Goal: Task Accomplishment & Management: Use online tool/utility

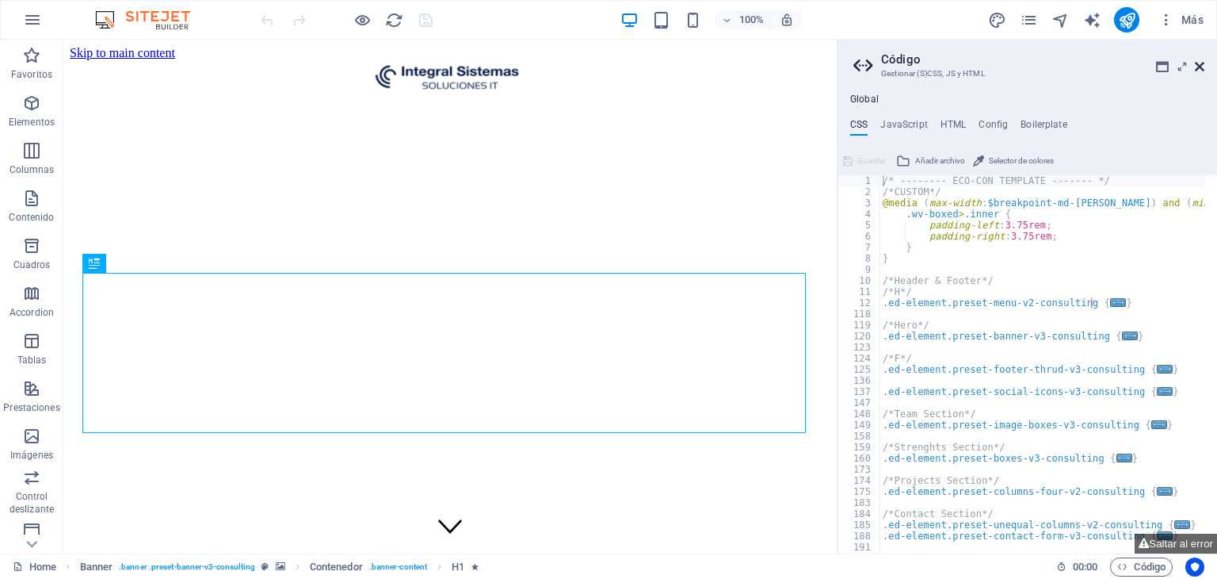
click at [1201, 69] on icon at bounding box center [1200, 66] width 10 height 13
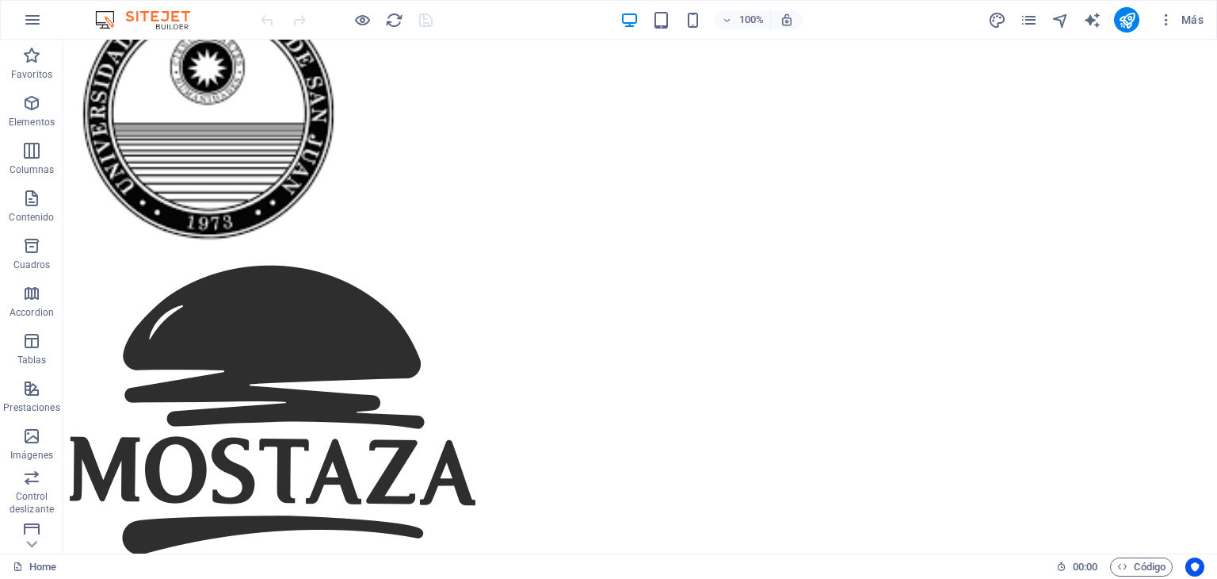
scroll to position [7217, 0]
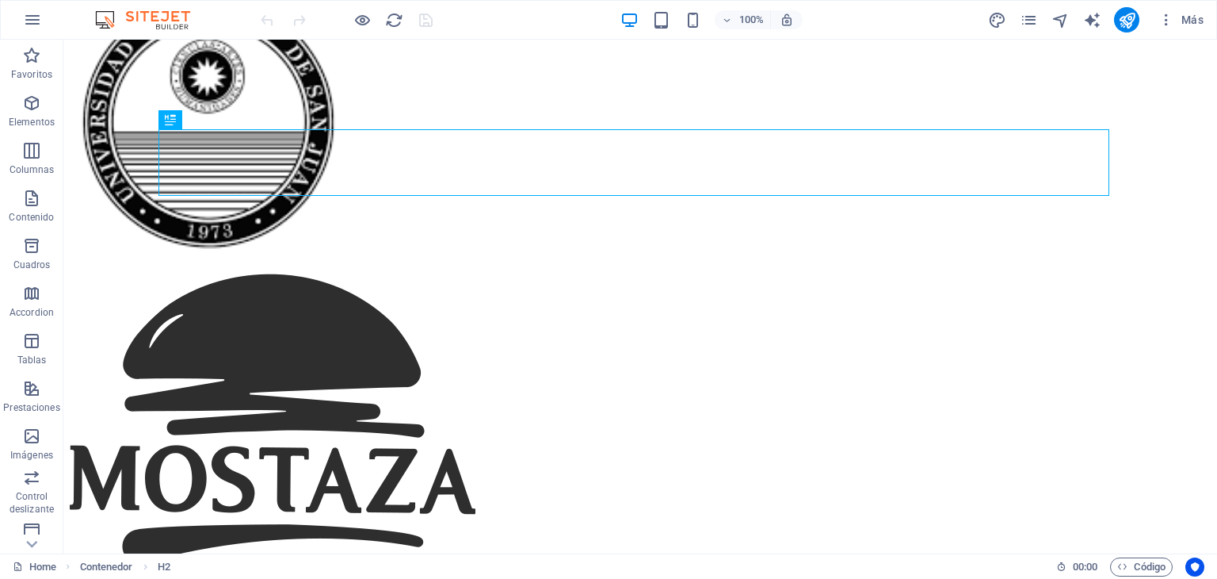
scroll to position [7231, 0]
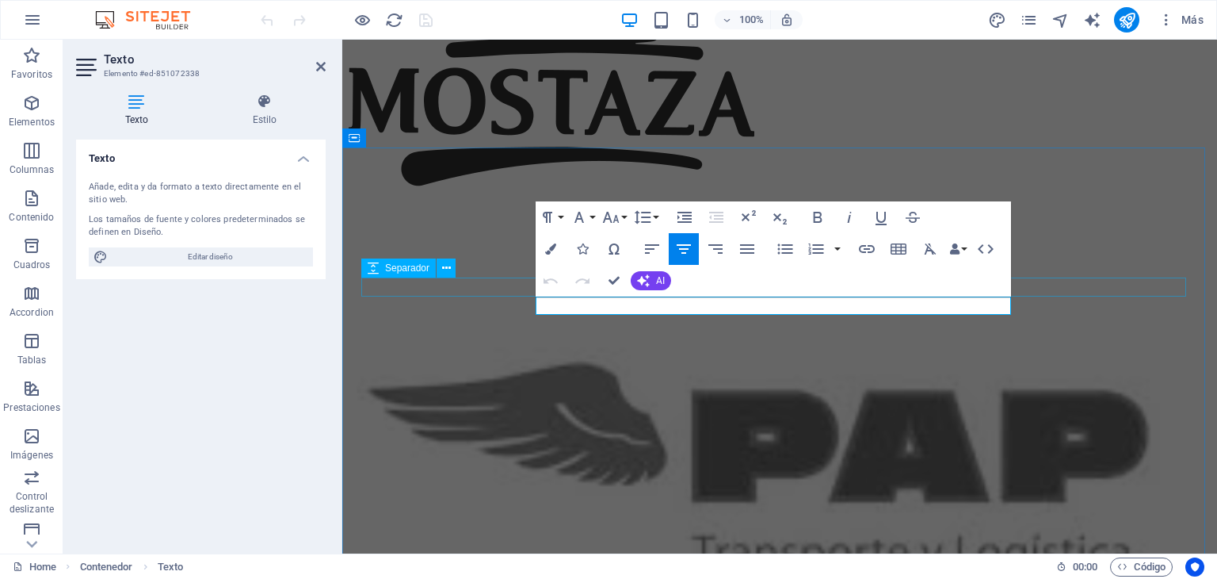
drag, startPoint x: 636, startPoint y: 305, endPoint x: 989, endPoint y: 280, distance: 354.4
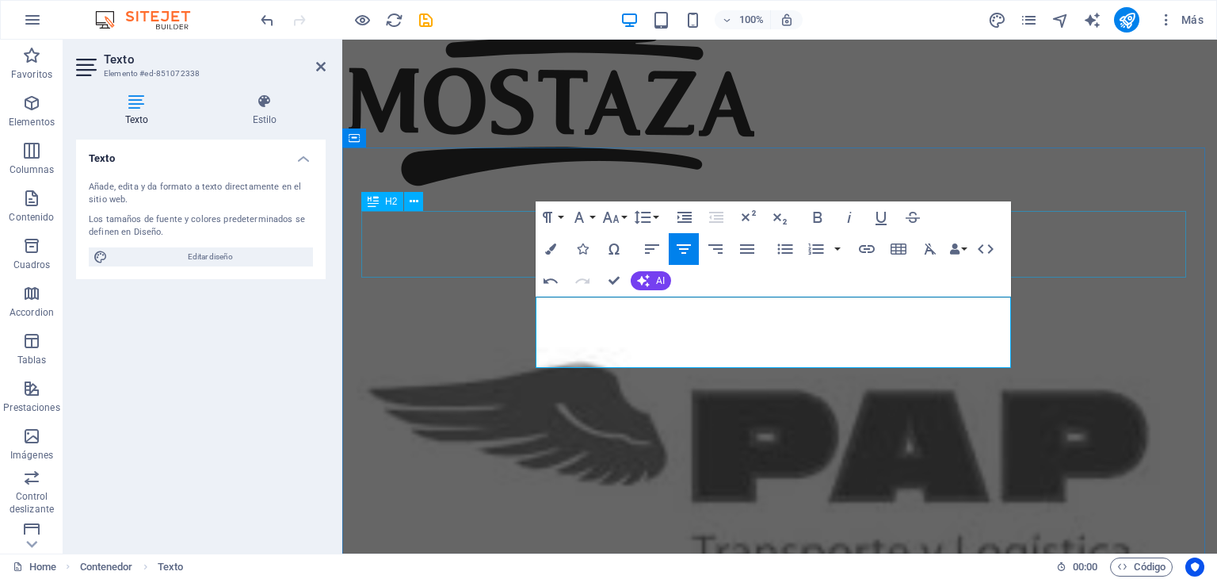
drag, startPoint x: 864, startPoint y: 307, endPoint x: 626, endPoint y: 213, distance: 255.5
click at [626, 213] on button "Font Size" at bounding box center [614, 217] width 30 height 32
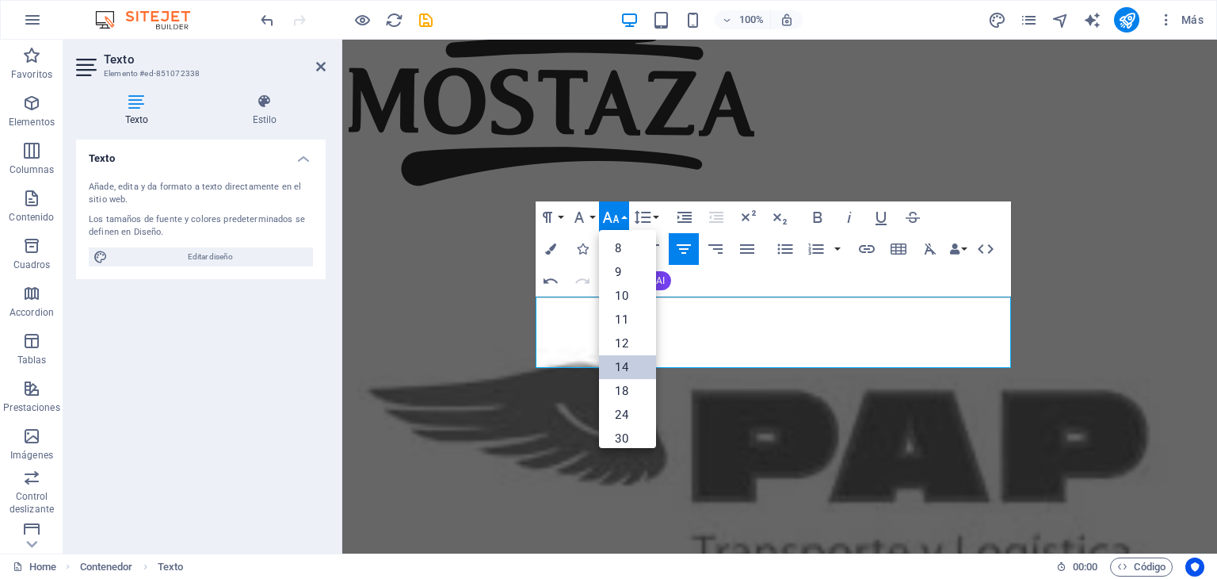
click at [624, 373] on link "14" at bounding box center [627, 367] width 57 height 24
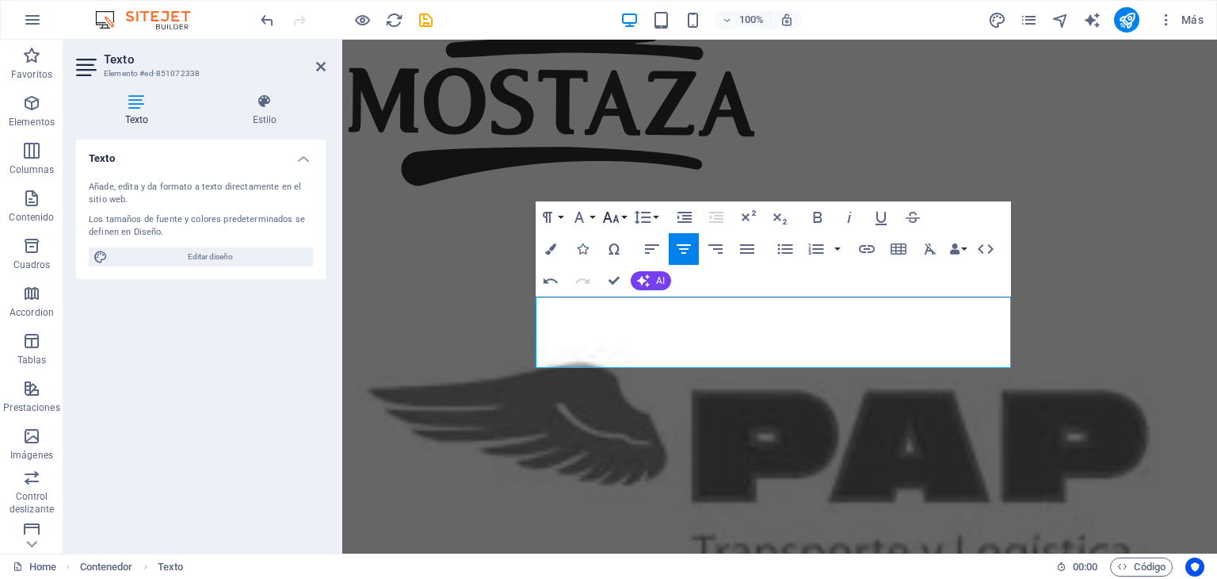
click at [621, 218] on button "Font Size" at bounding box center [614, 217] width 30 height 32
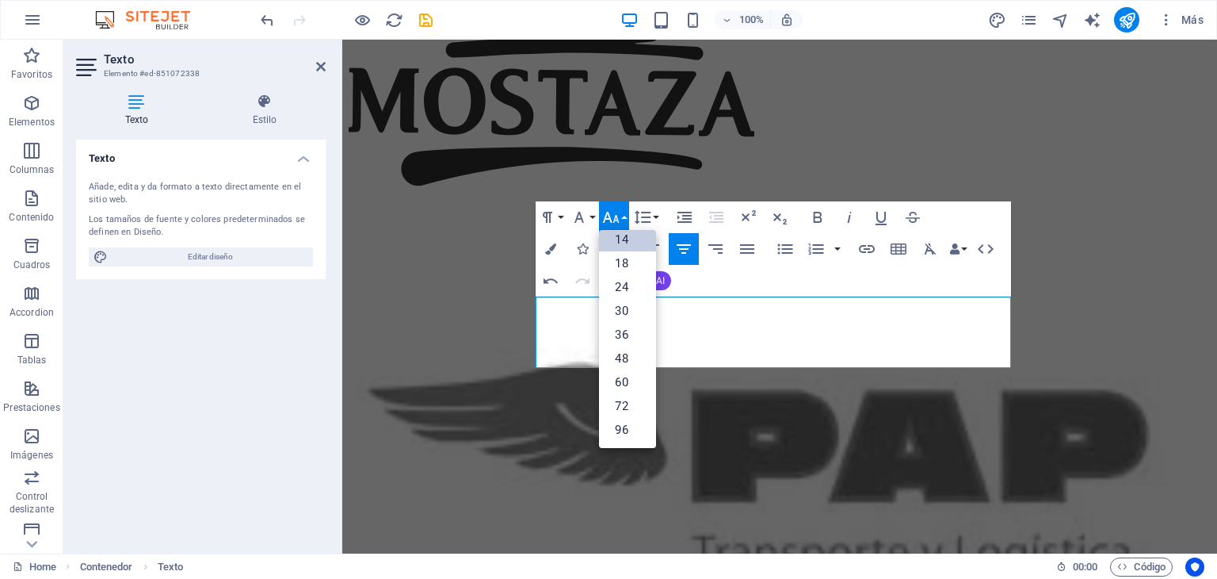
scroll to position [127, 0]
click at [631, 308] on link "30" at bounding box center [627, 312] width 57 height 24
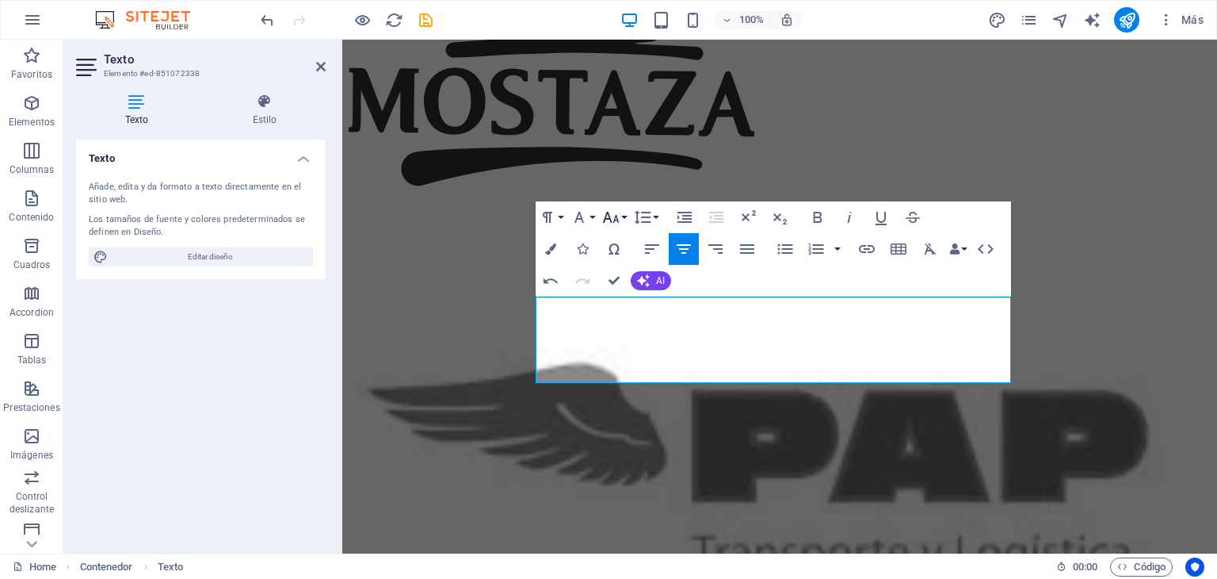
click at [624, 218] on button "Font Size" at bounding box center [614, 217] width 30 height 32
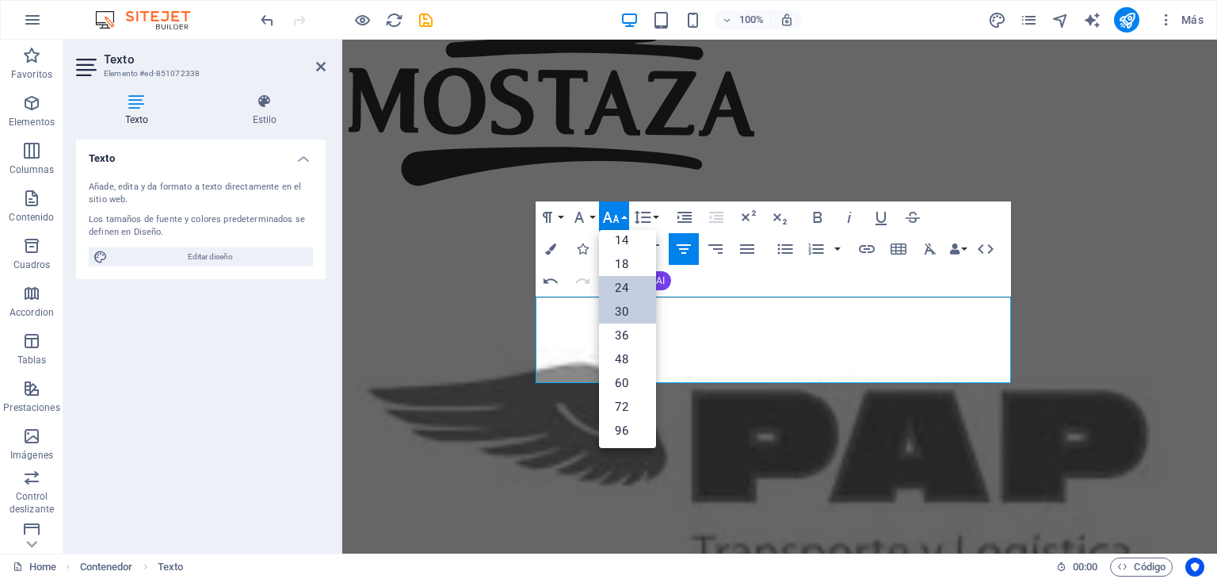
click at [637, 287] on link "24" at bounding box center [627, 288] width 57 height 24
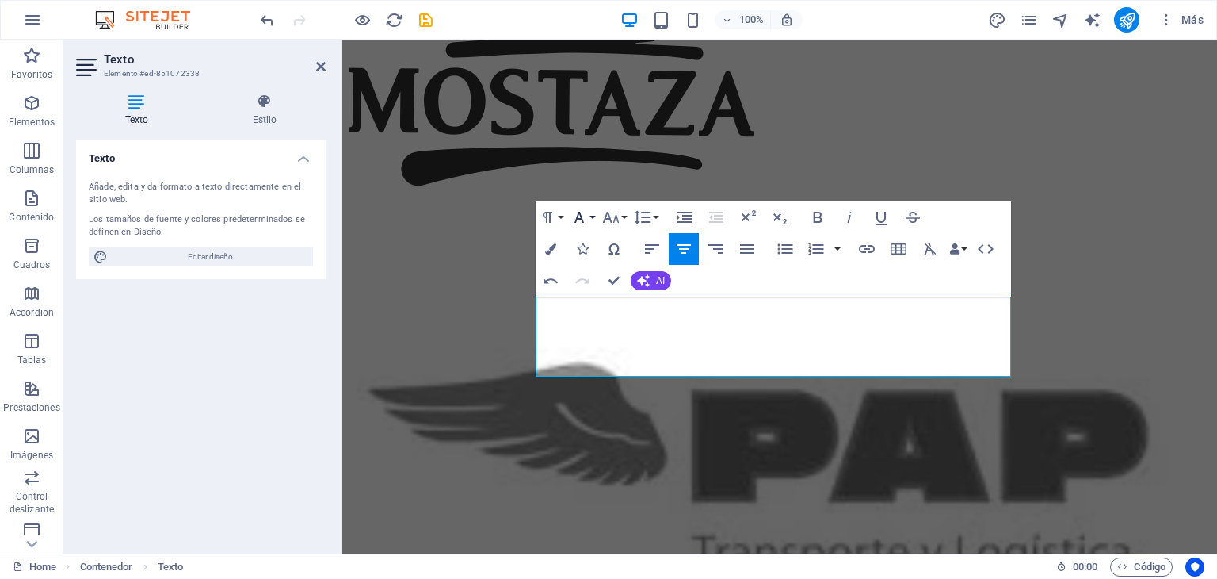
click at [577, 225] on icon "button" at bounding box center [579, 217] width 19 height 19
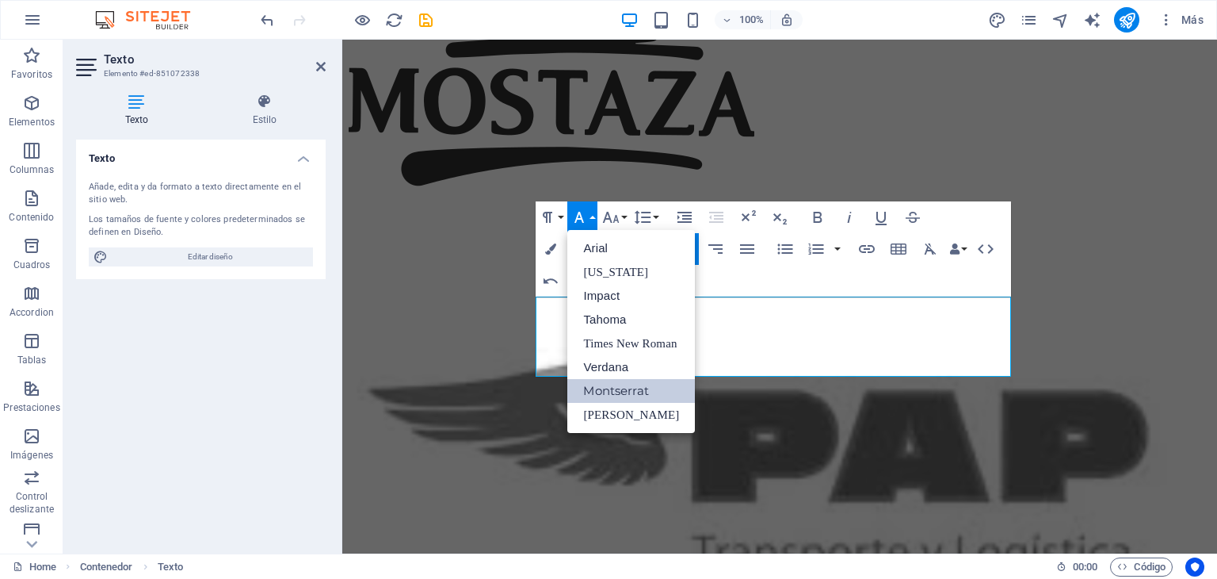
scroll to position [0, 0]
click at [581, 207] on button "Font Family" at bounding box center [582, 217] width 30 height 32
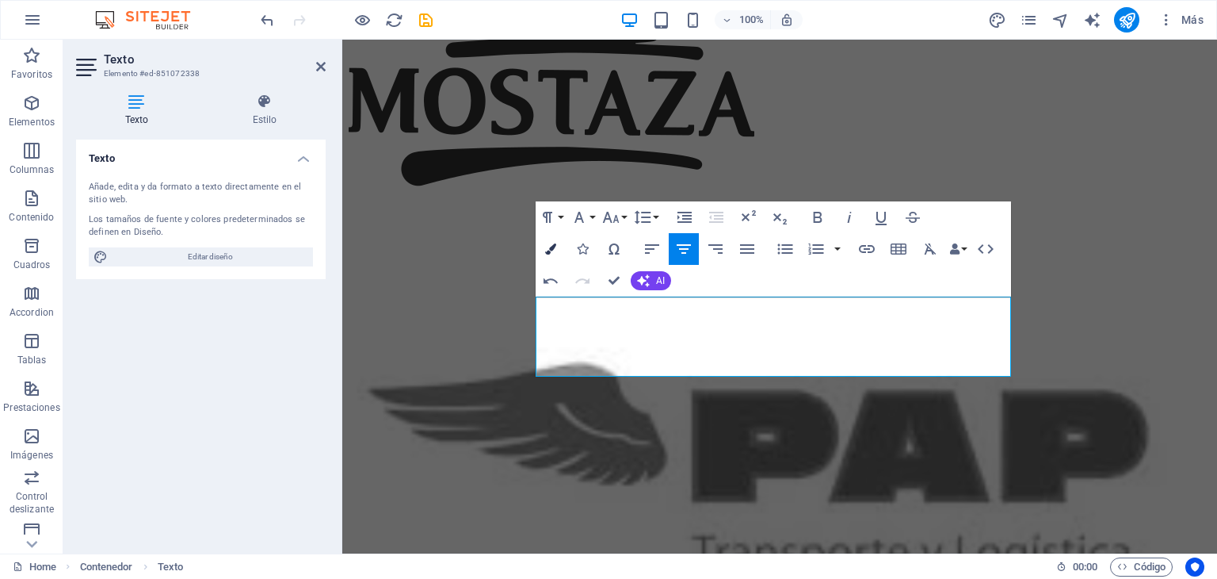
click at [548, 249] on icon "button" at bounding box center [550, 248] width 11 height 11
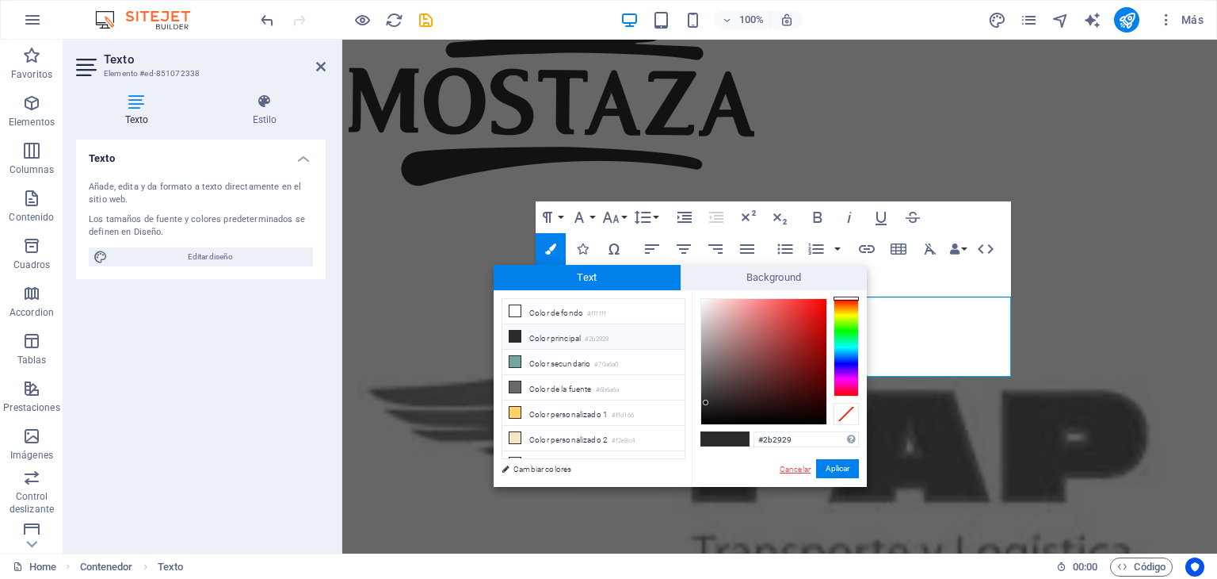
click at [801, 469] on link "Cancelar" at bounding box center [795, 469] width 34 height 12
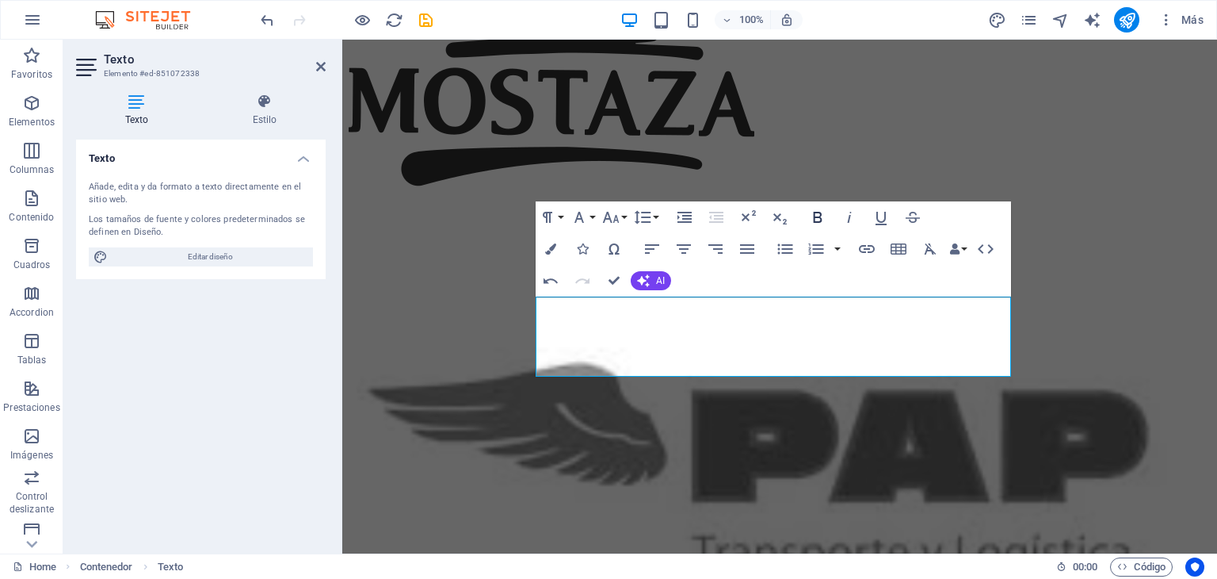
click at [816, 219] on icon "button" at bounding box center [817, 217] width 19 height 19
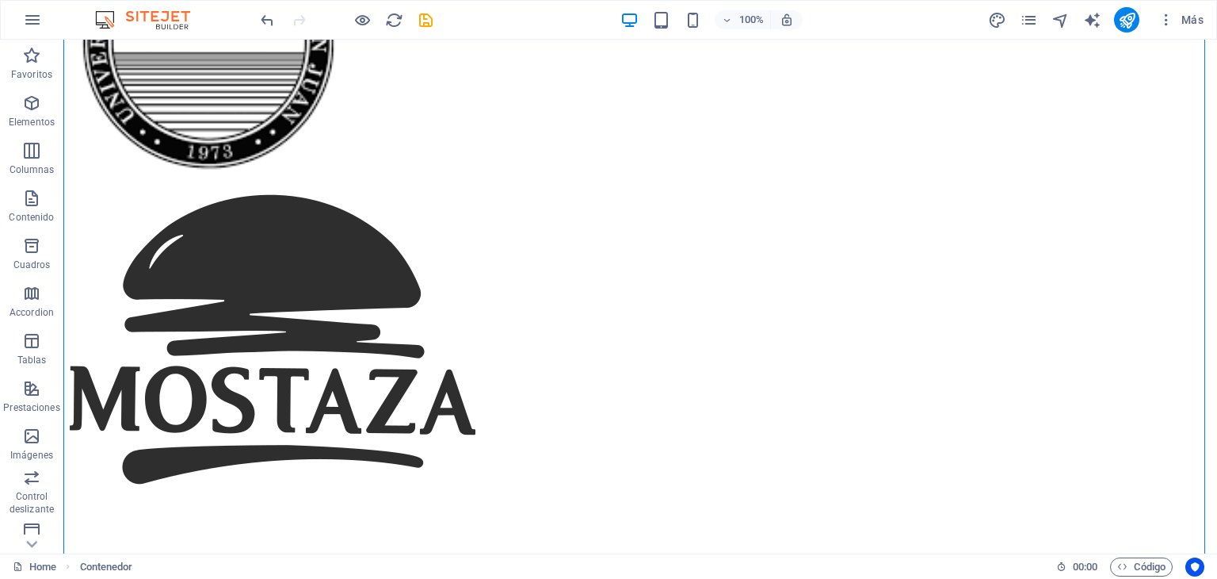
scroll to position [7310, 0]
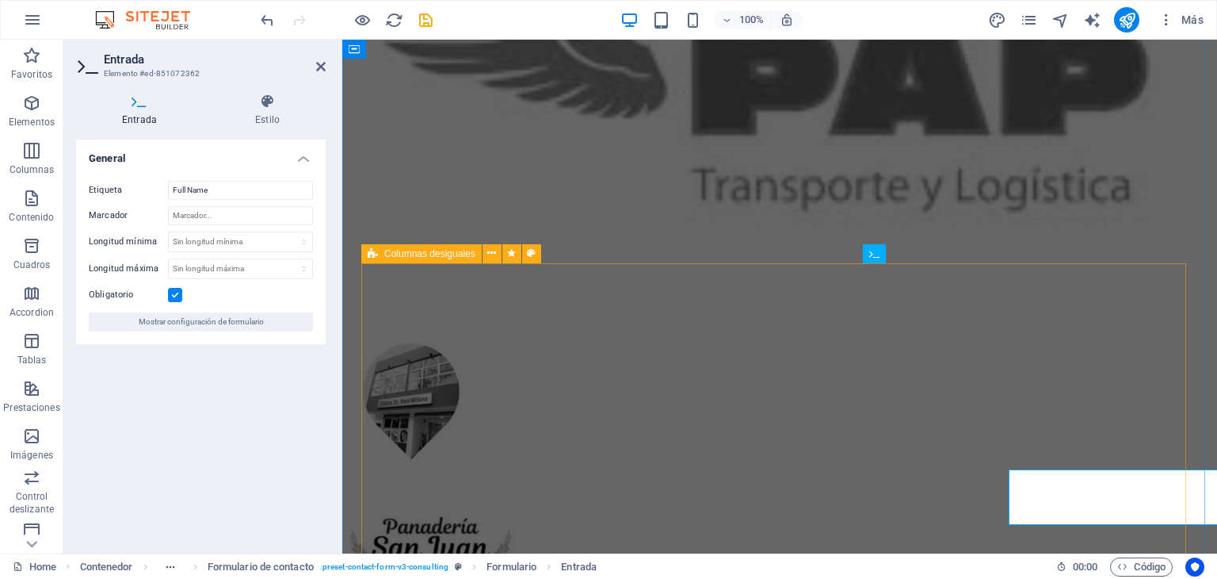
scroll to position [7104, 0]
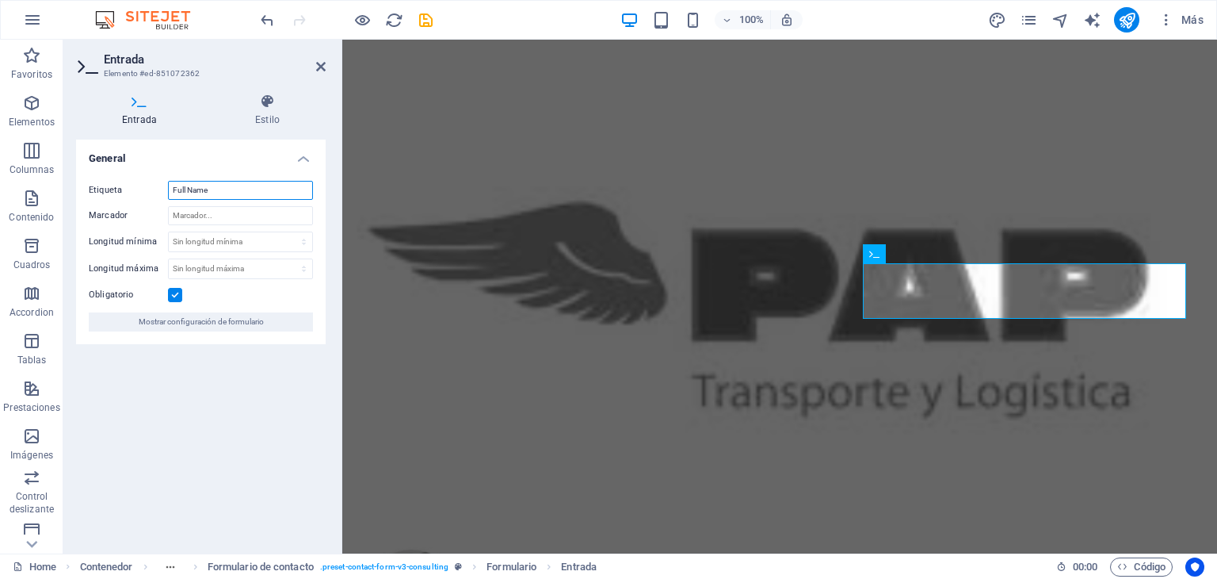
drag, startPoint x: 225, startPoint y: 193, endPoint x: 139, endPoint y: 197, distance: 85.7
click at [139, 197] on div "Etiqueta Full Name" at bounding box center [201, 190] width 224 height 19
type input "Nombre Completo"
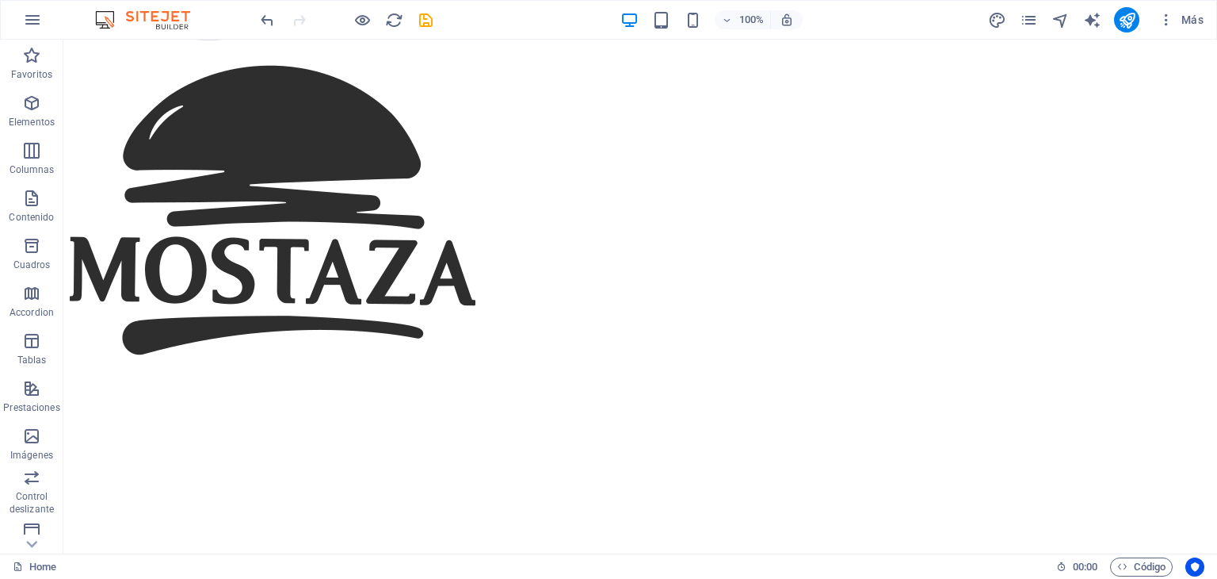
scroll to position [7418, 0]
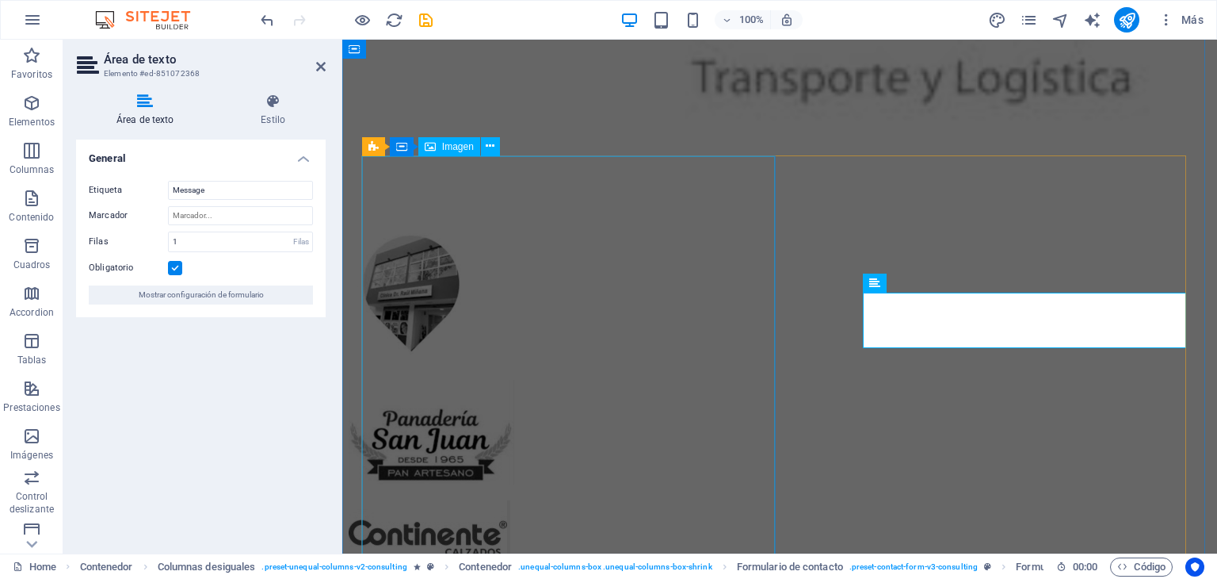
scroll to position [7212, 0]
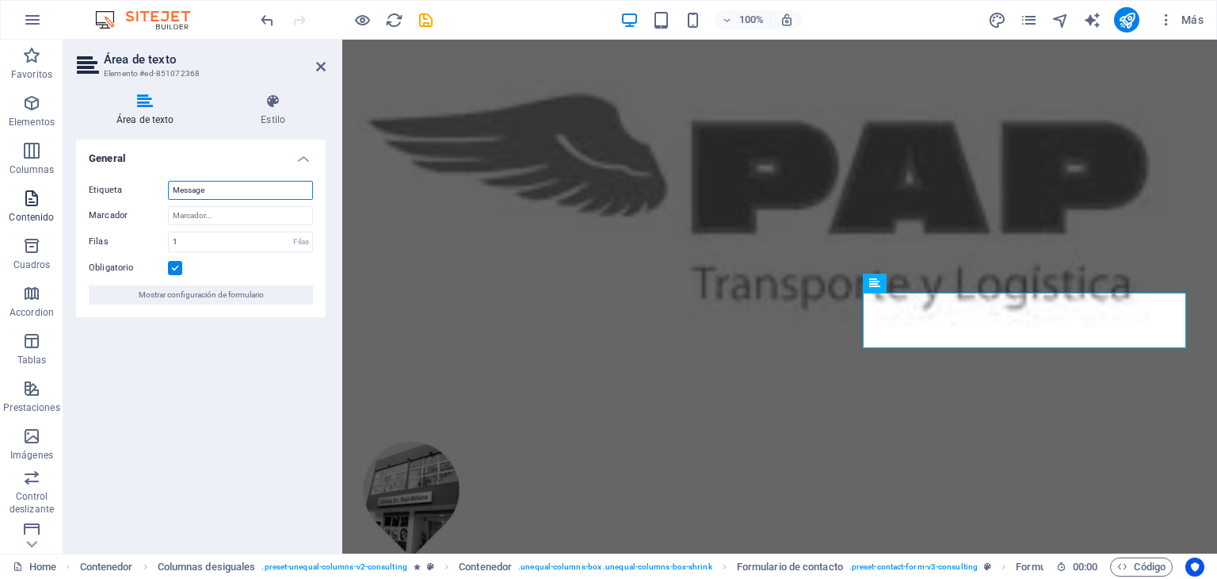
drag, startPoint x: 228, startPoint y: 192, endPoint x: 54, endPoint y: 194, distance: 174.4
click at [54, 194] on section "Favoritos Elementos Columnas Contenido Cuadros Accordion Tablas Prestaciones Im…" at bounding box center [608, 297] width 1217 height 514
type input "Mensaje"
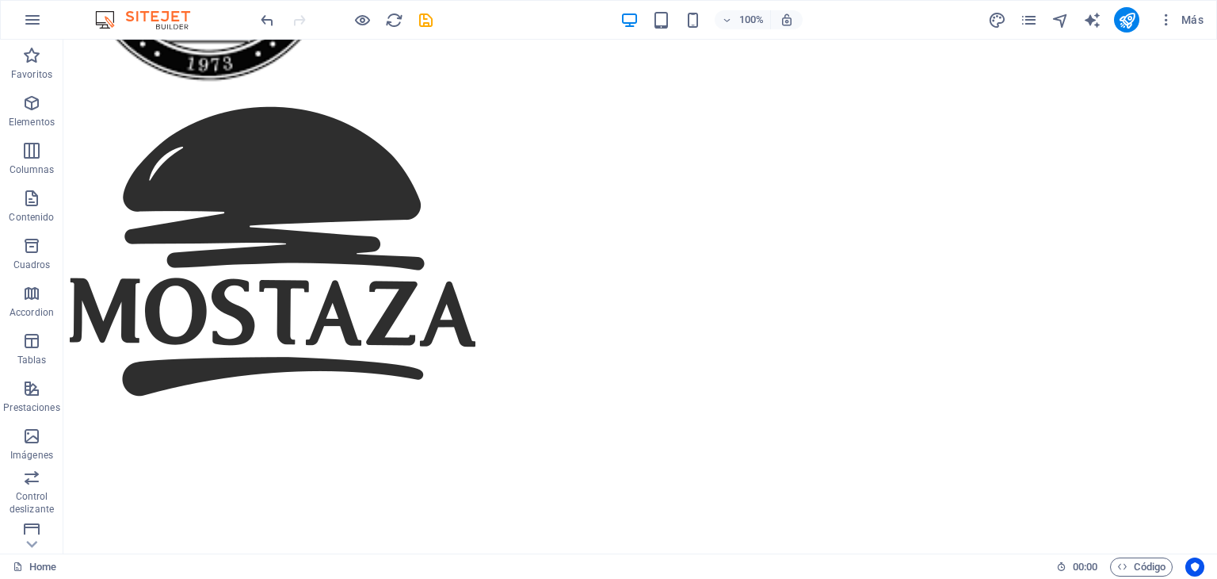
scroll to position [7365, 0]
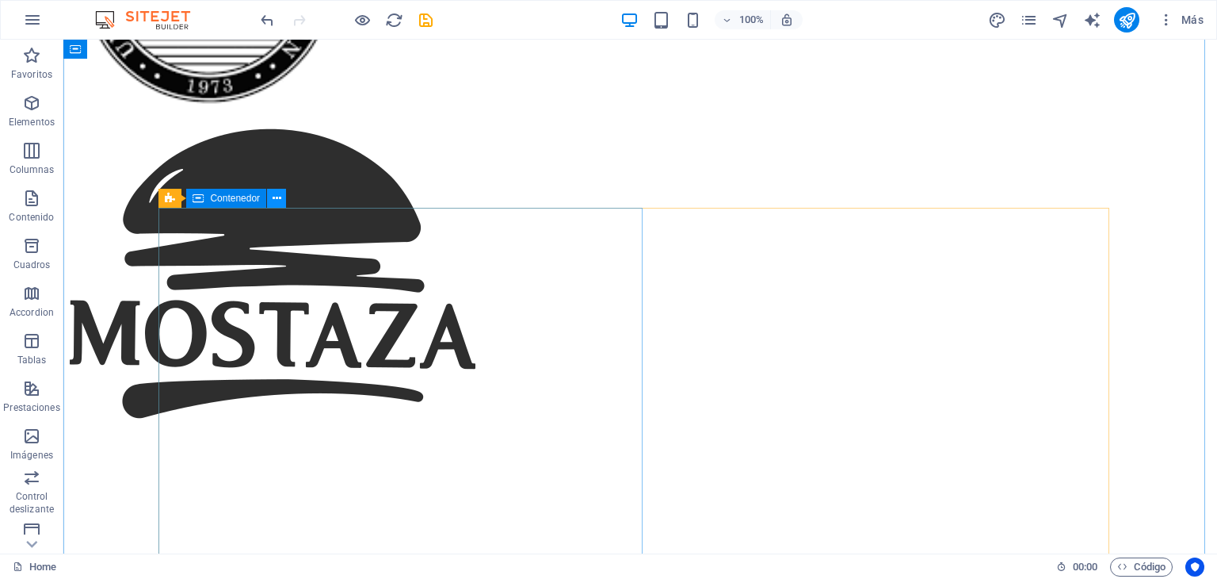
click at [276, 201] on icon at bounding box center [277, 198] width 9 height 17
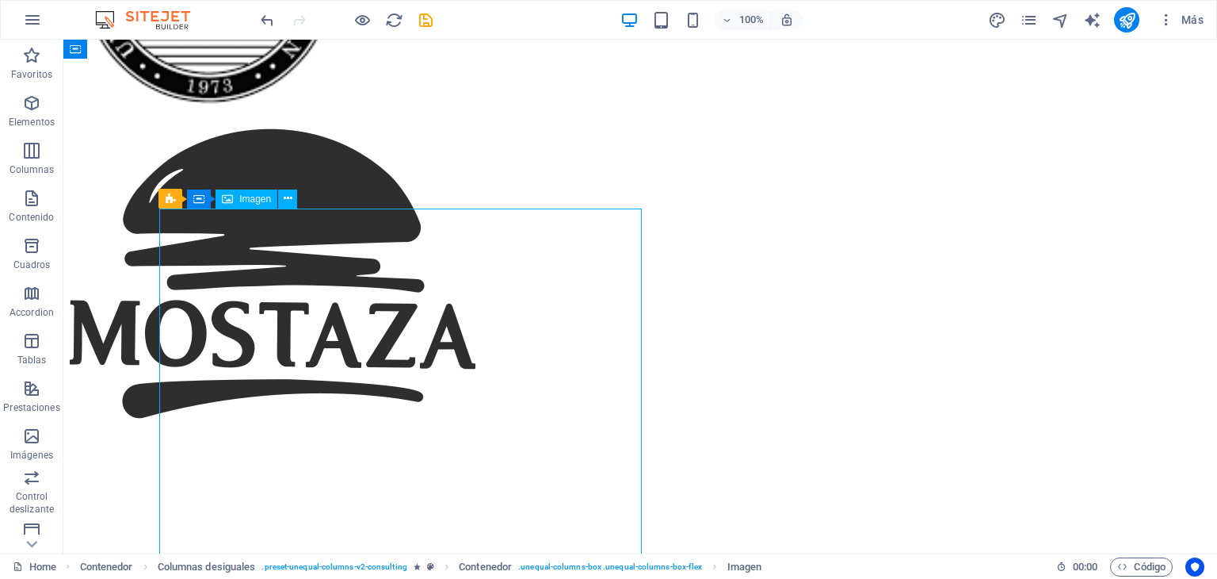
select select "%"
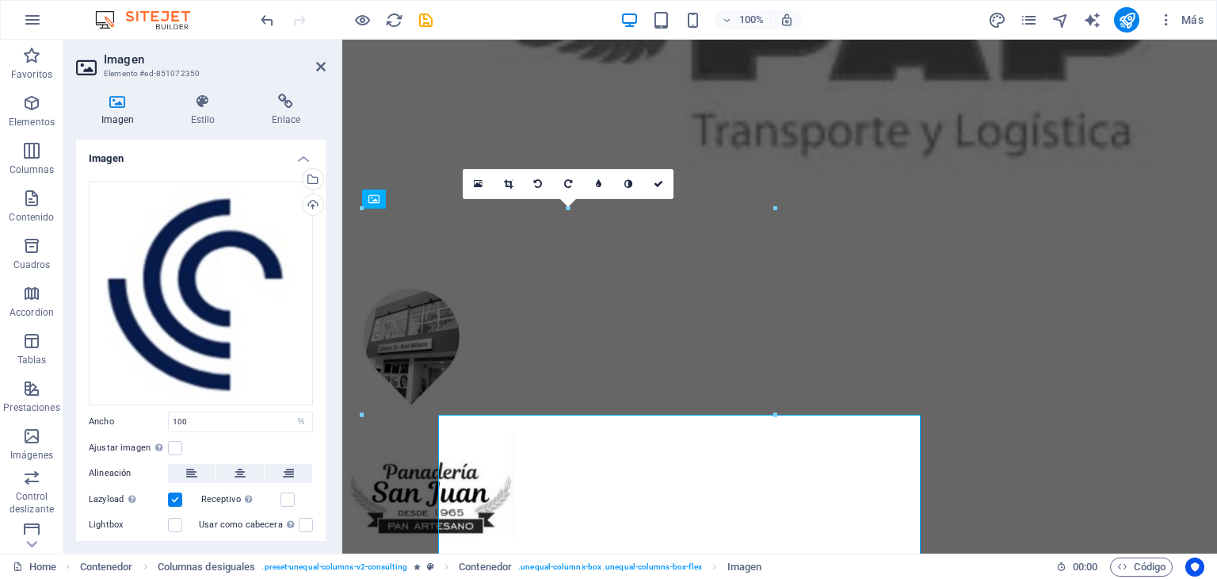
scroll to position [7159, 0]
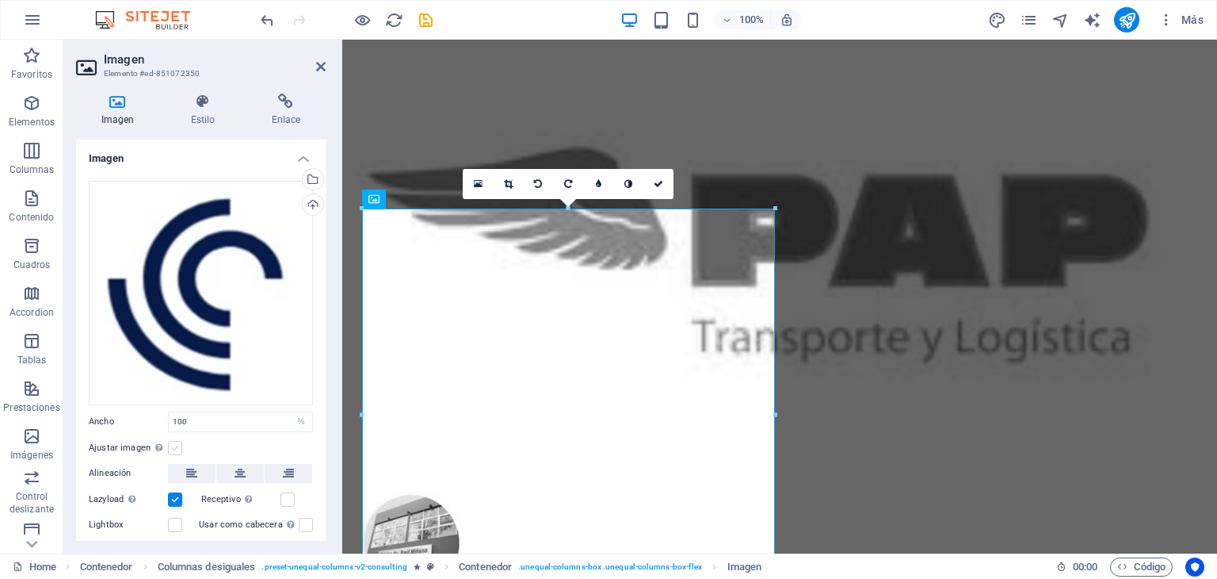
click at [175, 445] on label at bounding box center [175, 448] width 14 height 14
click at [0, 0] on input "Ajustar imagen Ajustar imagen automáticamente a un ancho y alto fijo" at bounding box center [0, 0] width 0 height 0
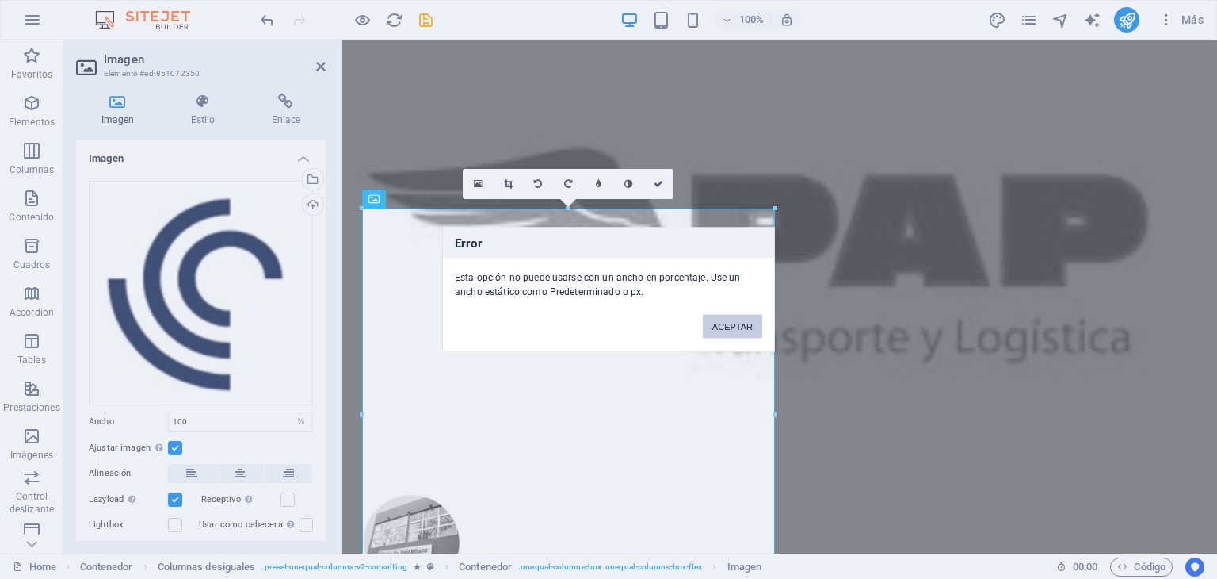
click at [739, 324] on button "ACEPTAR" at bounding box center [732, 327] width 59 height 24
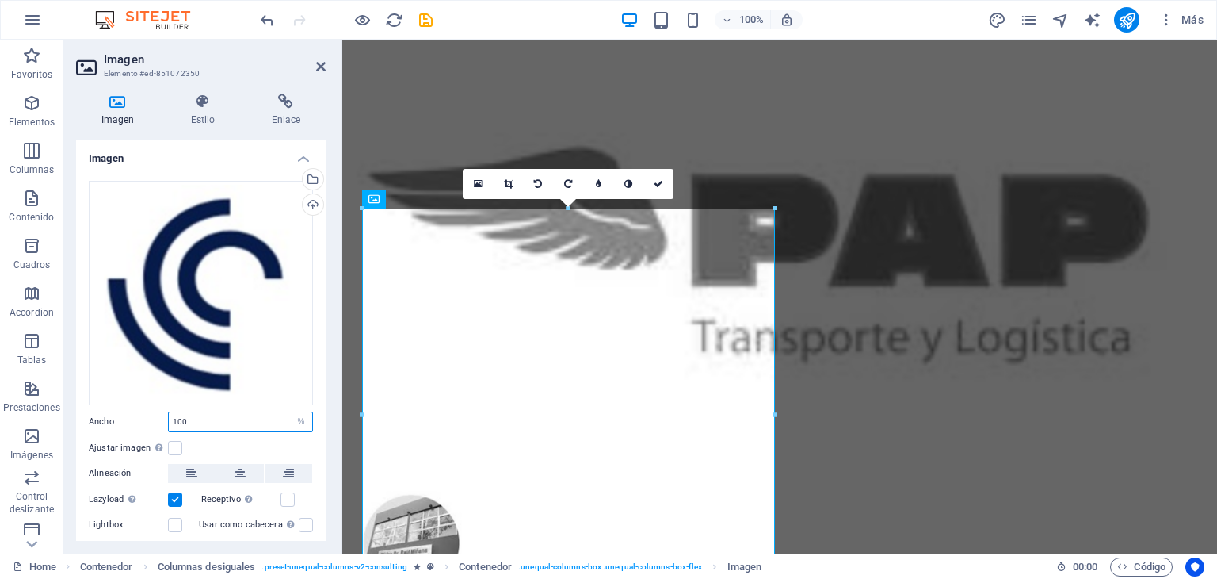
click at [281, 416] on input "100" at bounding box center [240, 421] width 143 height 19
drag, startPoint x: 281, startPoint y: 416, endPoint x: 117, endPoint y: 436, distance: 164.5
click at [117, 436] on div "Arrastra archivos aquí, haz clic para escoger archivos o selecciona archivos de…" at bounding box center [201, 370] width 250 height 404
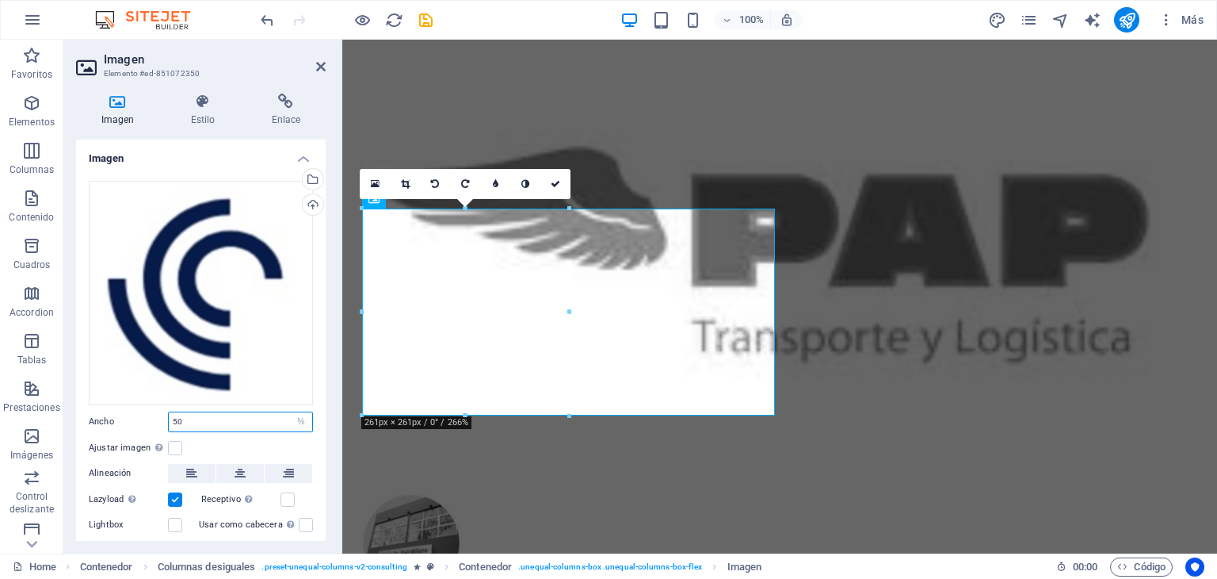
drag, startPoint x: 208, startPoint y: 412, endPoint x: 139, endPoint y: 420, distance: 69.4
click at [139, 420] on div "Ancho 50 Predeterminado automático px rem % em vh vw" at bounding box center [201, 421] width 224 height 21
type input "4"
type input "20"
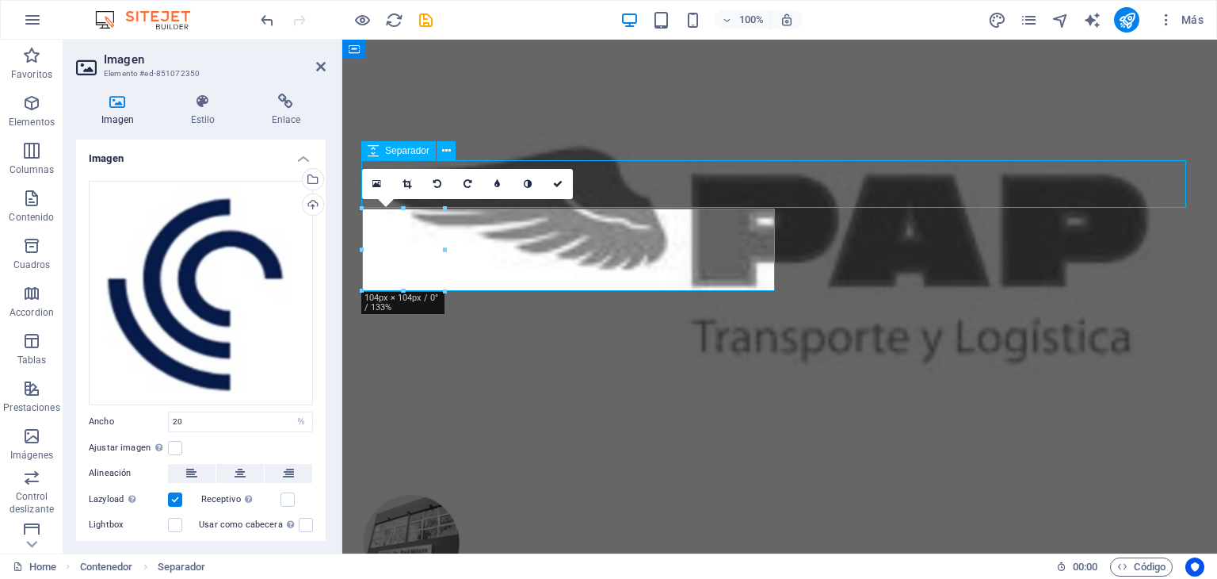
scroll to position [7365, 0]
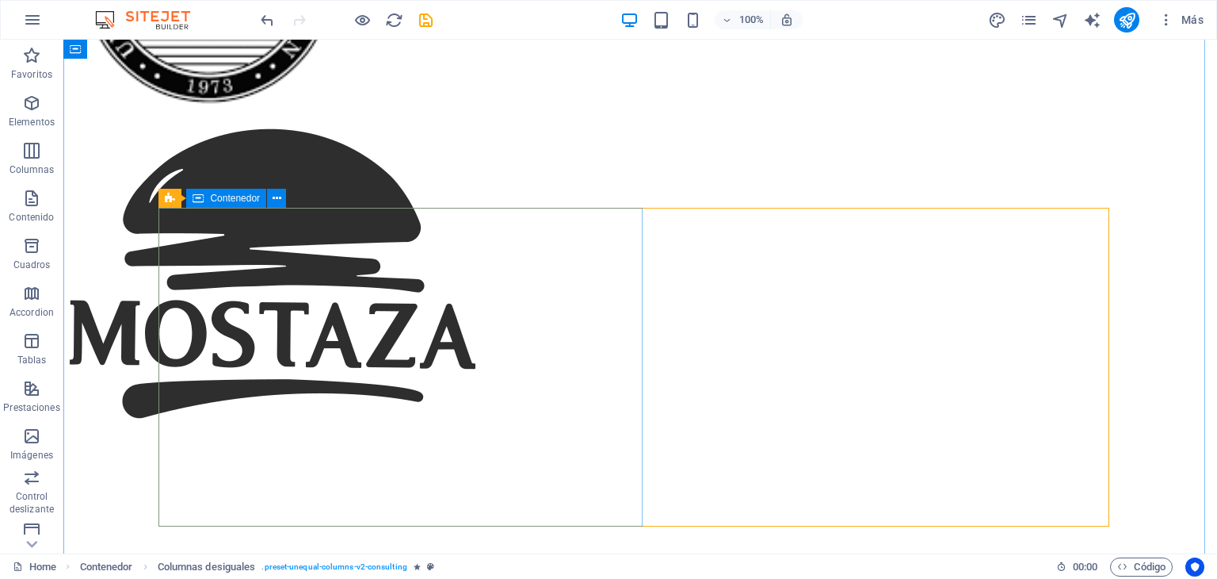
click at [278, 197] on icon at bounding box center [277, 198] width 9 height 17
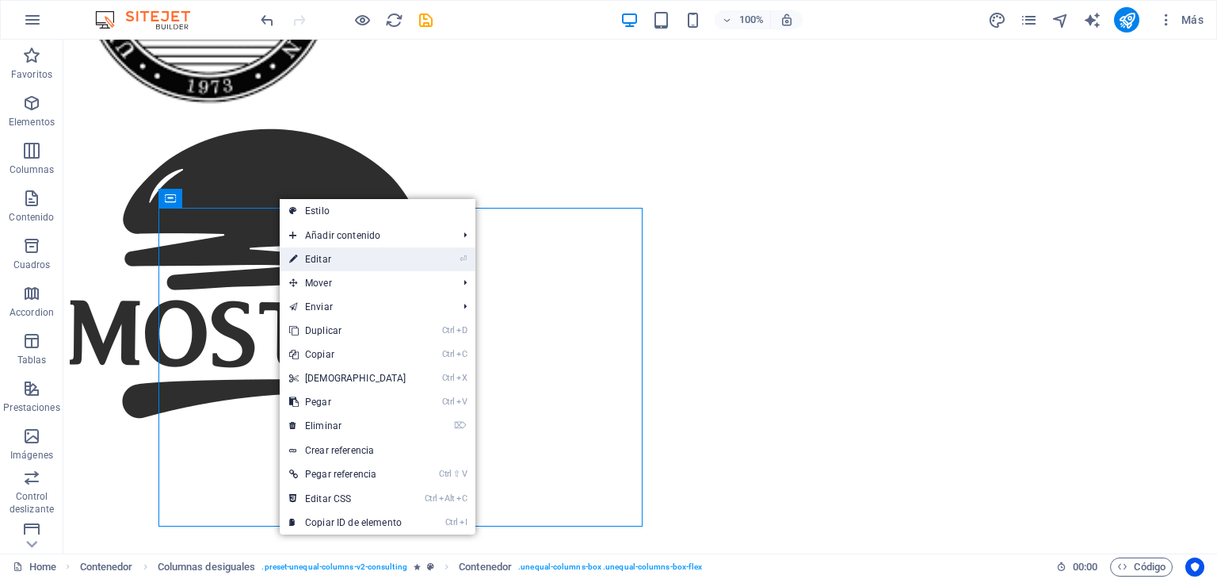
click at [333, 269] on link "⏎ Editar" at bounding box center [348, 259] width 136 height 24
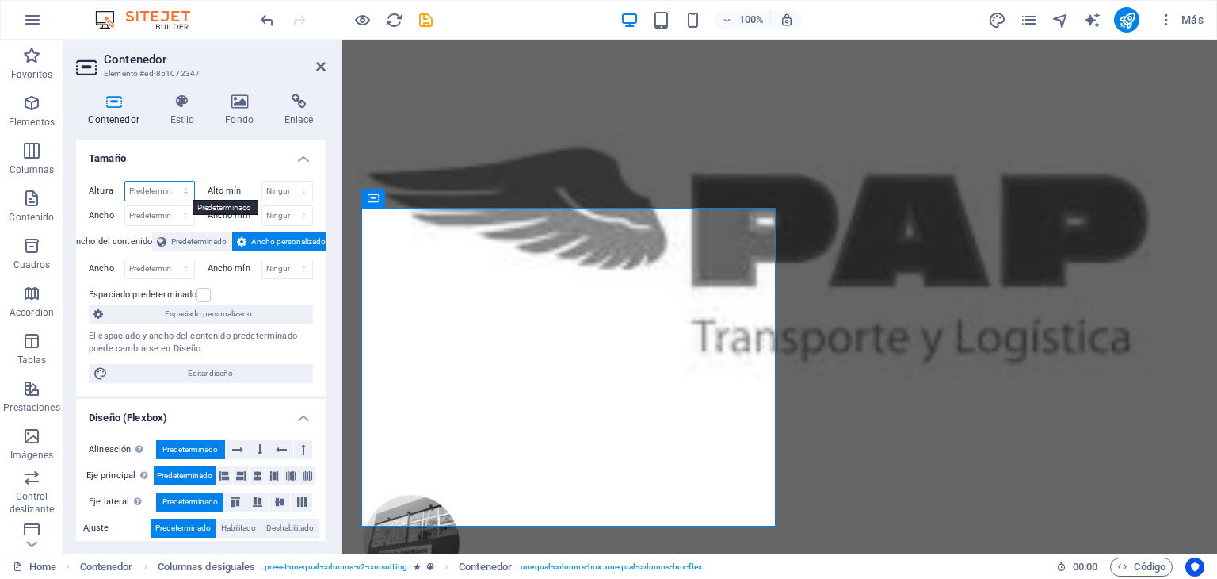
click at [165, 188] on select "Predeterminado px rem % vh vw" at bounding box center [159, 191] width 69 height 19
select select "%"
click at [170, 182] on select "Predeterminado px rem % vh vw" at bounding box center [159, 191] width 69 height 19
type input "99.5"
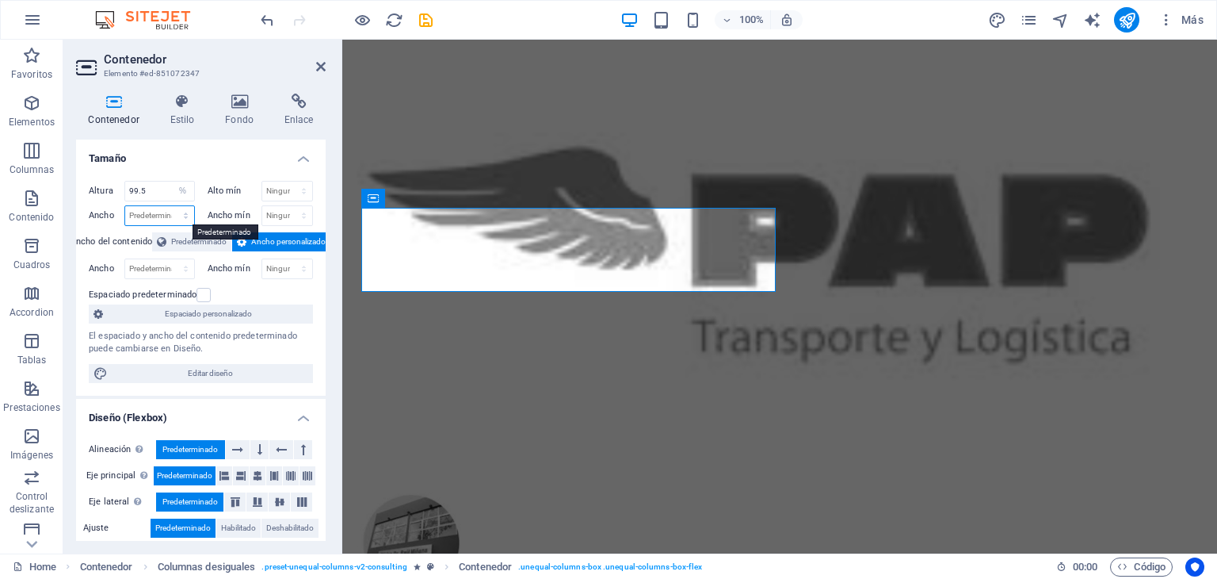
click at [174, 216] on select "Predeterminado px rem % em vh vw" at bounding box center [159, 215] width 69 height 19
select select "%"
click at [170, 206] on select "Predeterminado px rem % em vh vw" at bounding box center [159, 215] width 69 height 19
click at [218, 158] on h4 "Tamaño" at bounding box center [201, 153] width 250 height 29
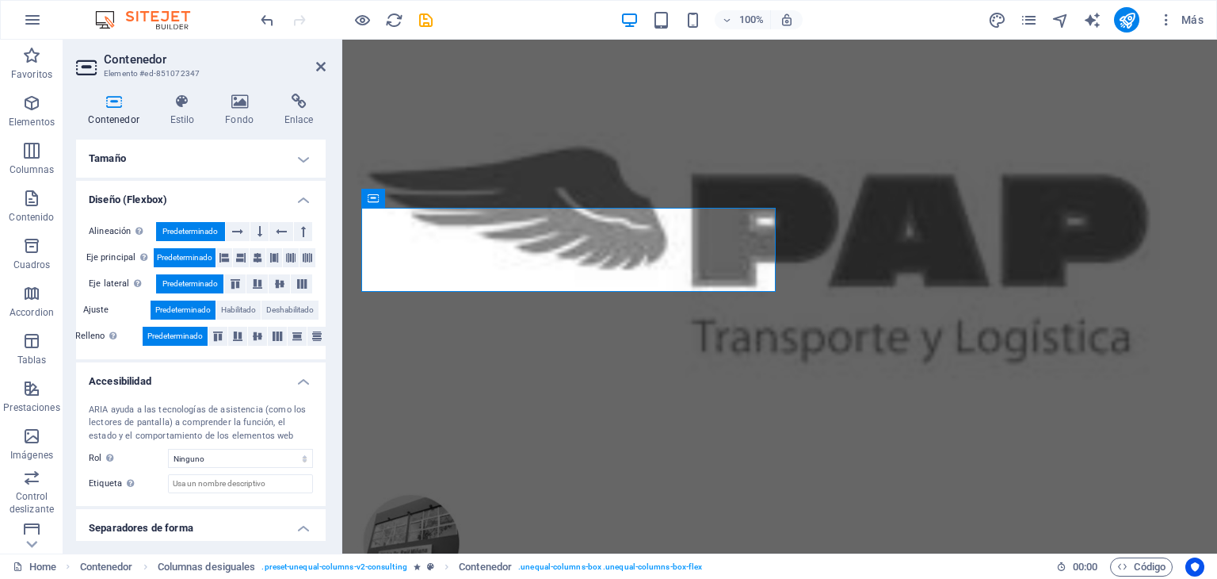
click at [186, 161] on h4 "Tamaño" at bounding box center [201, 158] width 250 height 38
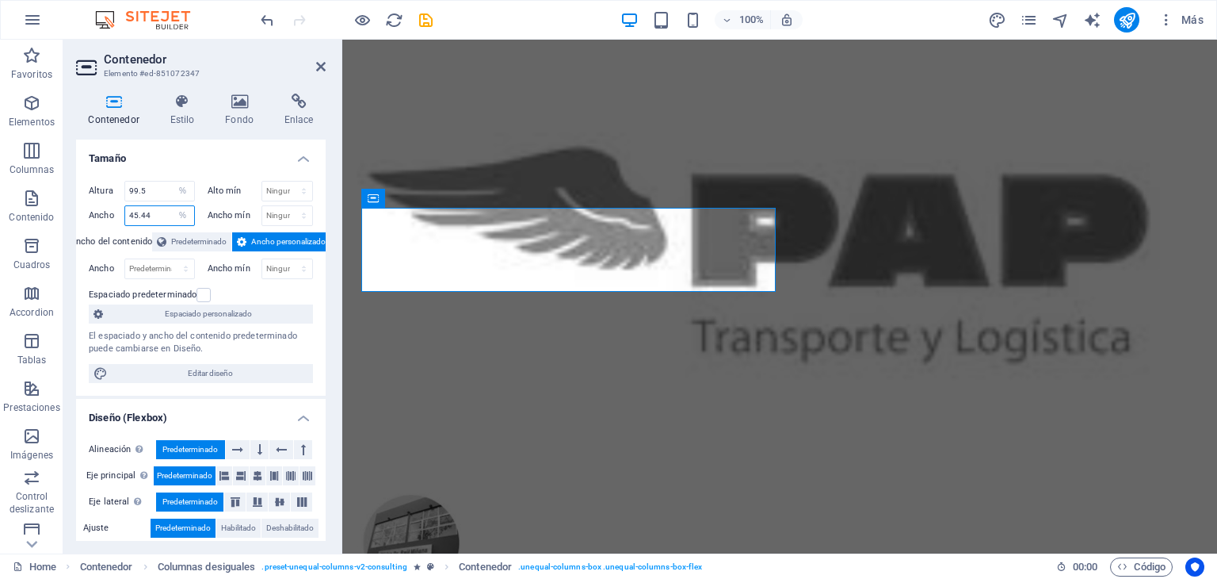
click at [164, 210] on input "45.44" at bounding box center [159, 215] width 69 height 19
drag, startPoint x: 164, startPoint y: 210, endPoint x: 61, endPoint y: 207, distance: 103.1
click at [61, 207] on section "Favoritos Elementos Columnas Contenido Cuadros Accordion Tablas Prestaciones Im…" at bounding box center [608, 297] width 1217 height 514
type input "20"
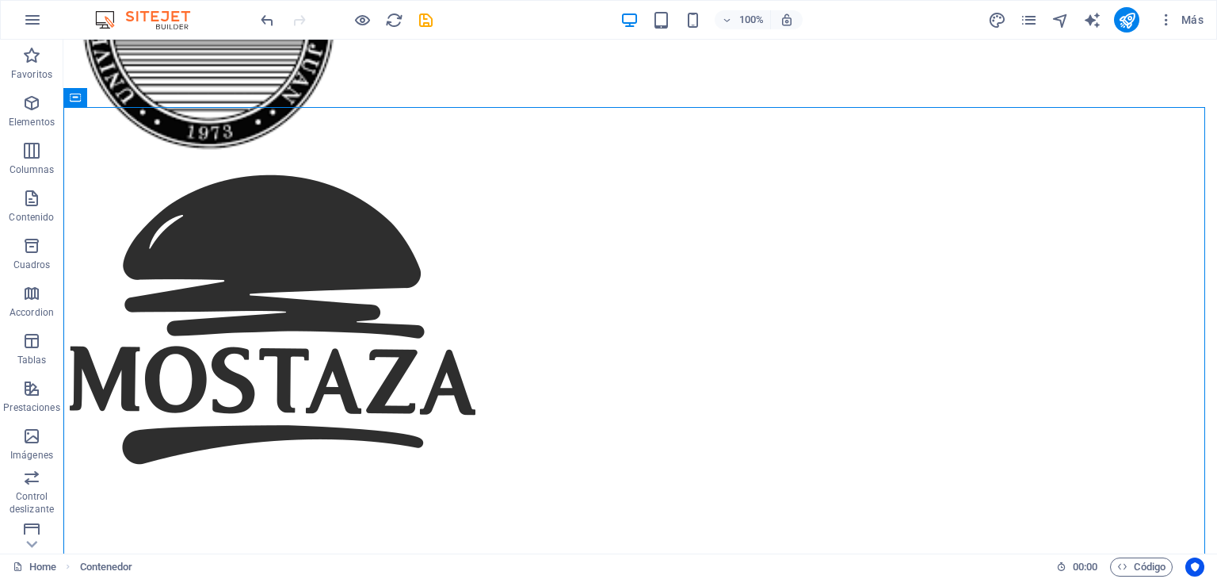
scroll to position [7330, 0]
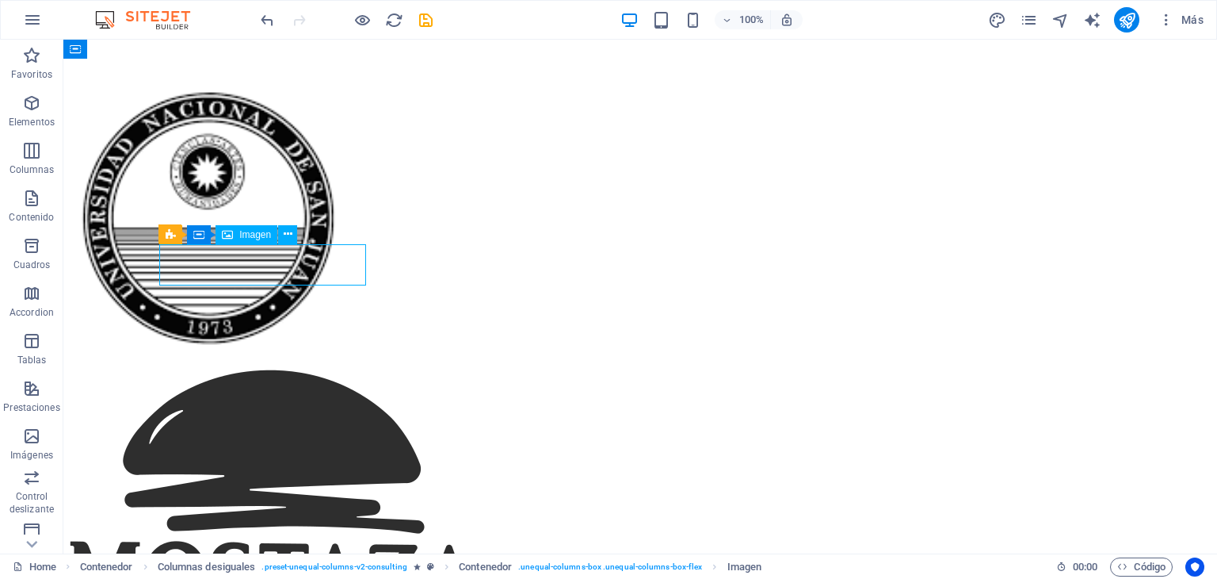
select select "%"
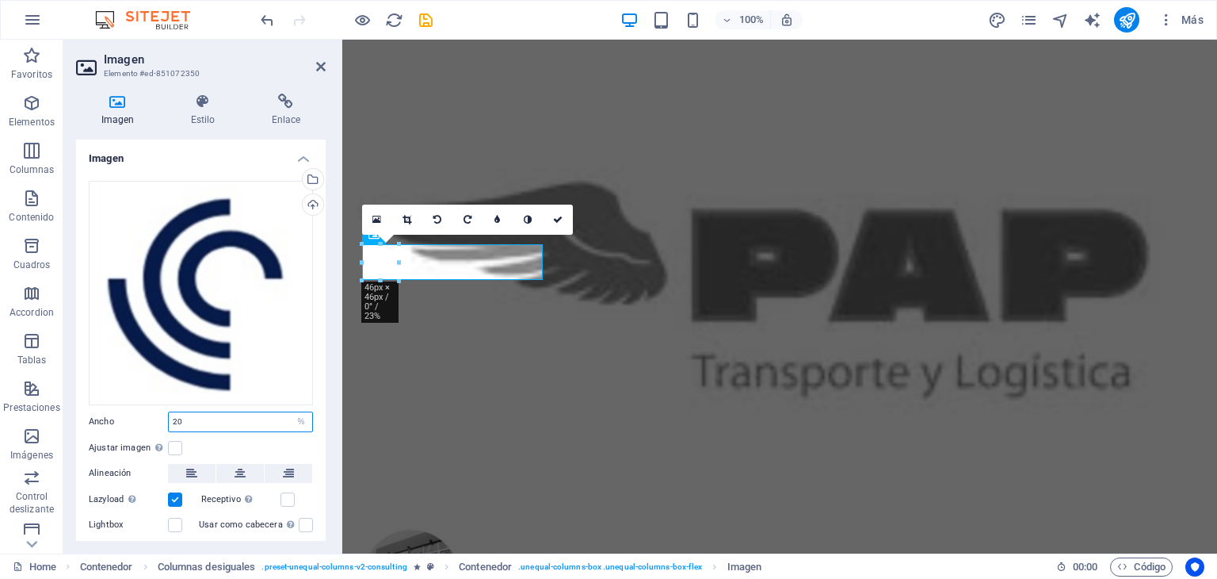
drag, startPoint x: 280, startPoint y: 422, endPoint x: 134, endPoint y: 422, distance: 145.8
click at [134, 422] on div "Ancho 20 Predeterminado automático px rem % em vh vw" at bounding box center [201, 421] width 224 height 21
type input "30"
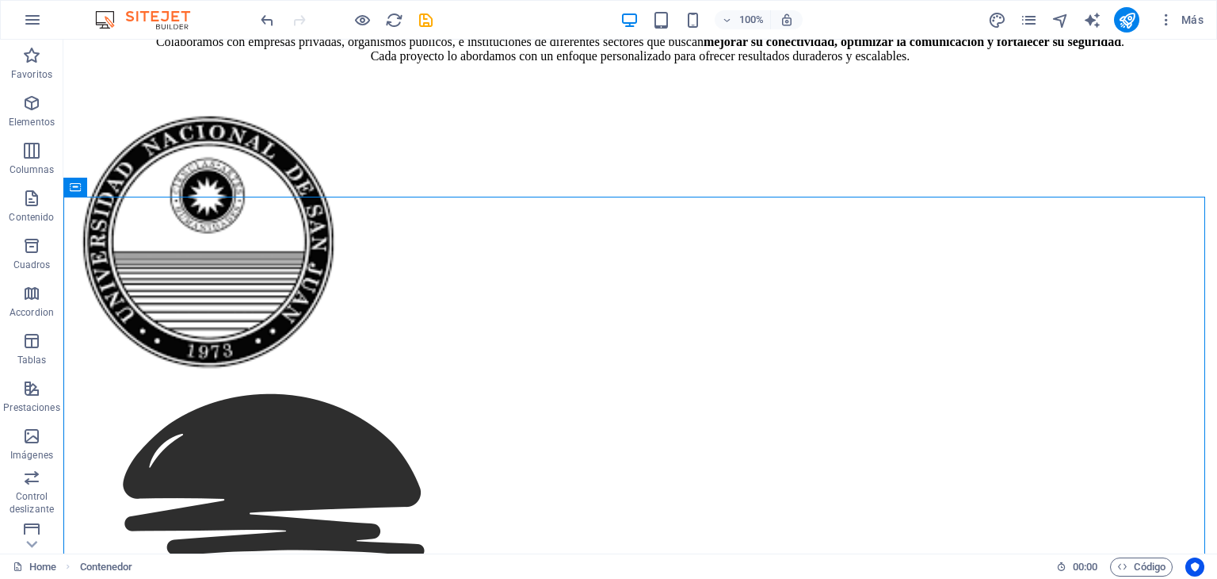
scroll to position [7089, 0]
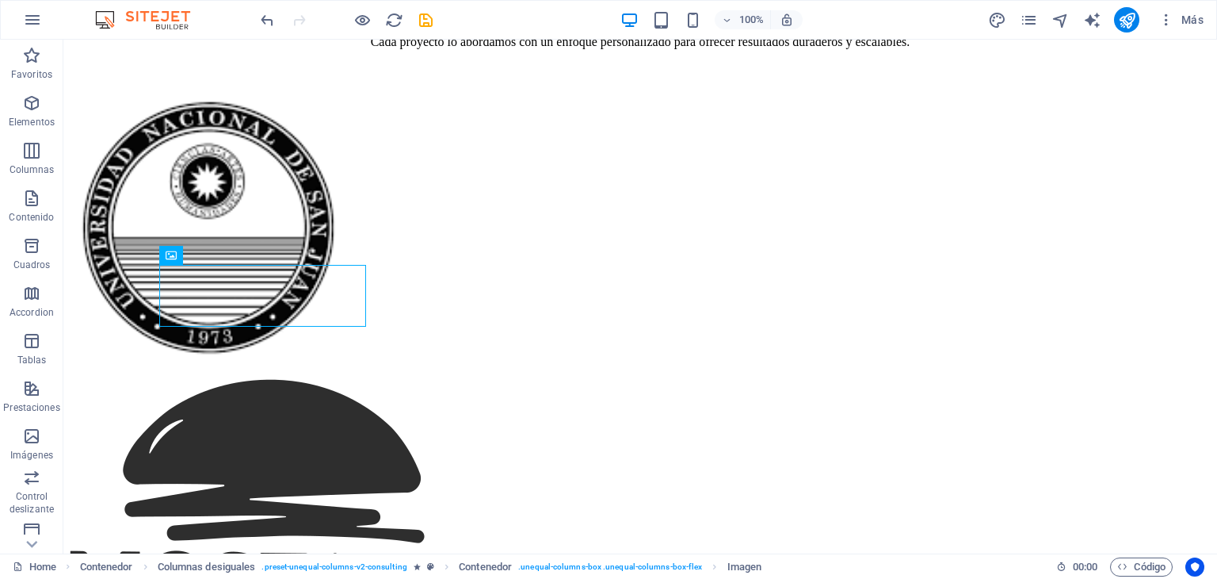
scroll to position [7330, 0]
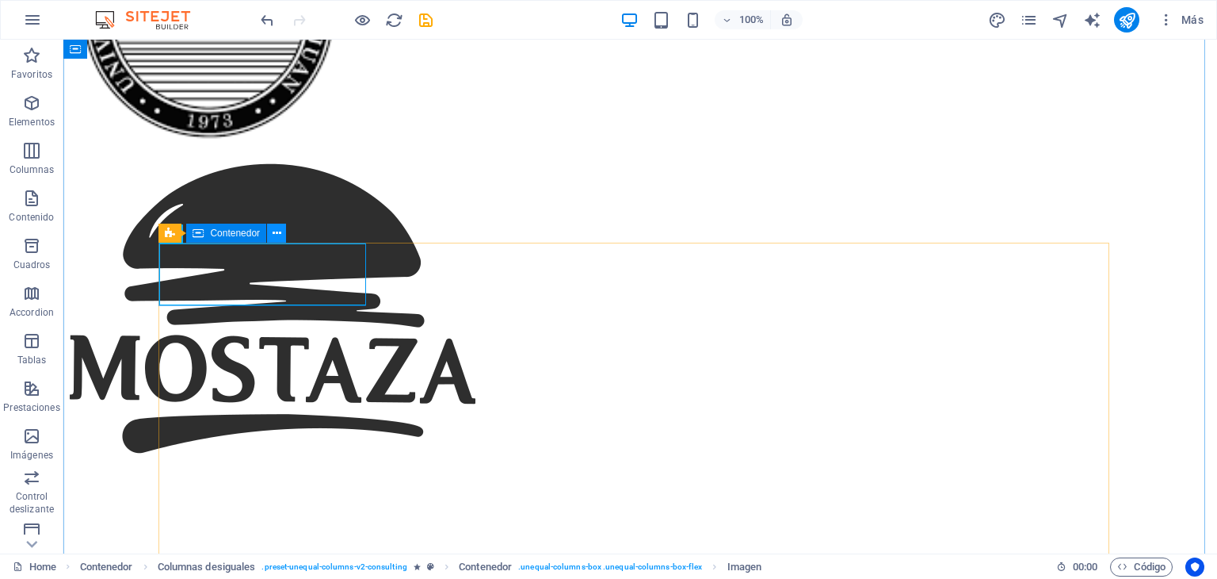
click at [277, 232] on icon at bounding box center [277, 233] width 9 height 17
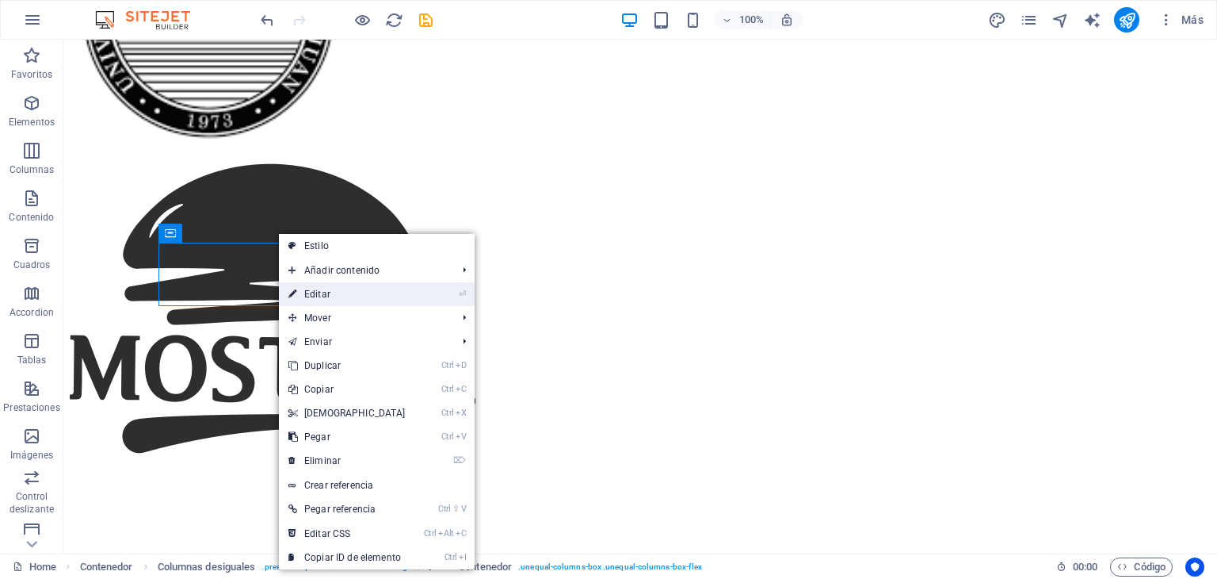
click at [310, 292] on link "⏎ Editar" at bounding box center [347, 294] width 136 height 24
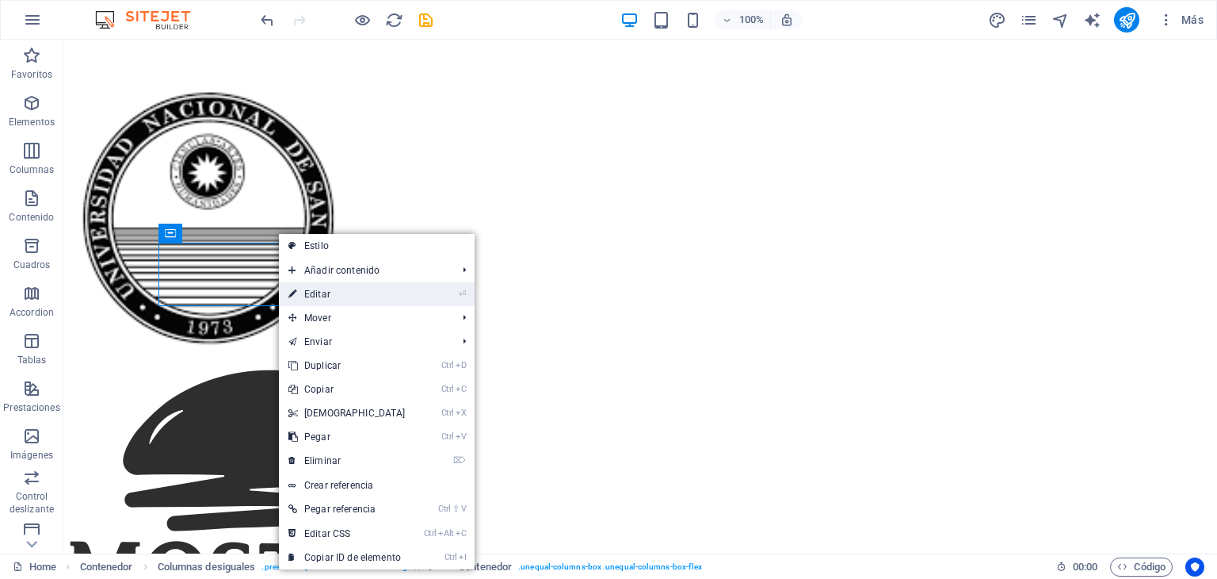
select select "%"
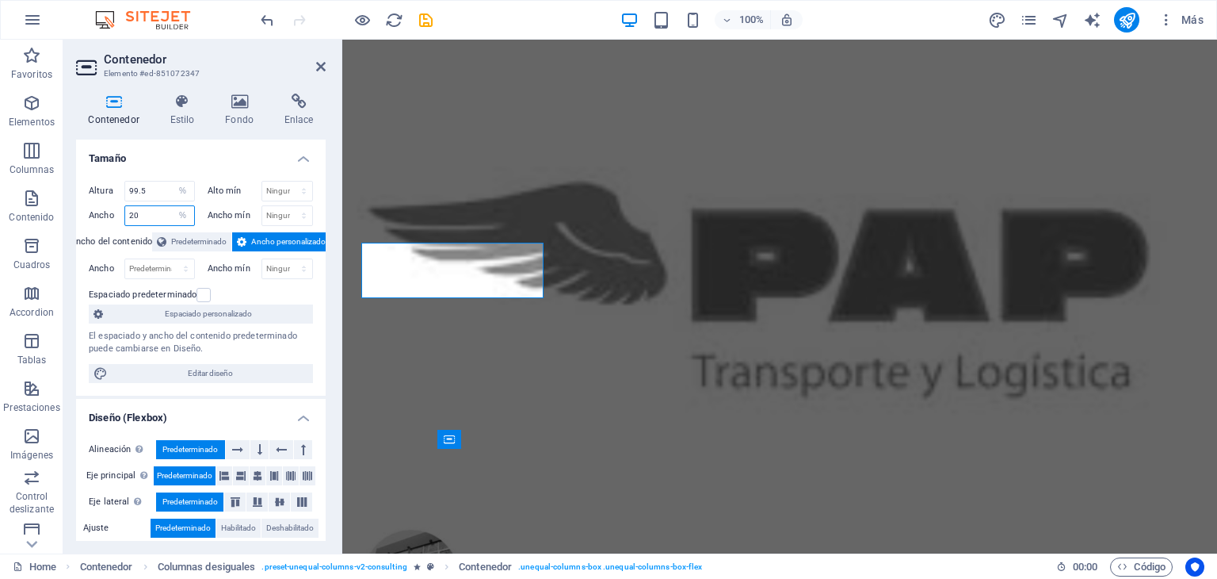
click at [155, 212] on input "20" at bounding box center [159, 215] width 69 height 19
drag, startPoint x: 155, startPoint y: 212, endPoint x: 113, endPoint y: 216, distance: 42.9
click at [113, 216] on div "Ancho 20 Predeterminado px rem % em vh vw" at bounding box center [142, 215] width 106 height 21
type input "40"
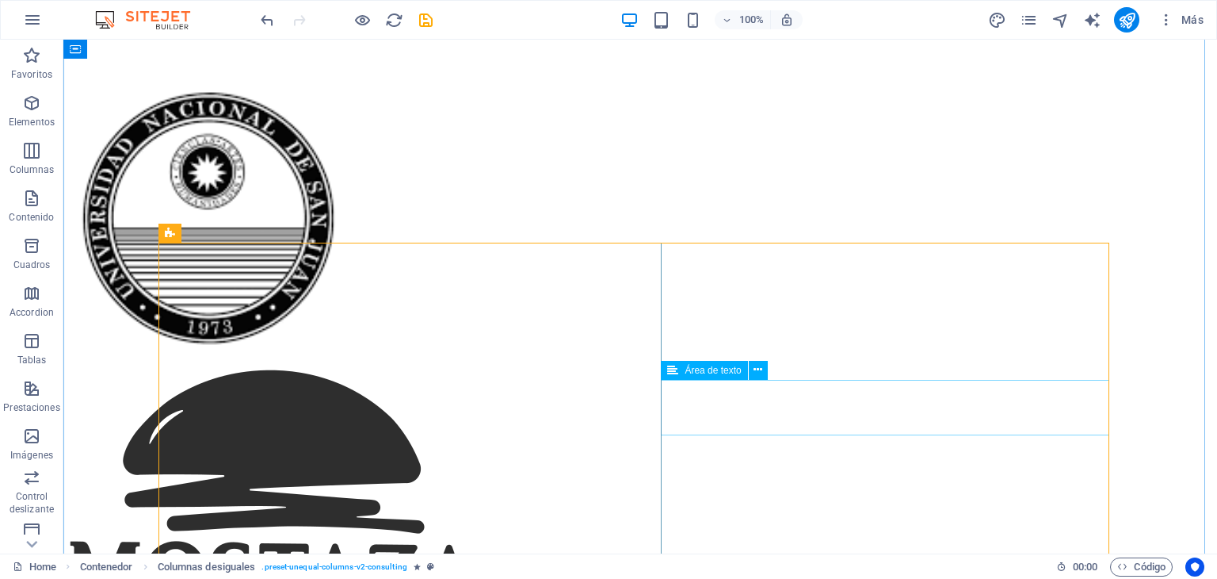
scroll to position [7330, 0]
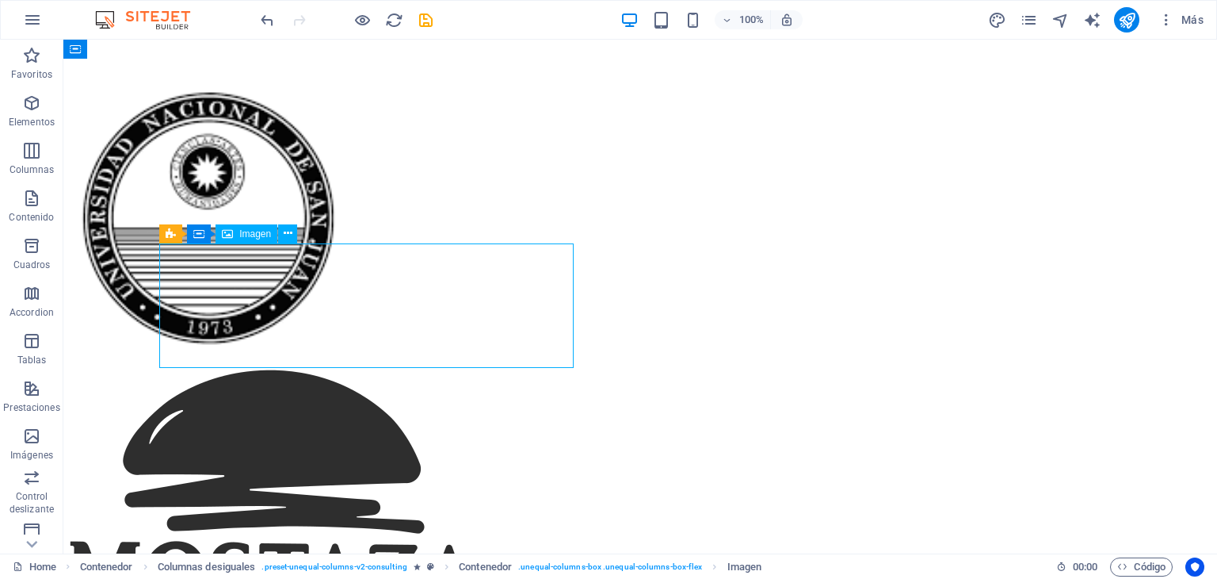
select select "%"
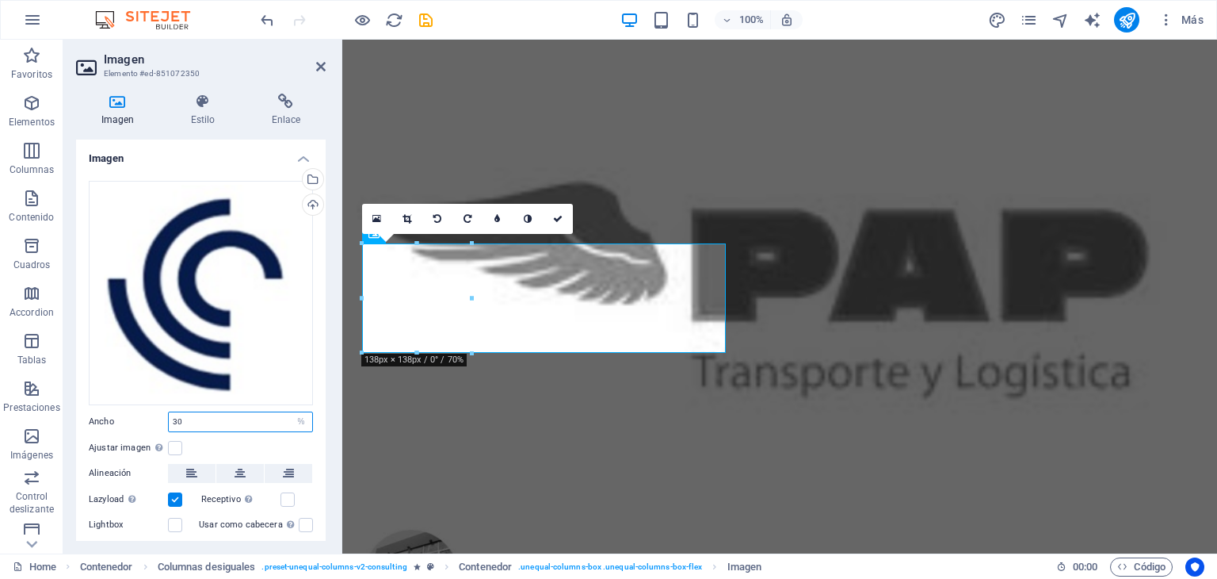
drag, startPoint x: 203, startPoint y: 415, endPoint x: 101, endPoint y: 418, distance: 101.5
click at [101, 418] on div "Ancho 30 Predeterminado automático px rem % em vh vw" at bounding box center [201, 421] width 224 height 21
type input "20"
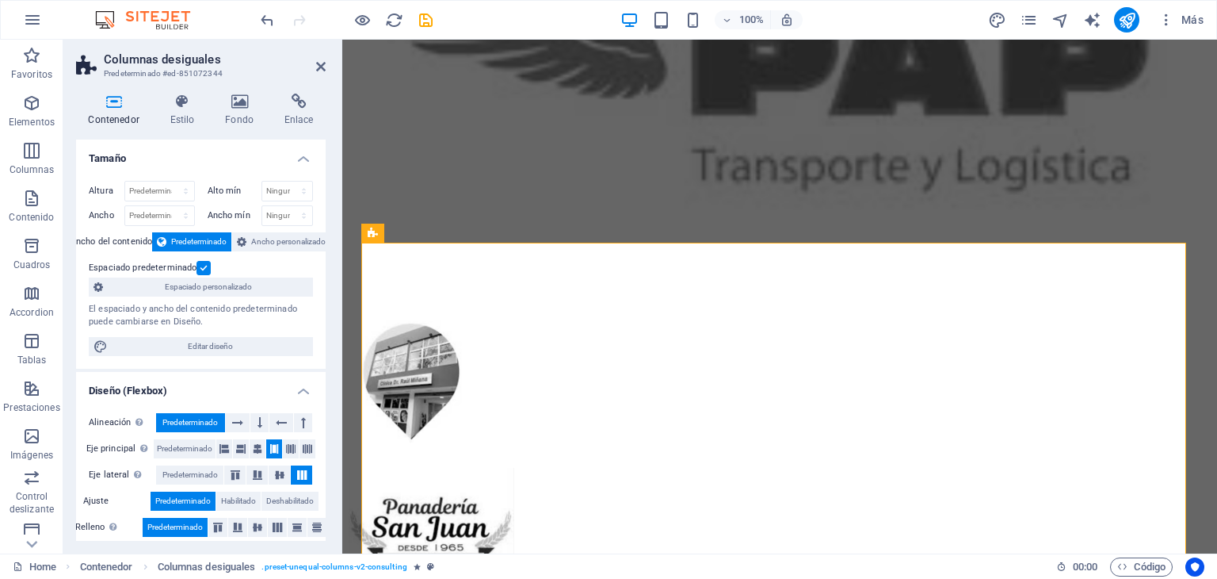
scroll to position [7124, 0]
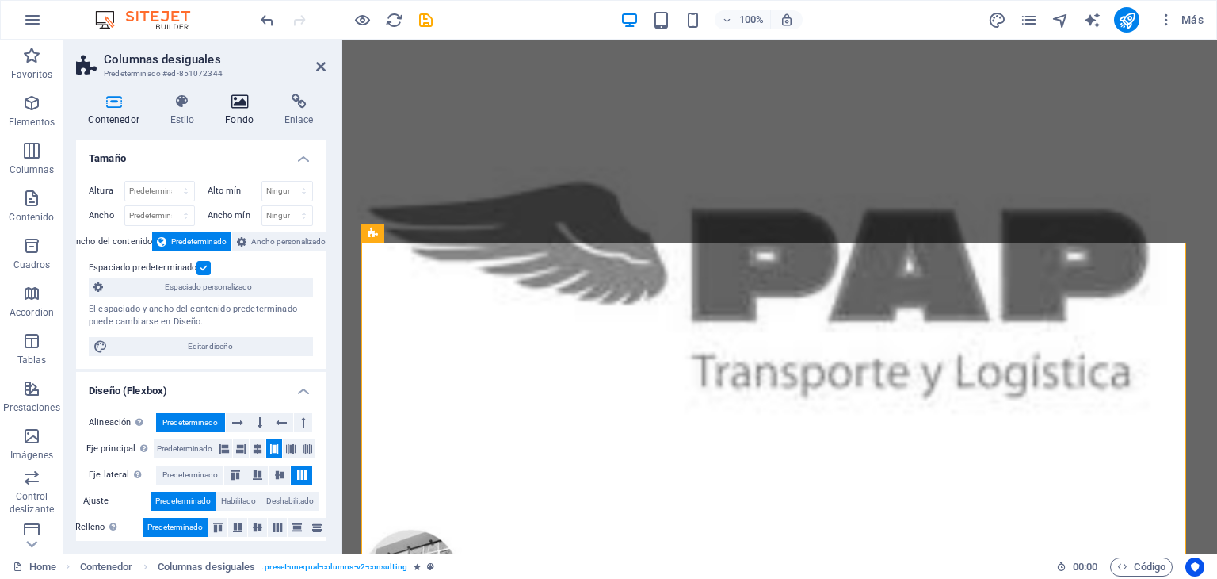
click at [236, 113] on h4 "Fondo" at bounding box center [242, 110] width 59 height 33
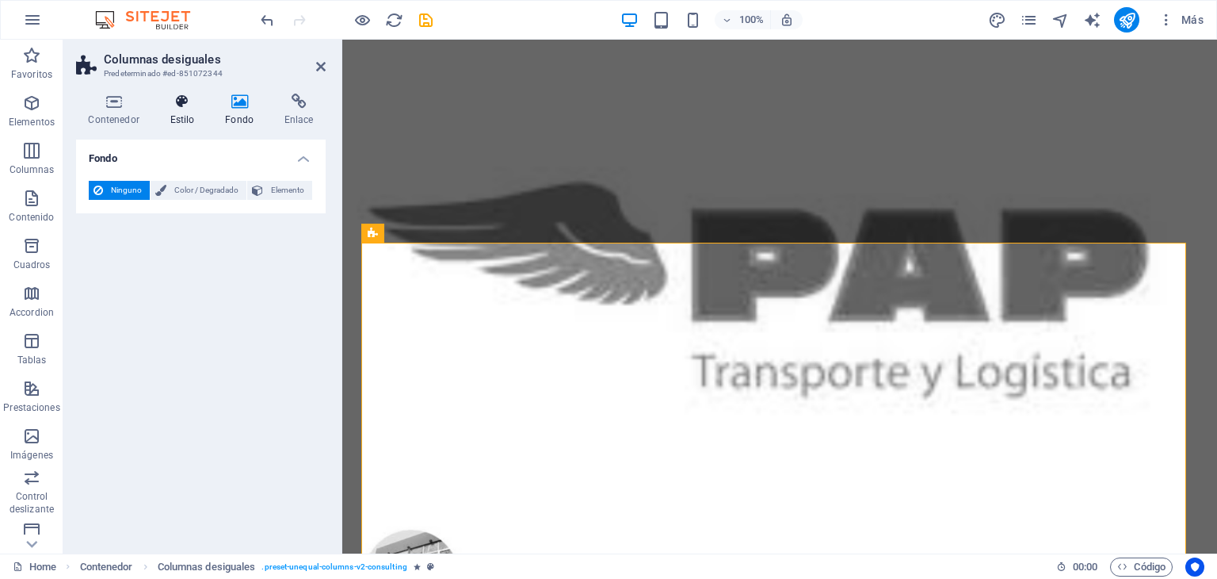
click at [189, 113] on h4 "Estilo" at bounding box center [185, 110] width 55 height 33
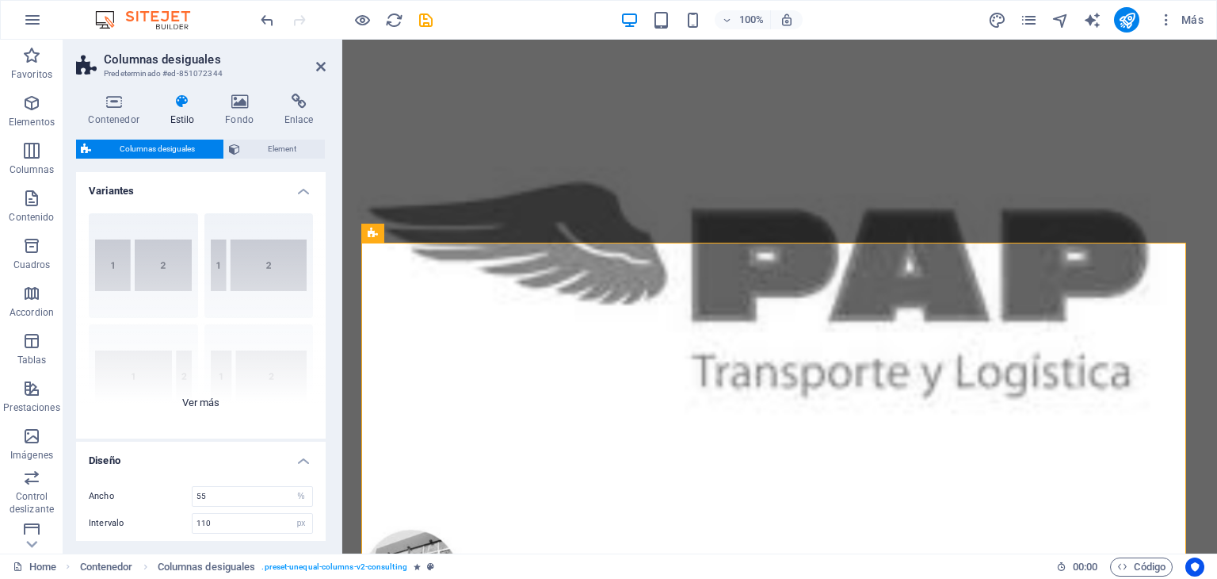
click at [269, 277] on div "[PHONE_NUMBER] [PHONE_NUMBER] 70-30 Predeterminado" at bounding box center [201, 320] width 250 height 238
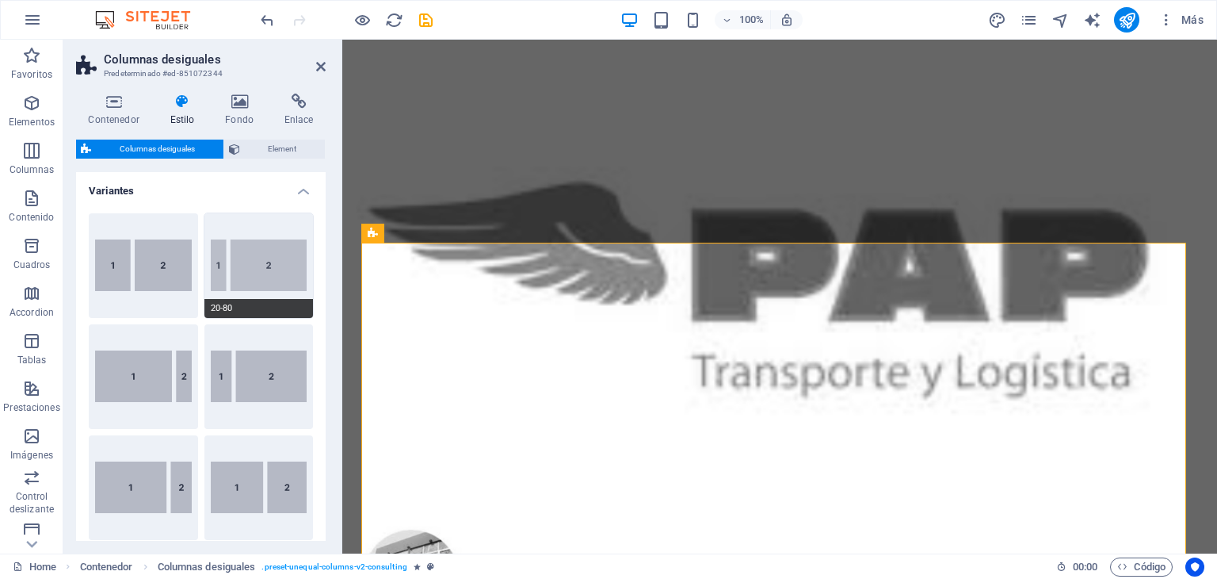
click at [234, 265] on button "20-80" at bounding box center [258, 265] width 109 height 105
type input "20"
type input "2"
select select "rem"
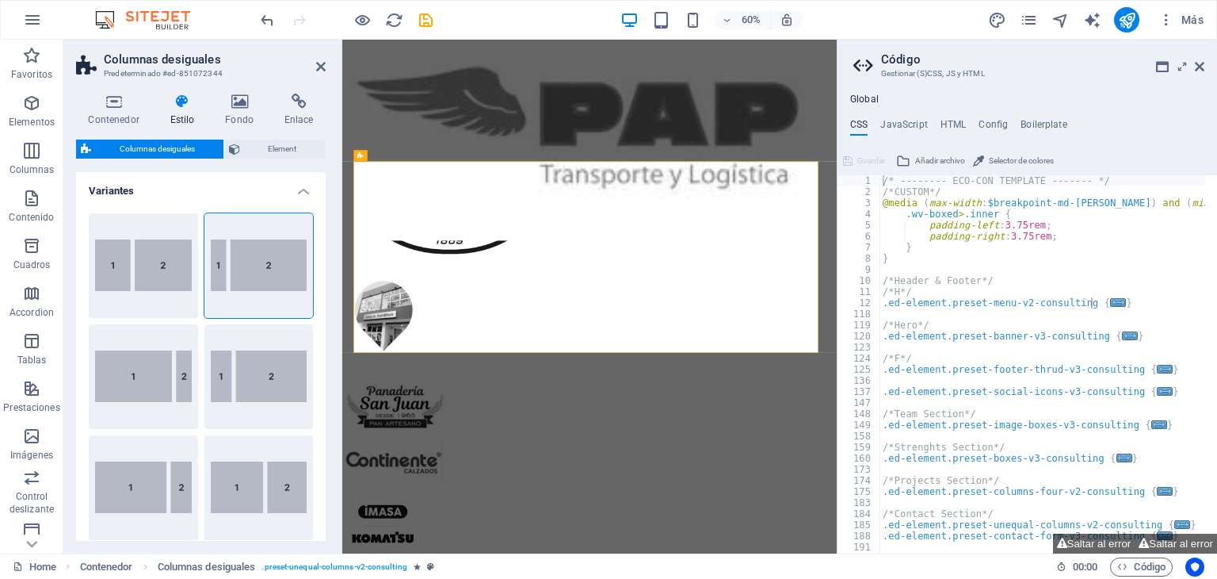
click at [1202, 58] on h2 "Código" at bounding box center [1042, 59] width 323 height 14
click at [1202, 73] on header "Código Gestionar (S)CSS, JS y HTML" at bounding box center [1029, 60] width 351 height 41
click at [1202, 67] on icon at bounding box center [1200, 66] width 10 height 13
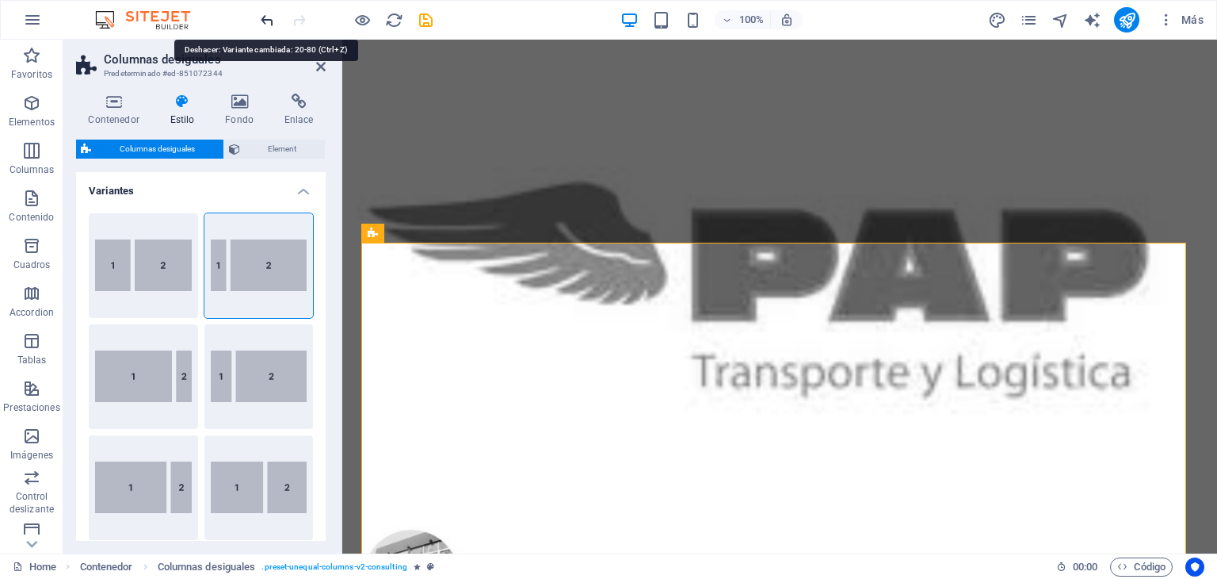
click at [268, 21] on icon "undo" at bounding box center [267, 20] width 18 height 18
type input "55"
type input "110"
select select "px"
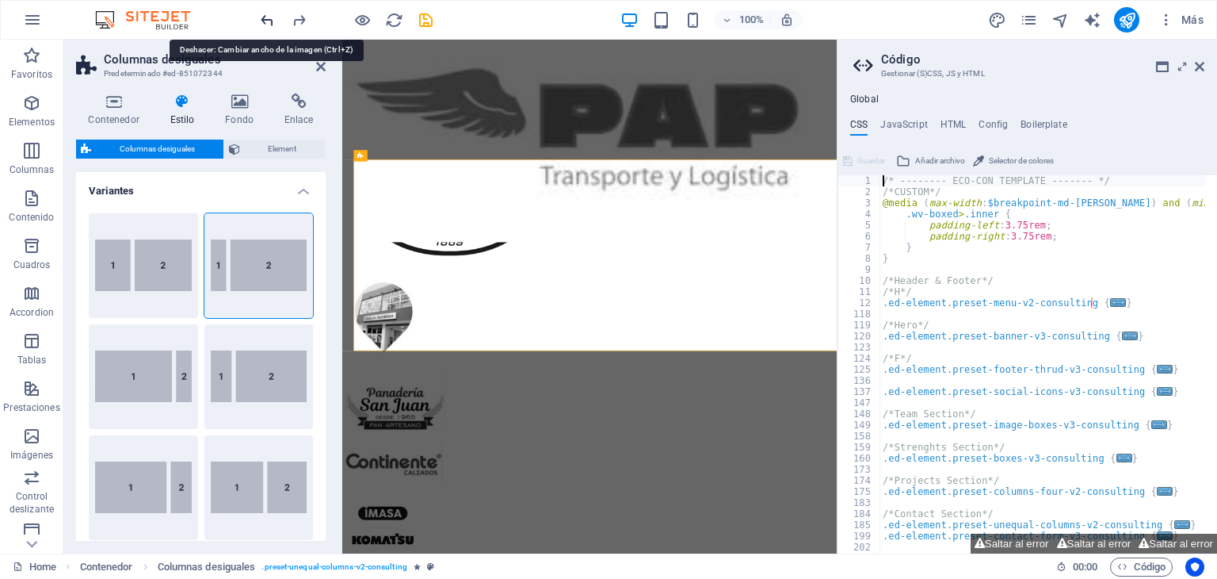
scroll to position [7127, 0]
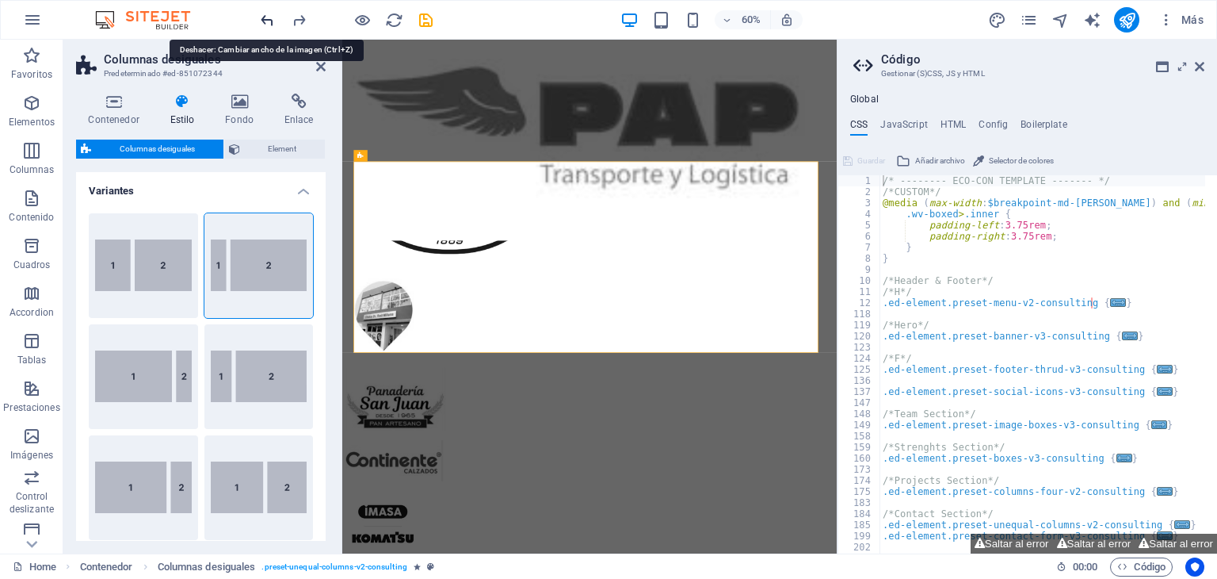
click at [268, 21] on icon "undo" at bounding box center [267, 20] width 18 height 18
click at [296, 21] on icon "redo" at bounding box center [299, 20] width 18 height 18
click at [1198, 68] on icon at bounding box center [1200, 66] width 10 height 13
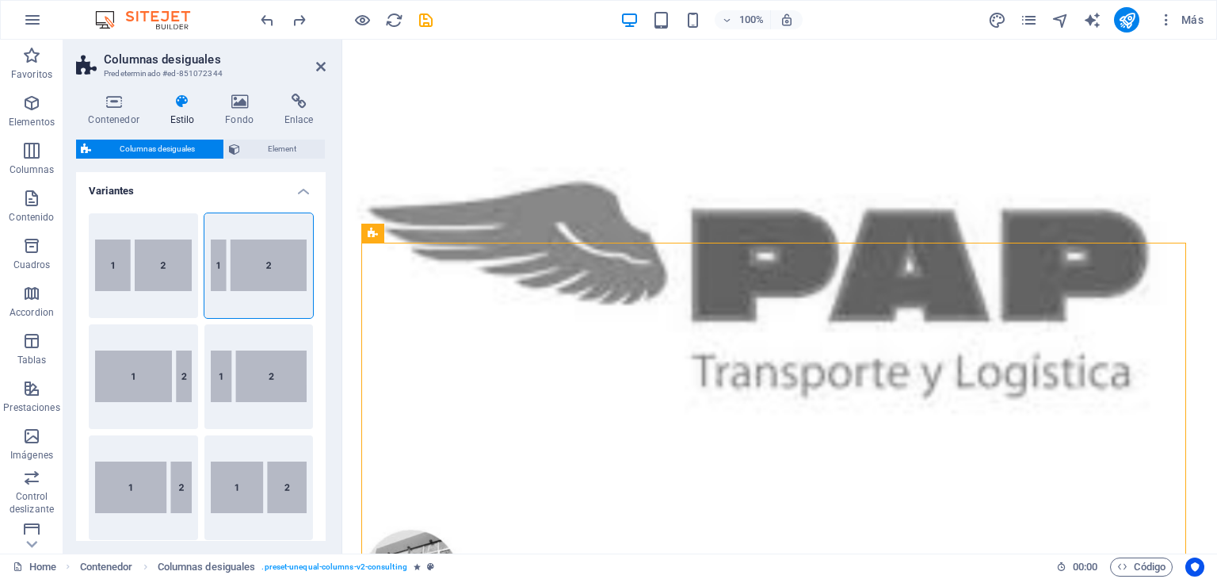
drag, startPoint x: 327, startPoint y: 281, endPoint x: 323, endPoint y: 362, distance: 81.7
click at [323, 362] on div "Contenedor Estilo Fondo Enlace Tamaño Altura Predeterminado px rem % vh vw Alto…" at bounding box center [200, 317] width 275 height 472
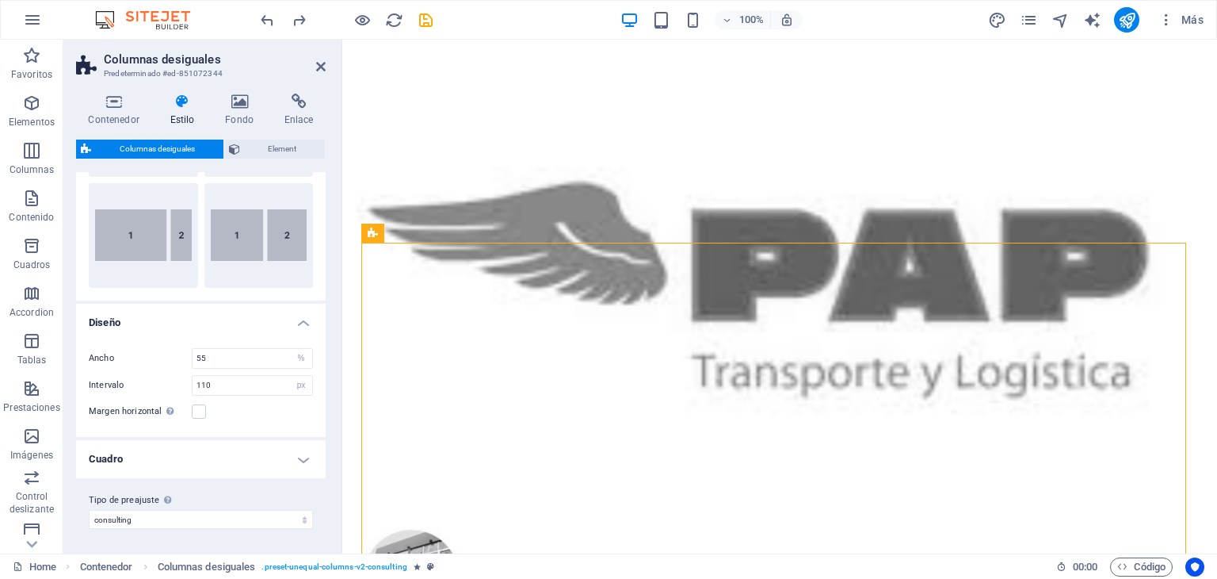
scroll to position [0, 0]
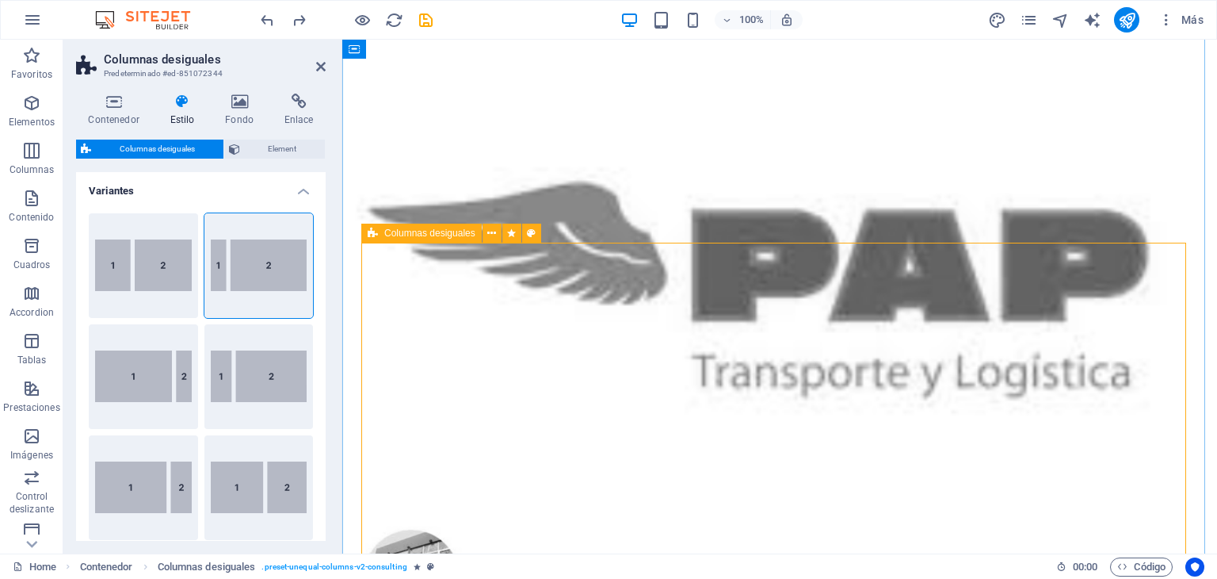
click at [281, 159] on div "Columnas desiguales Element" at bounding box center [201, 149] width 250 height 20
click at [285, 149] on span "Element" at bounding box center [283, 148] width 76 height 19
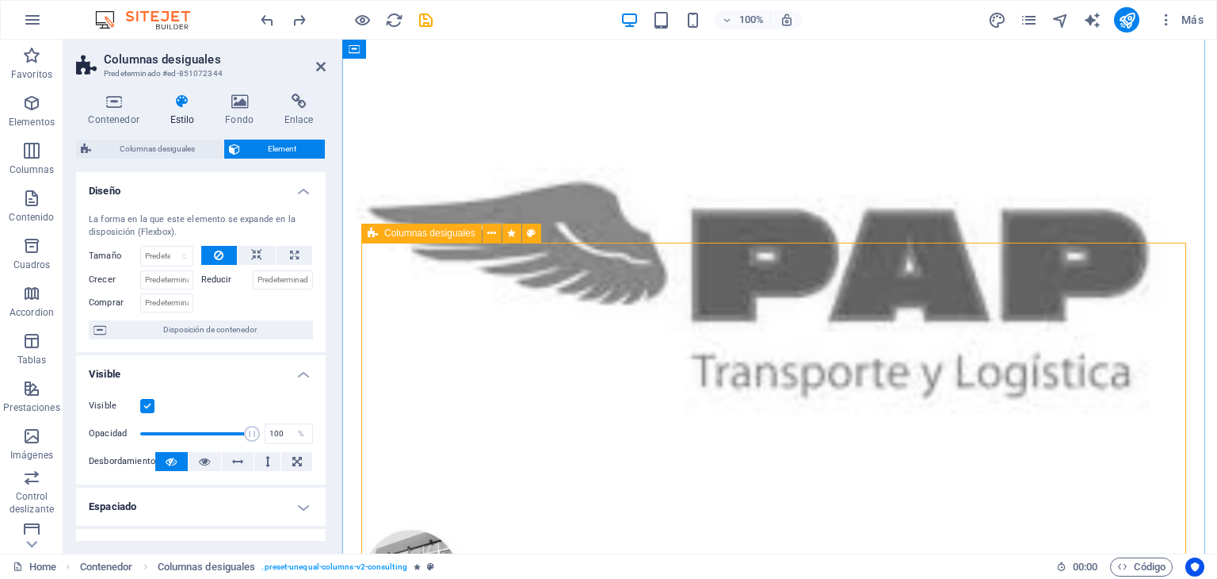
click at [105, 107] on icon at bounding box center [113, 102] width 75 height 16
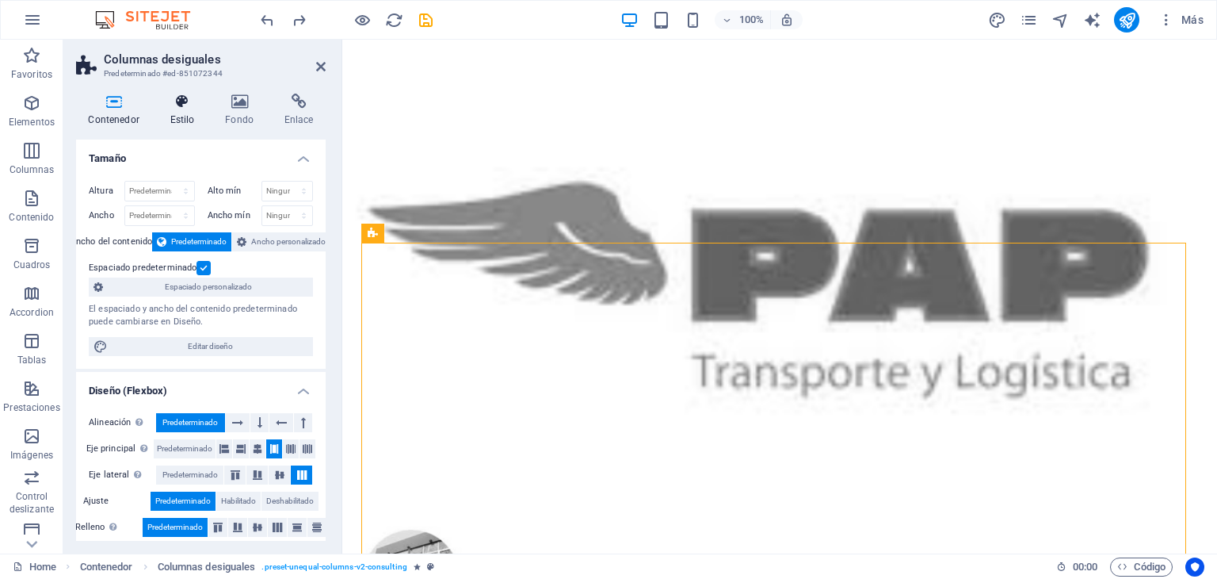
click at [187, 113] on h4 "Estilo" at bounding box center [185, 110] width 55 height 33
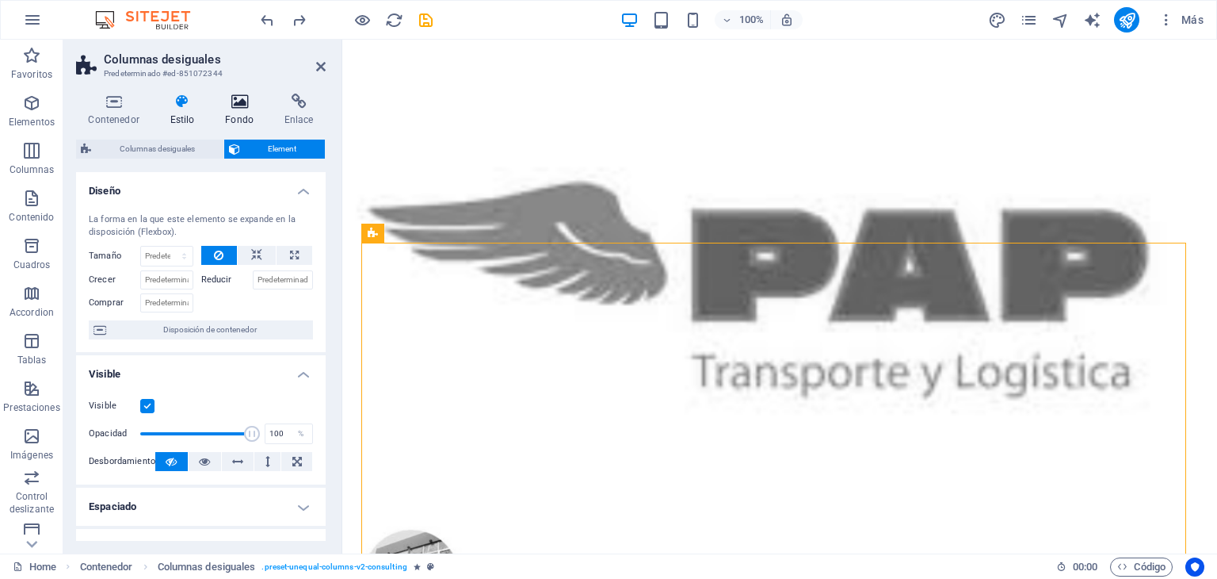
click at [254, 109] on icon at bounding box center [239, 102] width 53 height 16
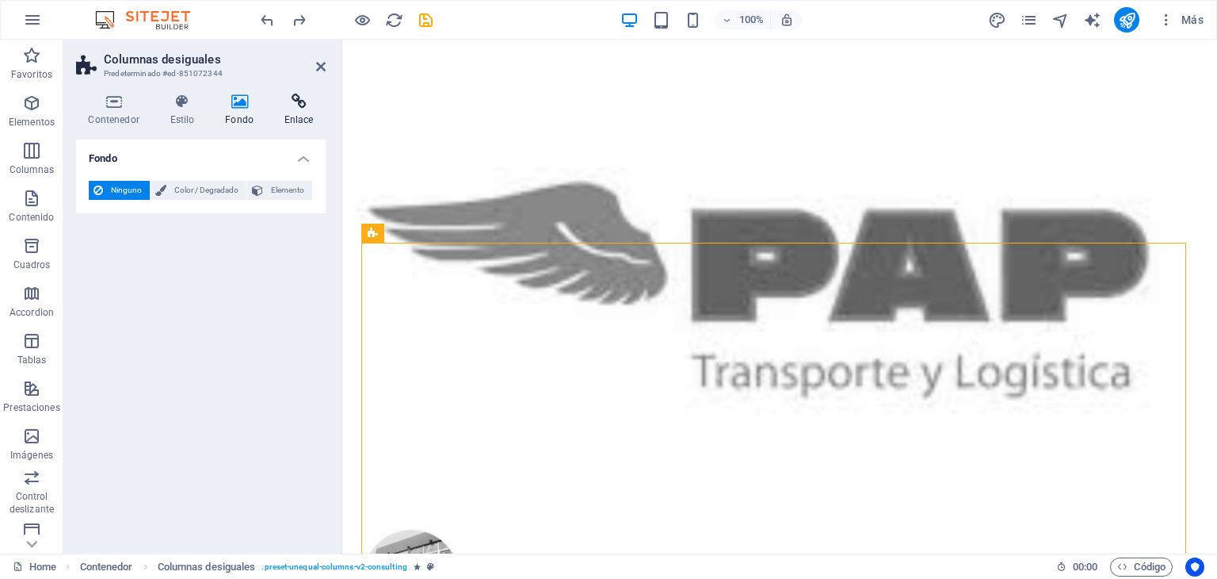
click at [307, 120] on h4 "Enlace" at bounding box center [299, 110] width 54 height 33
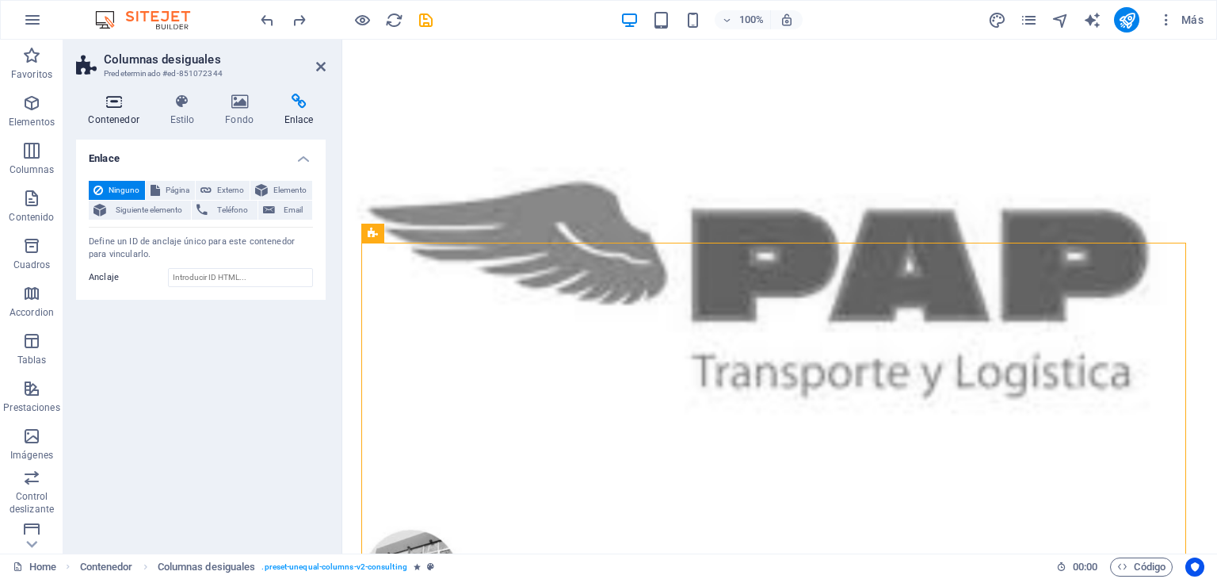
click at [120, 109] on icon at bounding box center [113, 102] width 75 height 16
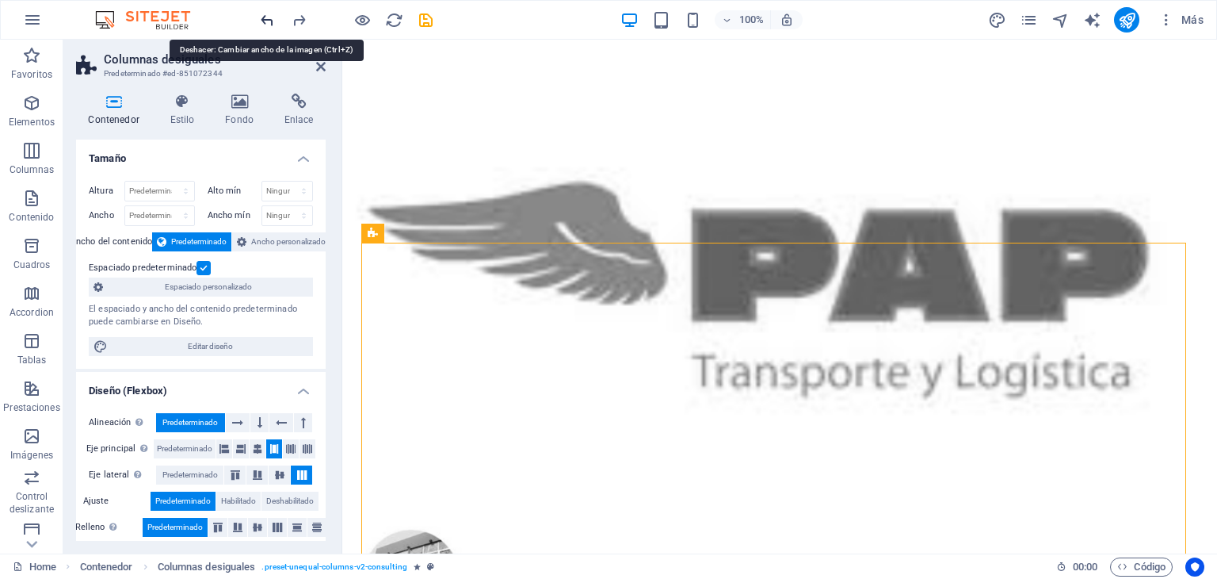
click at [266, 13] on icon "undo" at bounding box center [267, 20] width 18 height 18
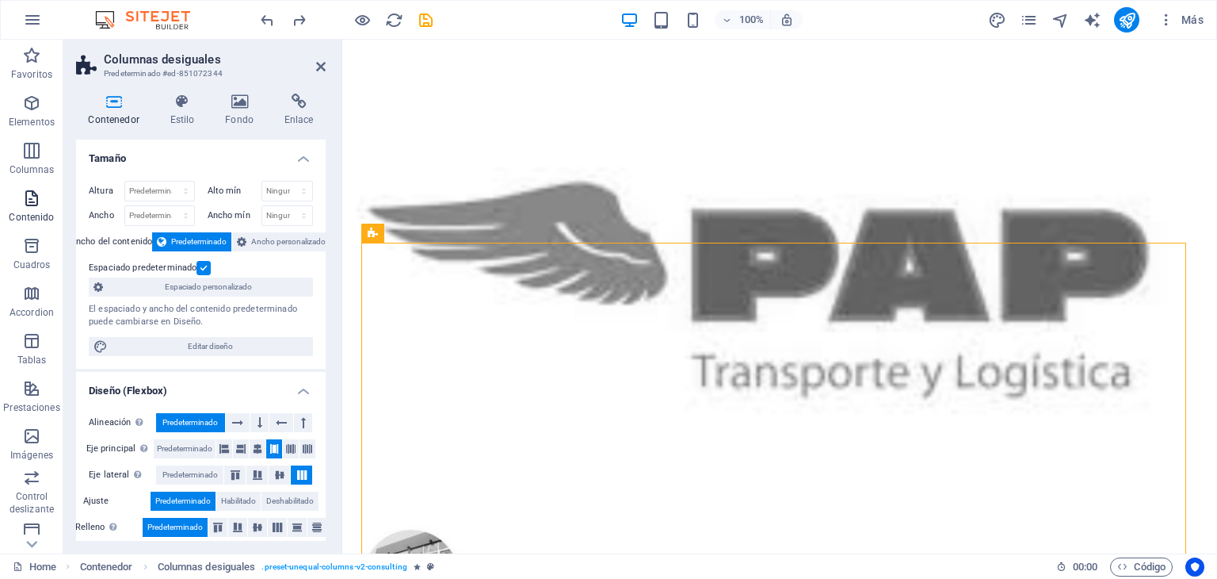
click at [39, 205] on icon "button" at bounding box center [31, 198] width 19 height 19
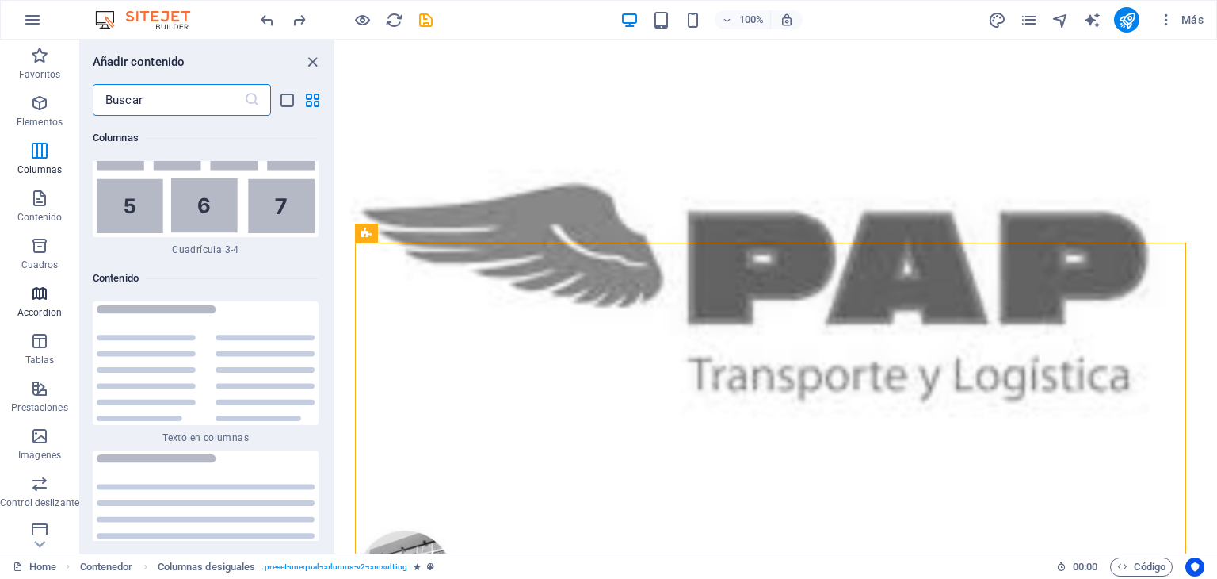
scroll to position [5270, 0]
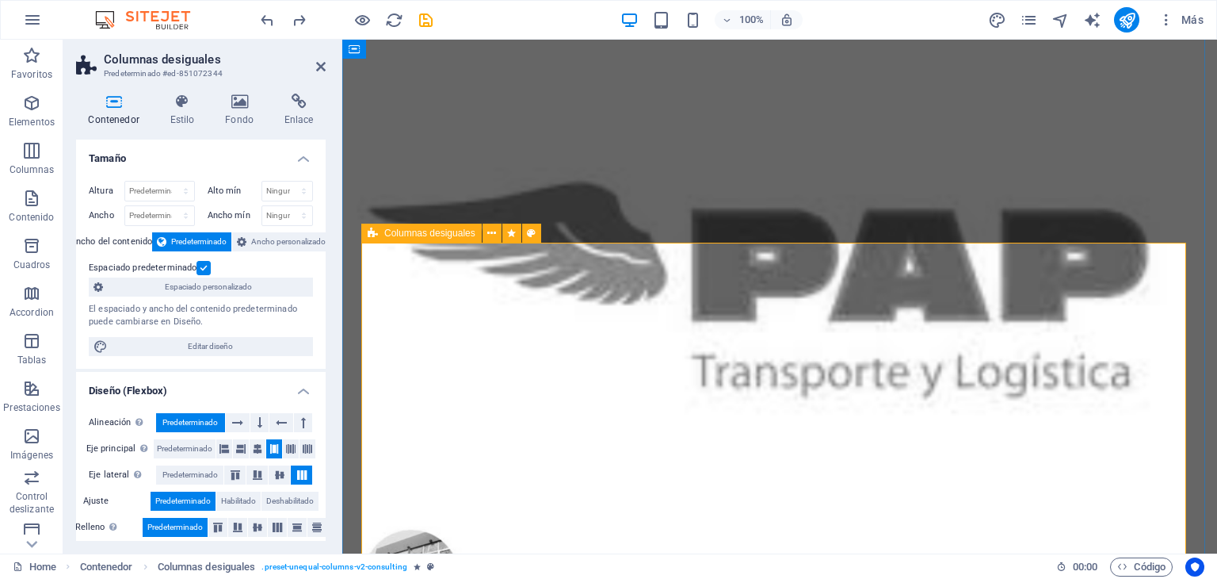
click at [491, 233] on icon at bounding box center [490, 233] width 9 height 17
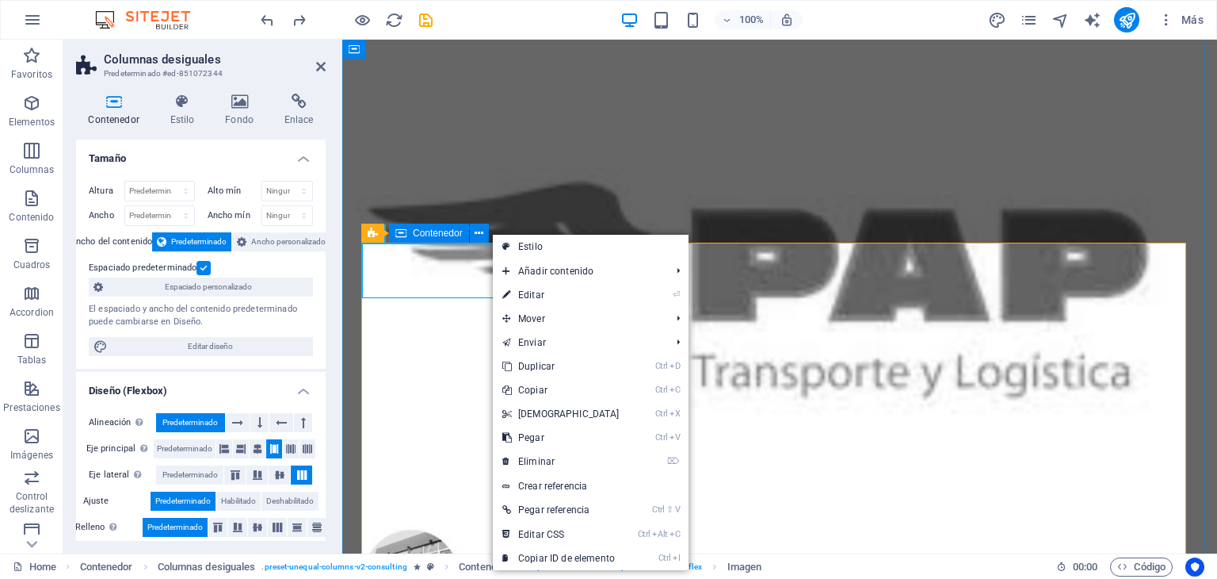
click at [400, 233] on icon at bounding box center [401, 233] width 11 height 19
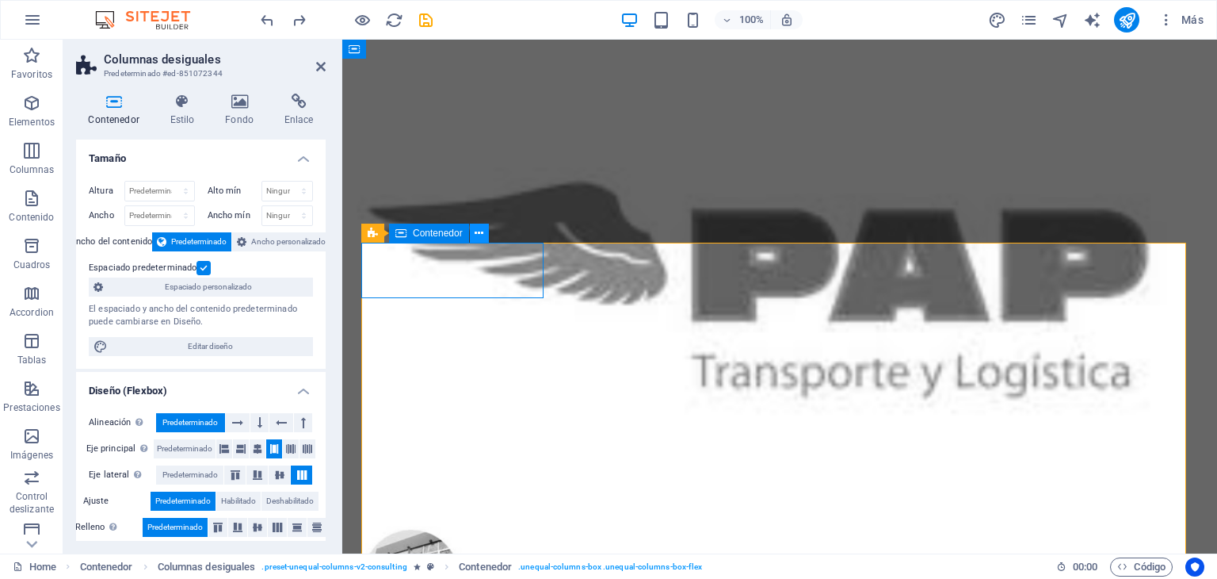
click at [483, 232] on icon at bounding box center [479, 233] width 9 height 17
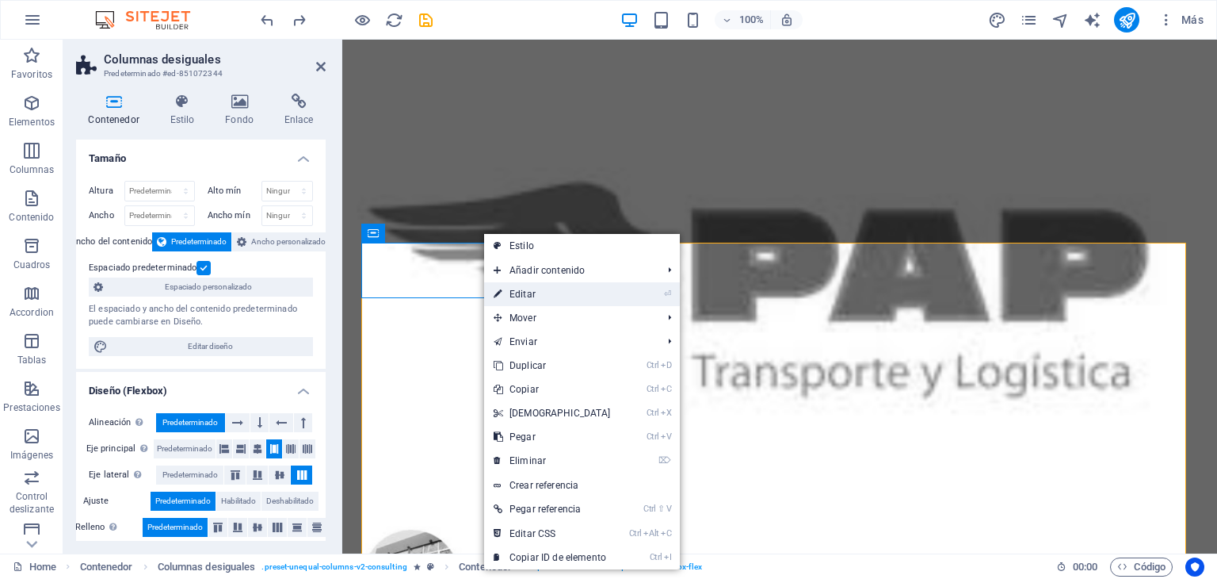
click at [541, 296] on link "⏎ Editar" at bounding box center [552, 294] width 136 height 24
select select "%"
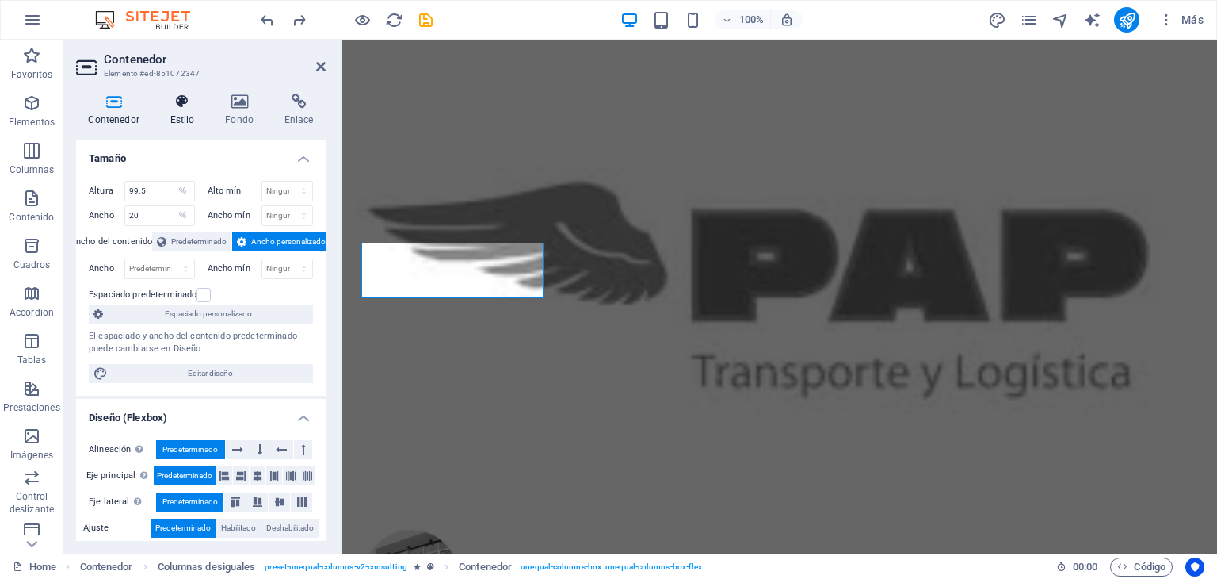
click at [186, 113] on h4 "Estilo" at bounding box center [185, 110] width 55 height 33
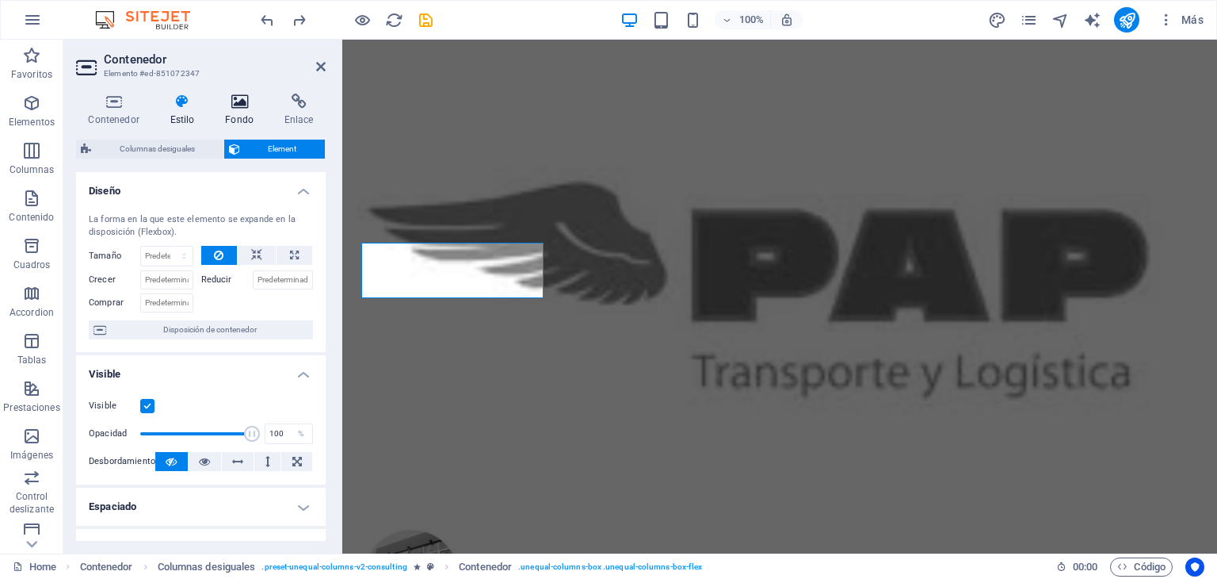
click at [258, 124] on h4 "Fondo" at bounding box center [242, 110] width 59 height 33
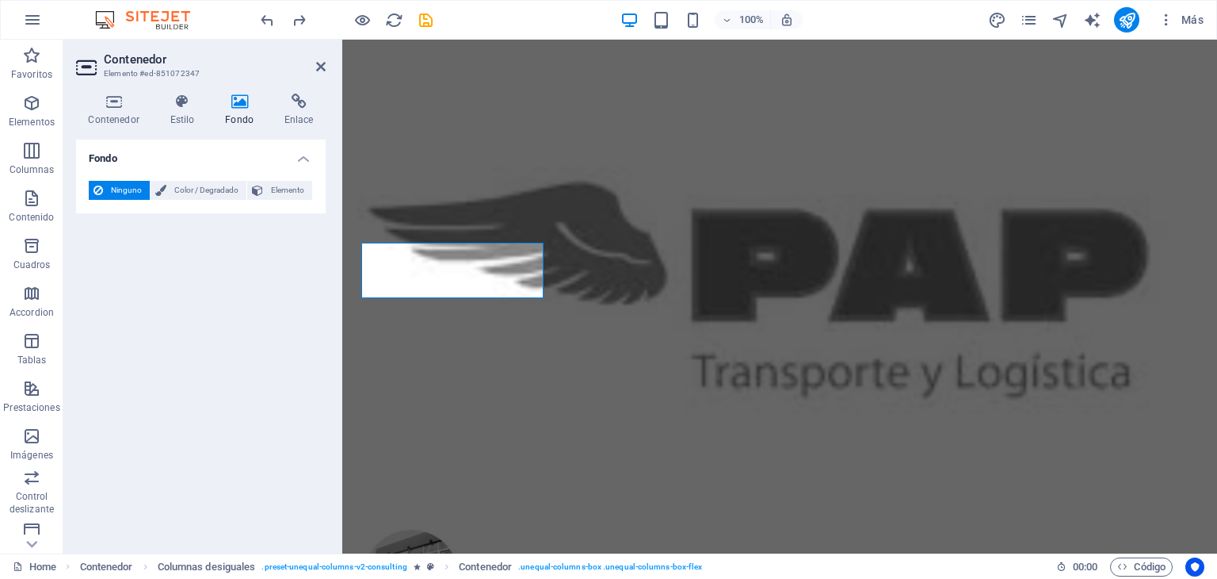
click at [159, 269] on div "Fondo Ninguno Color / Degradado Elemento Estirar fondo a ancho completo Superpo…" at bounding box center [201, 339] width 250 height 401
click at [296, 107] on icon at bounding box center [299, 102] width 54 height 16
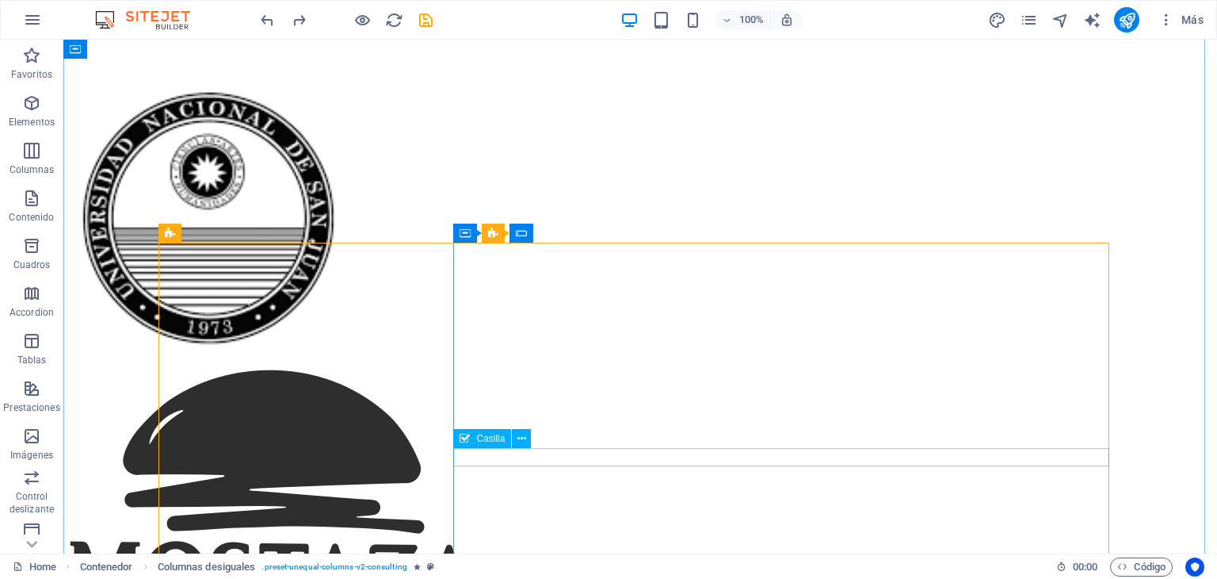
scroll to position [7330, 0]
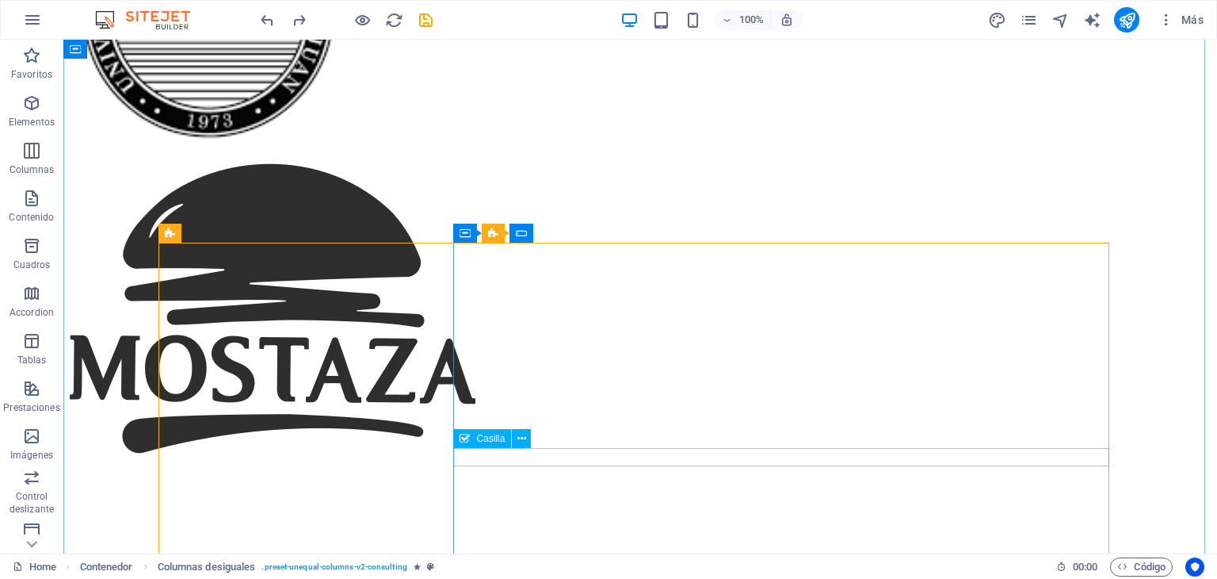
click at [506, 445] on div "Casilla" at bounding box center [482, 438] width 58 height 19
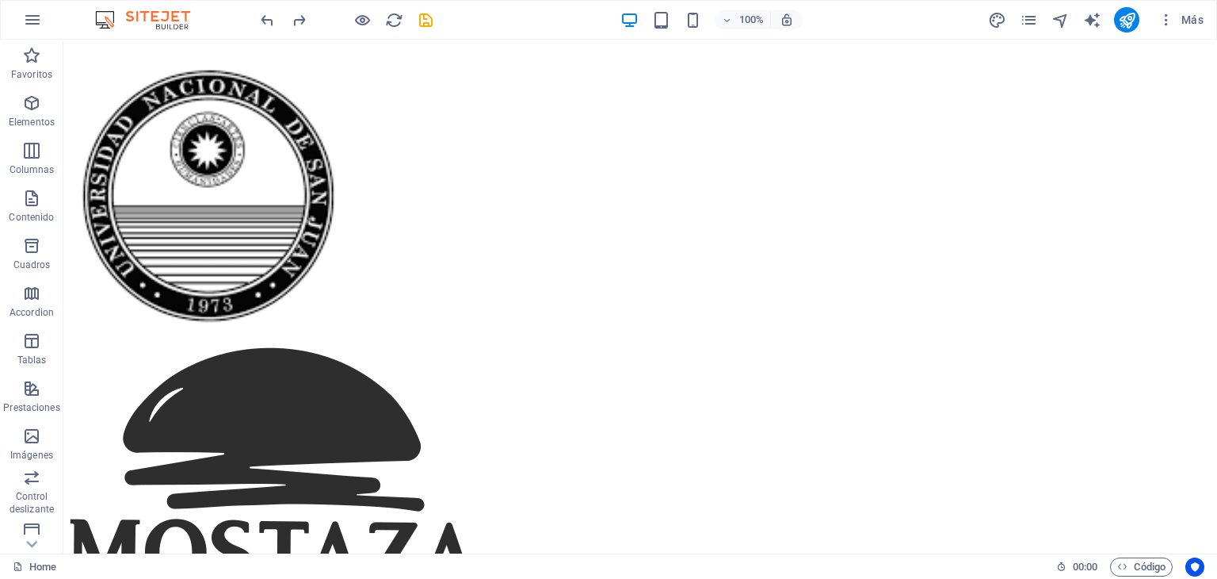
scroll to position [7179, 0]
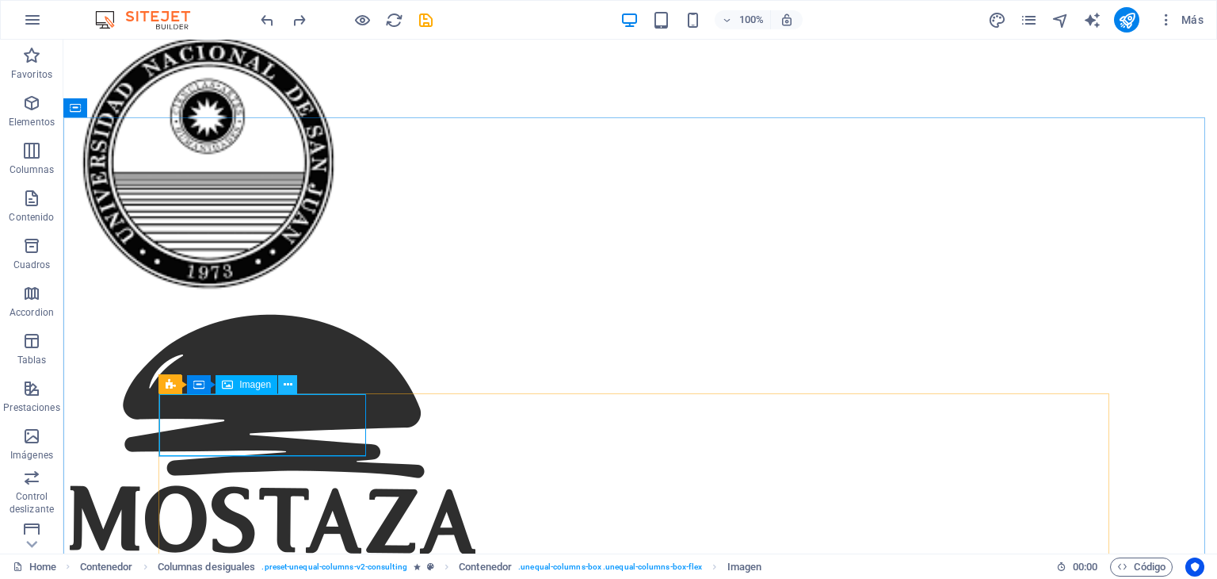
click at [289, 380] on icon at bounding box center [288, 384] width 9 height 17
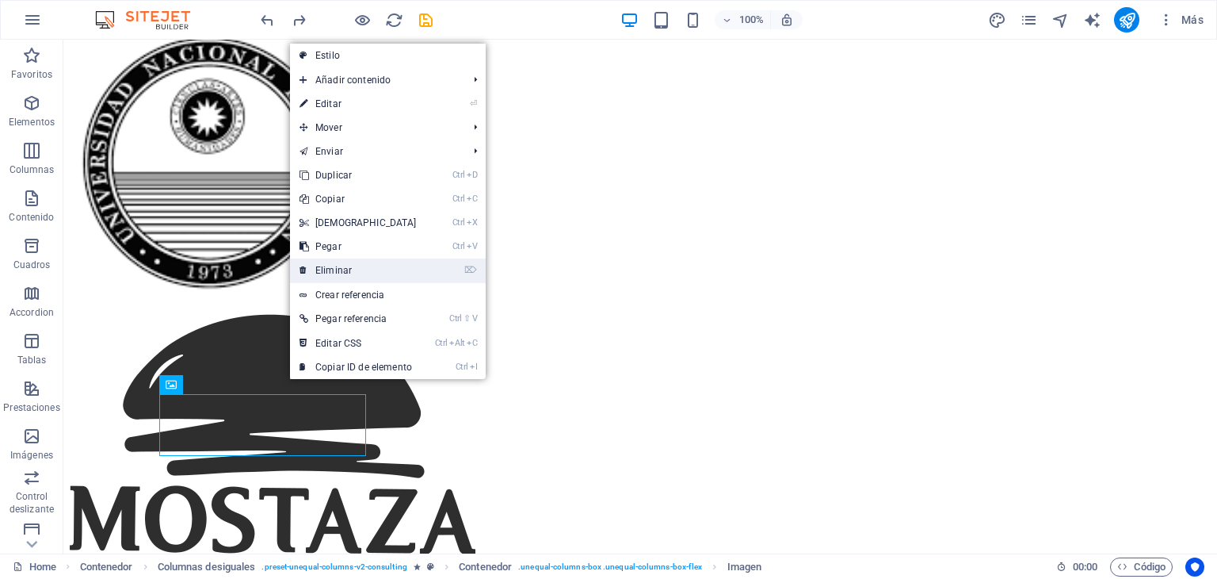
click at [344, 272] on link "⌦ Eliminar" at bounding box center [358, 270] width 136 height 24
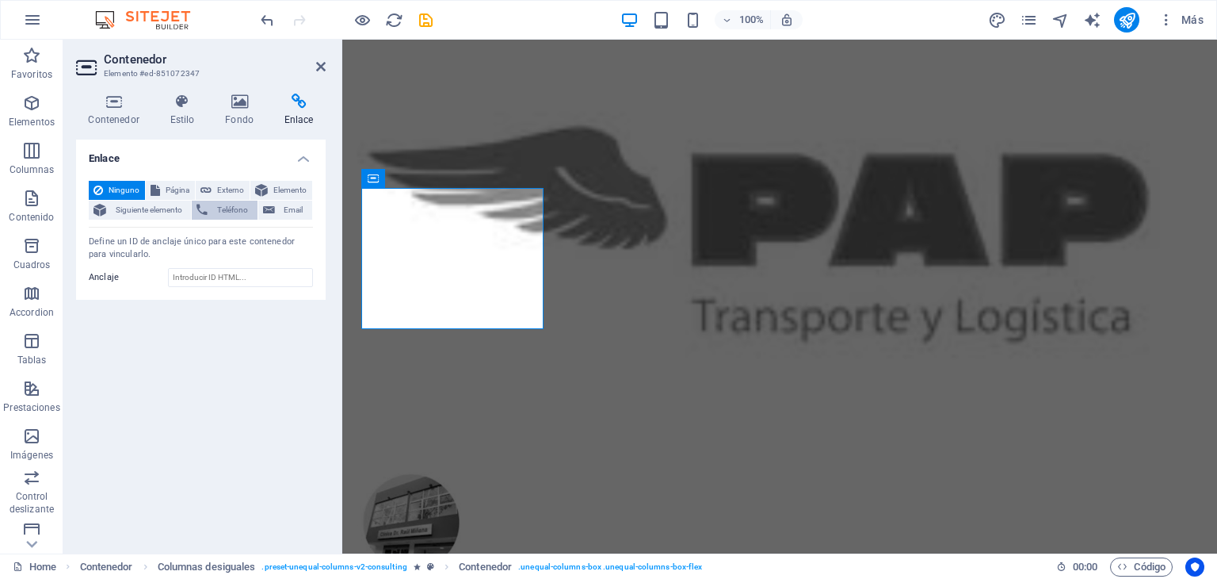
click at [216, 204] on span "Teléfono" at bounding box center [232, 210] width 40 height 19
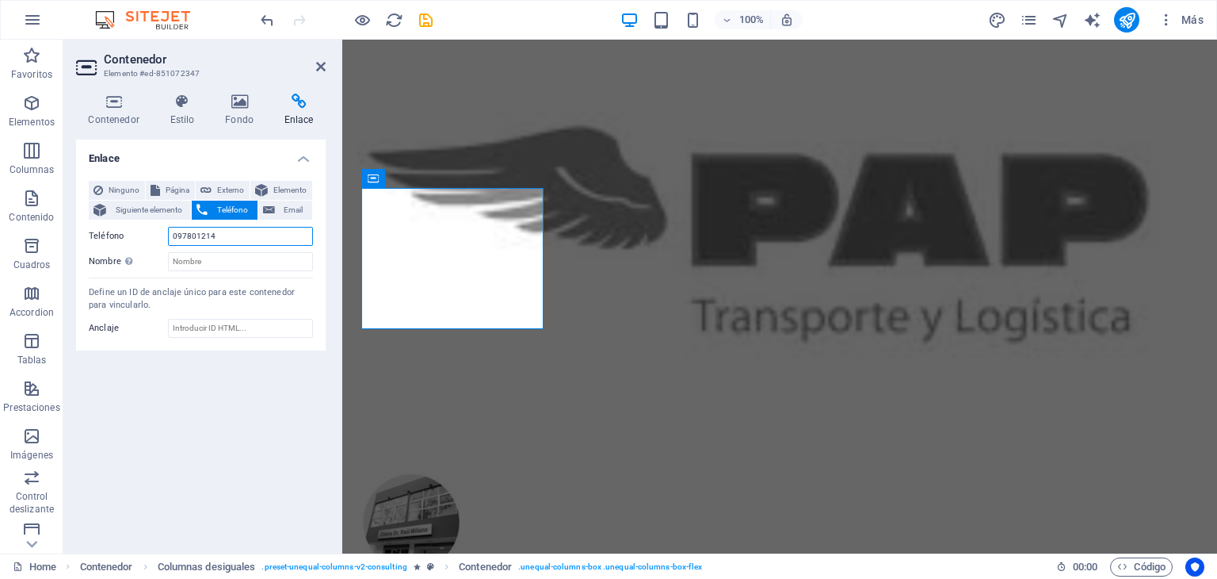
type input "097801214"
click at [248, 416] on div "Enlace Ninguno Página Externo Elemento Siguiente elemento Teléfono Email Página…" at bounding box center [201, 339] width 250 height 401
click at [286, 210] on span "Email" at bounding box center [294, 210] width 28 height 19
click at [236, 210] on span "Teléfono" at bounding box center [232, 210] width 40 height 19
click at [210, 258] on input "Nombre Una descripción adicional del enlace no debería ser igual al texto del e…" at bounding box center [240, 261] width 145 height 19
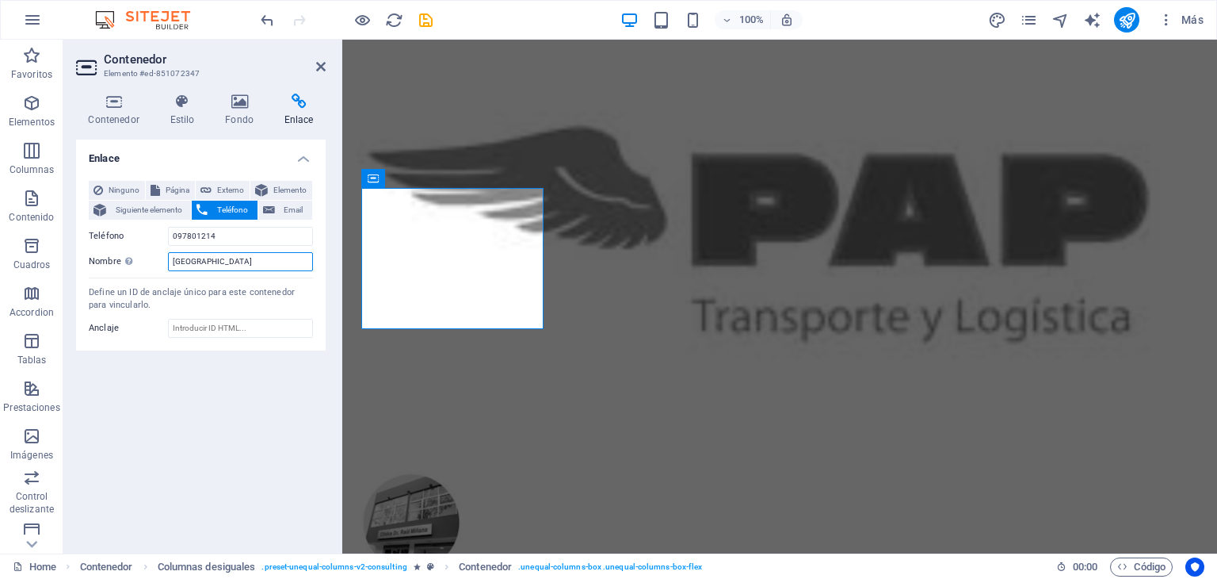
type input "[GEOGRAPHIC_DATA]"
drag, startPoint x: 217, startPoint y: 338, endPoint x: 222, endPoint y: 410, distance: 71.5
click at [222, 410] on div "Enlace Ninguno Página Externo Elemento Siguiente elemento Teléfono Email Página…" at bounding box center [201, 339] width 250 height 401
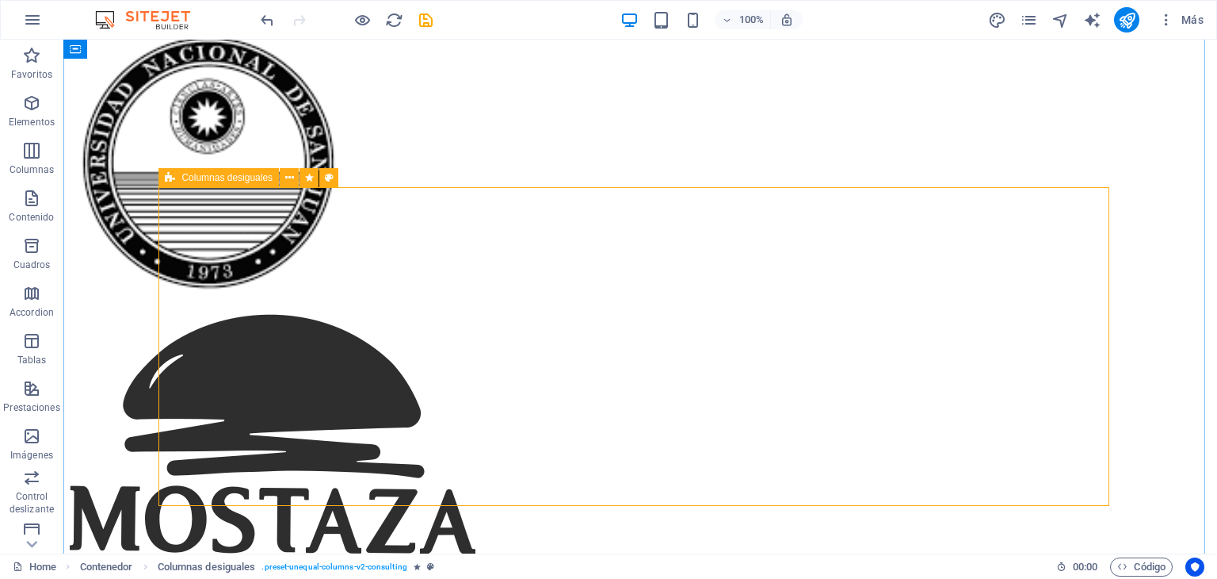
scroll to position [7385, 0]
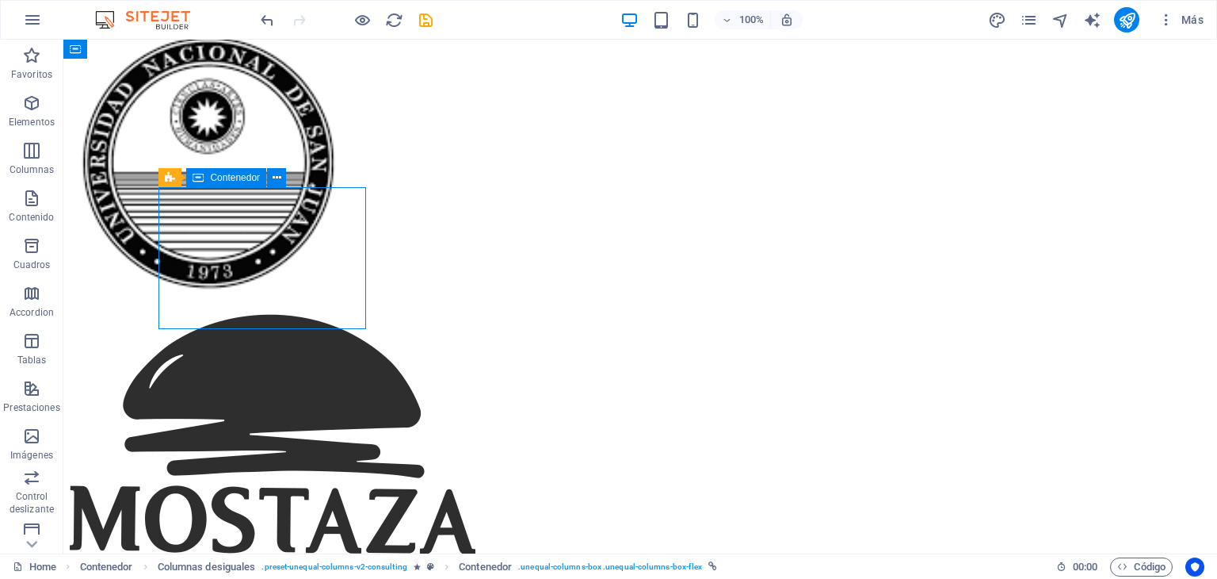
select select
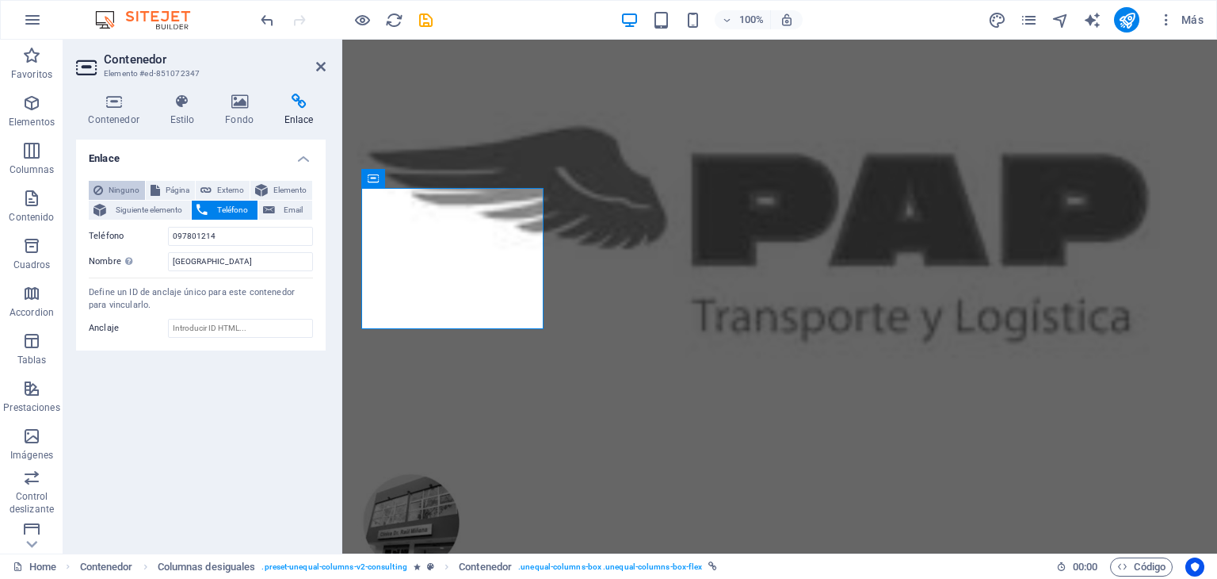
click at [121, 189] on span "Ninguno" at bounding box center [124, 190] width 32 height 19
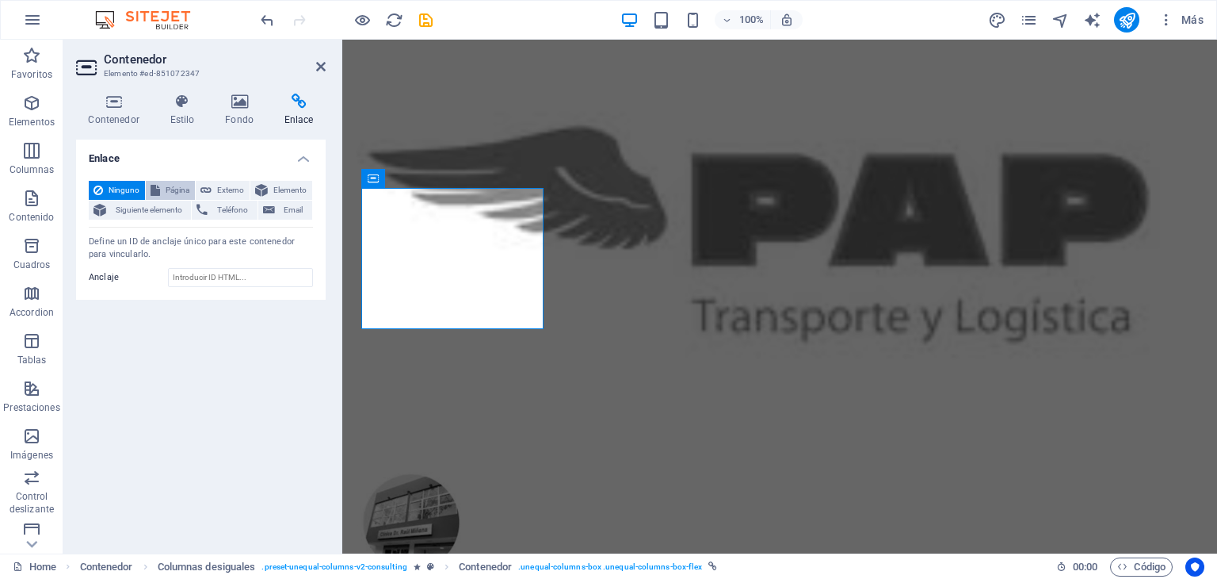
click at [178, 190] on span "Página" at bounding box center [177, 190] width 25 height 19
select select
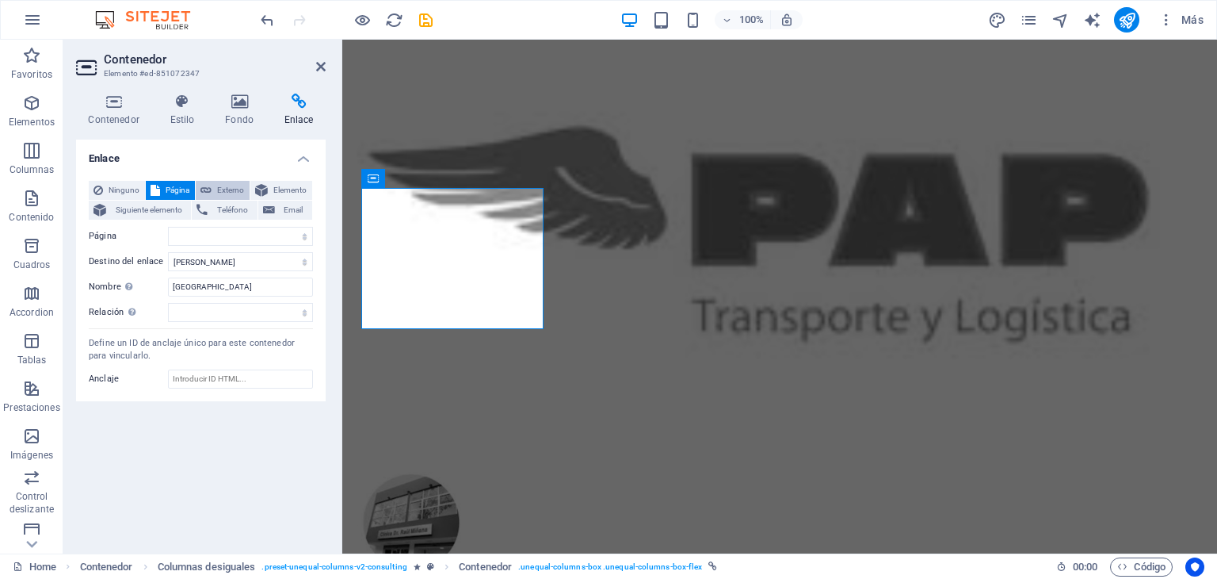
click at [216, 191] on span "Externo" at bounding box center [230, 190] width 29 height 19
select select "blank"
click at [279, 185] on span "Elemento" at bounding box center [290, 190] width 35 height 19
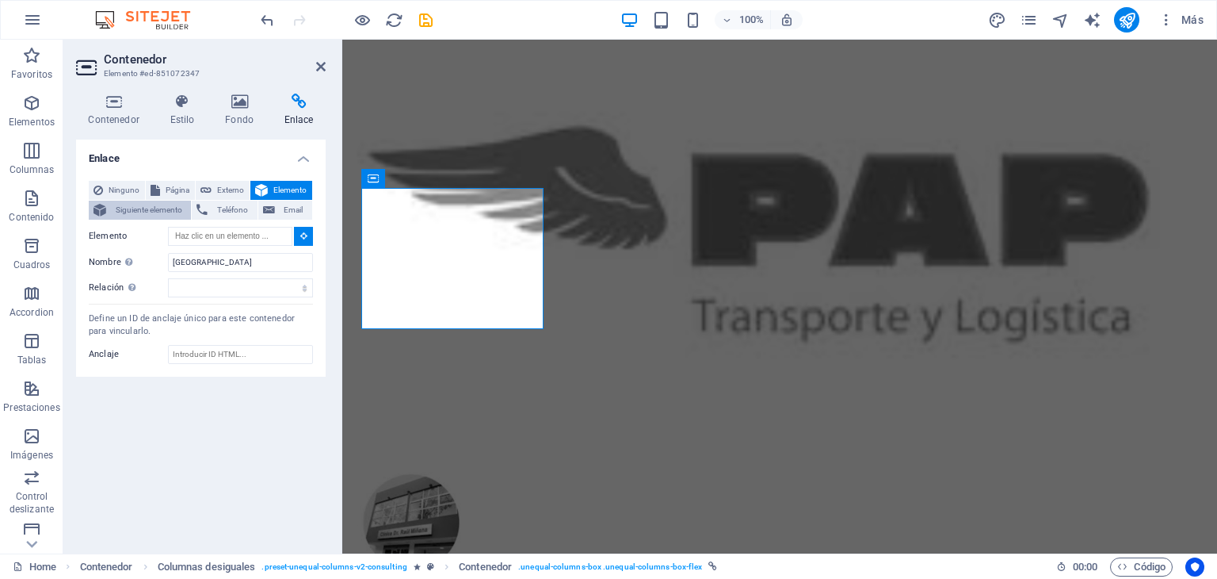
click at [130, 204] on span "Siguiente elemento" at bounding box center [148, 210] width 75 height 19
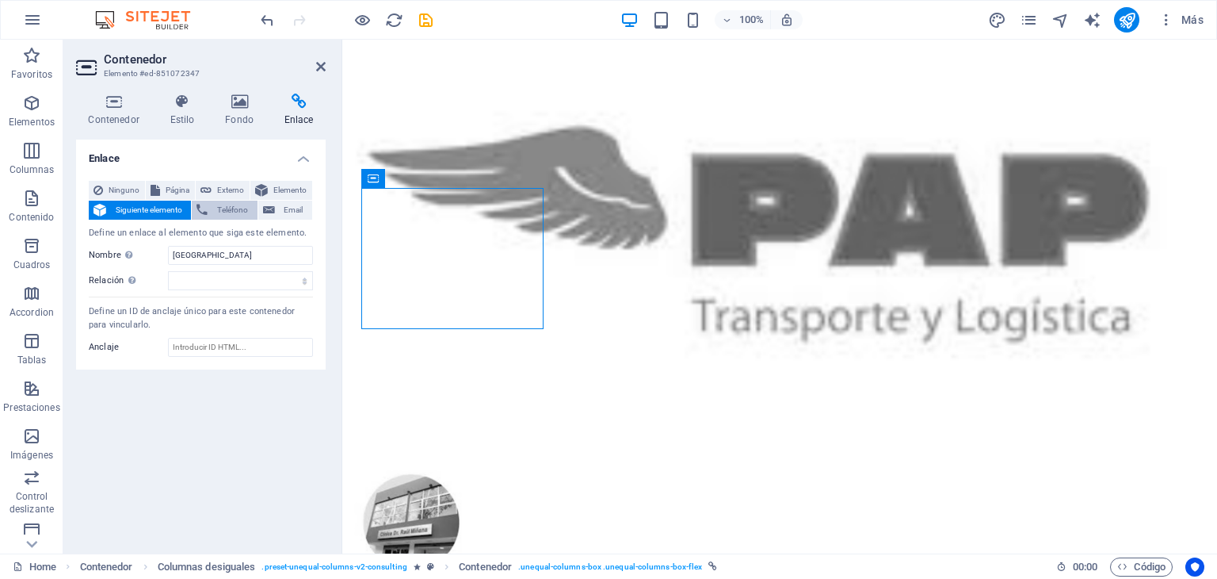
click at [208, 208] on icon at bounding box center [202, 210] width 11 height 19
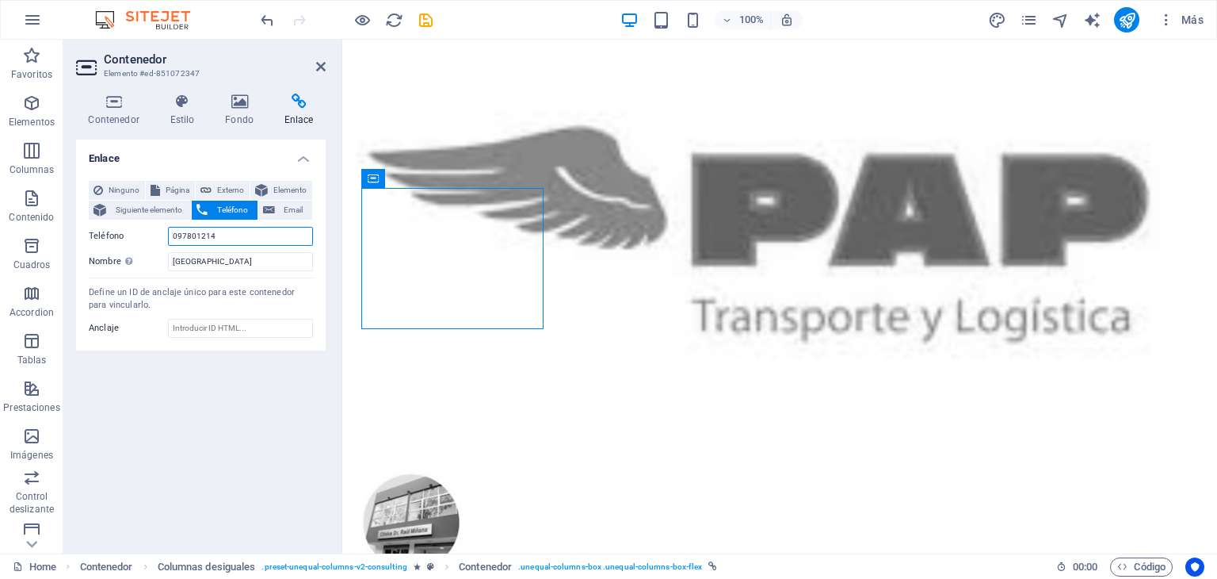
drag, startPoint x: 237, startPoint y: 242, endPoint x: 148, endPoint y: 247, distance: 88.9
click at [148, 247] on div "Ninguno Página Externo Elemento Siguiente elemento Teléfono Email Página Home H…" at bounding box center [201, 226] width 224 height 90
drag, startPoint x: 223, startPoint y: 257, endPoint x: 113, endPoint y: 250, distance: 110.4
click at [113, 250] on div "Ninguno Página Externo Elemento Siguiente elemento Teléfono Email Página Home H…" at bounding box center [201, 226] width 224 height 90
click at [238, 108] on icon at bounding box center [239, 102] width 53 height 16
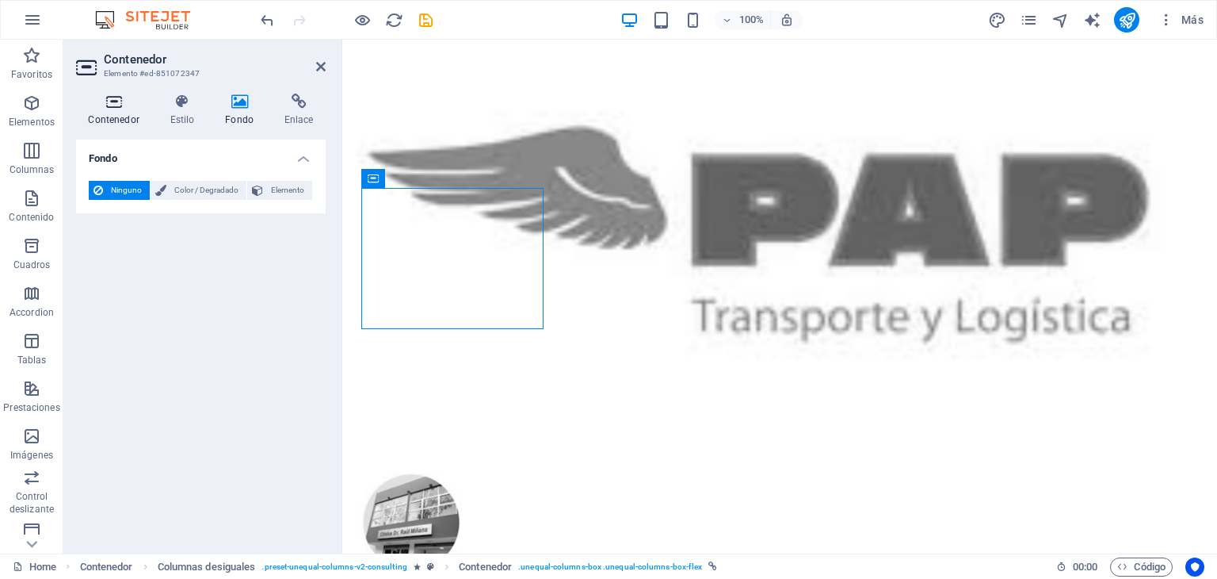
click at [108, 113] on h4 "Contenedor" at bounding box center [117, 110] width 82 height 33
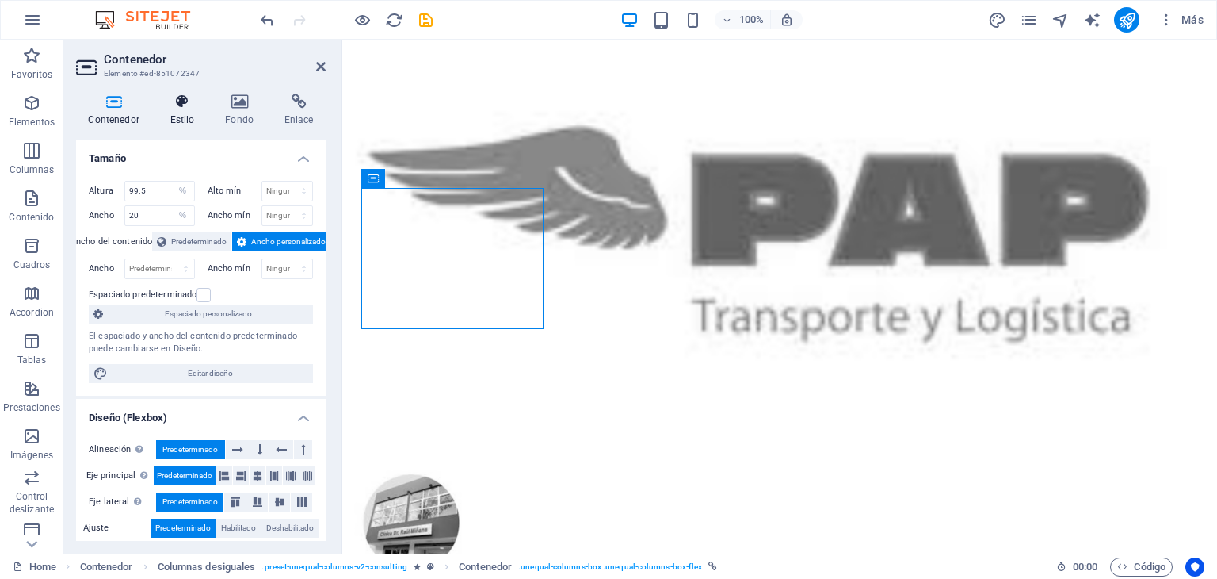
click at [178, 105] on icon at bounding box center [182, 102] width 49 height 16
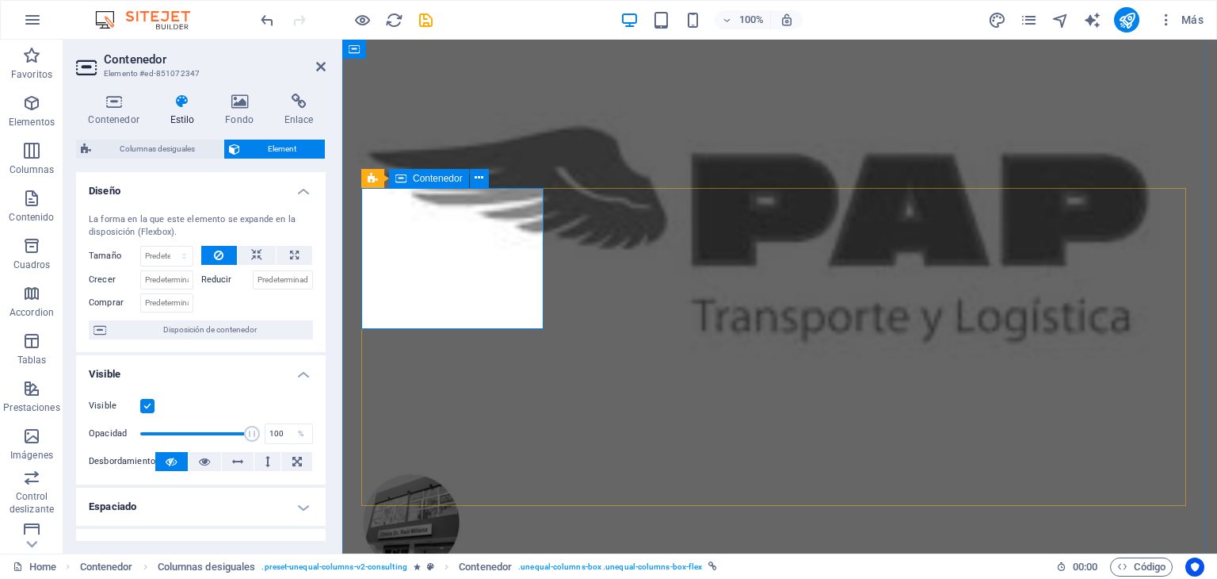
click at [240, 109] on icon at bounding box center [239, 102] width 53 height 16
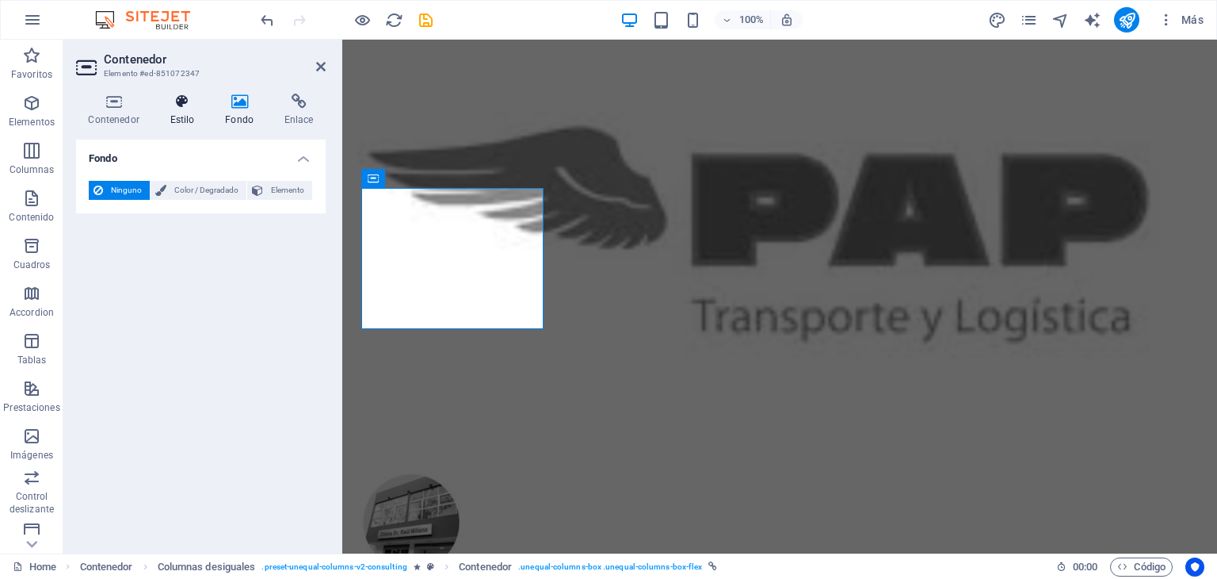
click at [182, 113] on h4 "Estilo" at bounding box center [185, 110] width 55 height 33
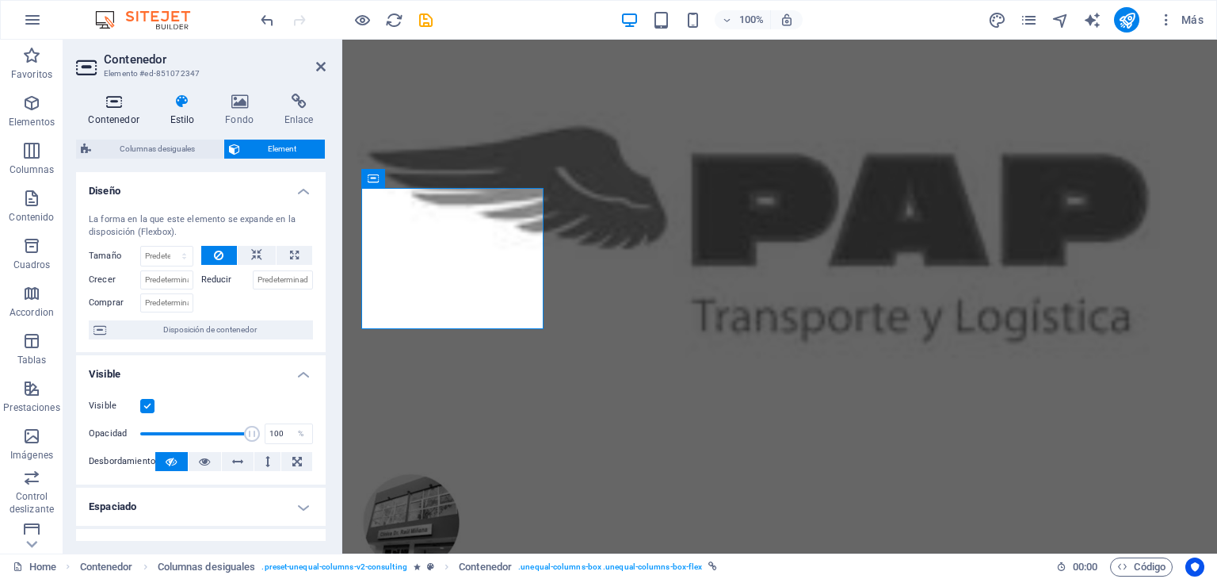
click at [121, 112] on h4 "Contenedor" at bounding box center [117, 110] width 82 height 33
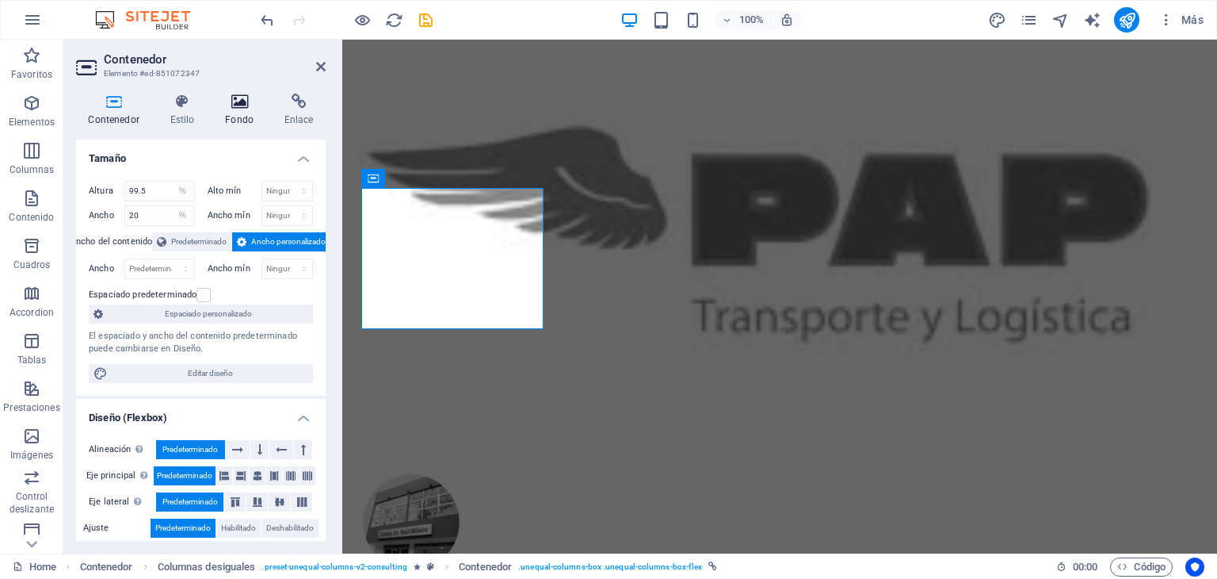
click at [244, 114] on h4 "Fondo" at bounding box center [242, 110] width 59 height 33
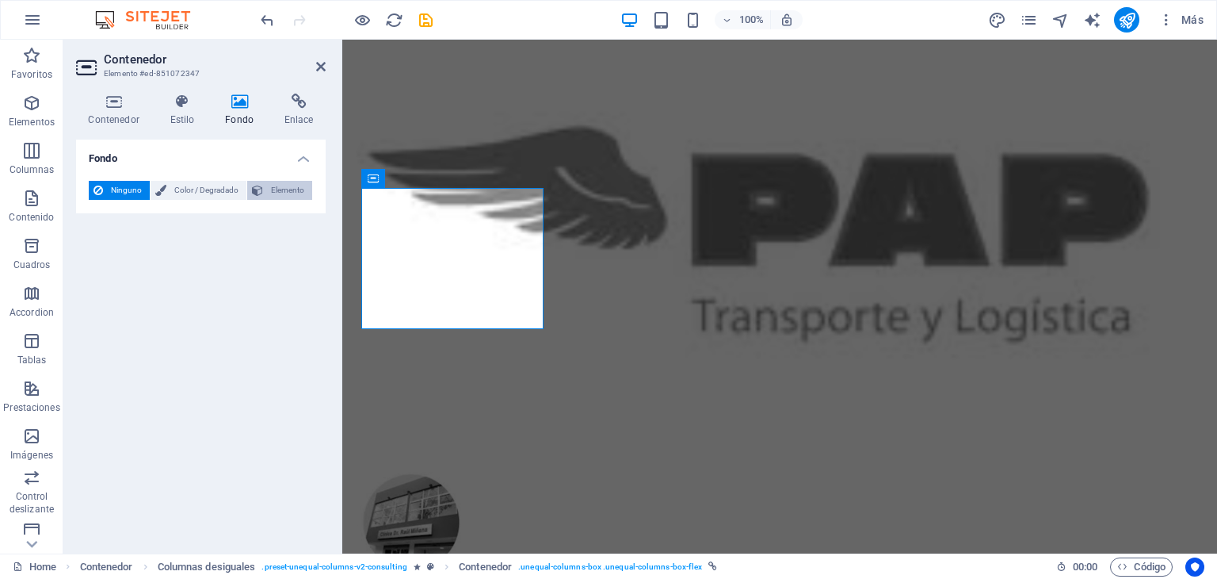
click at [273, 190] on span "Elemento" at bounding box center [288, 190] width 40 height 19
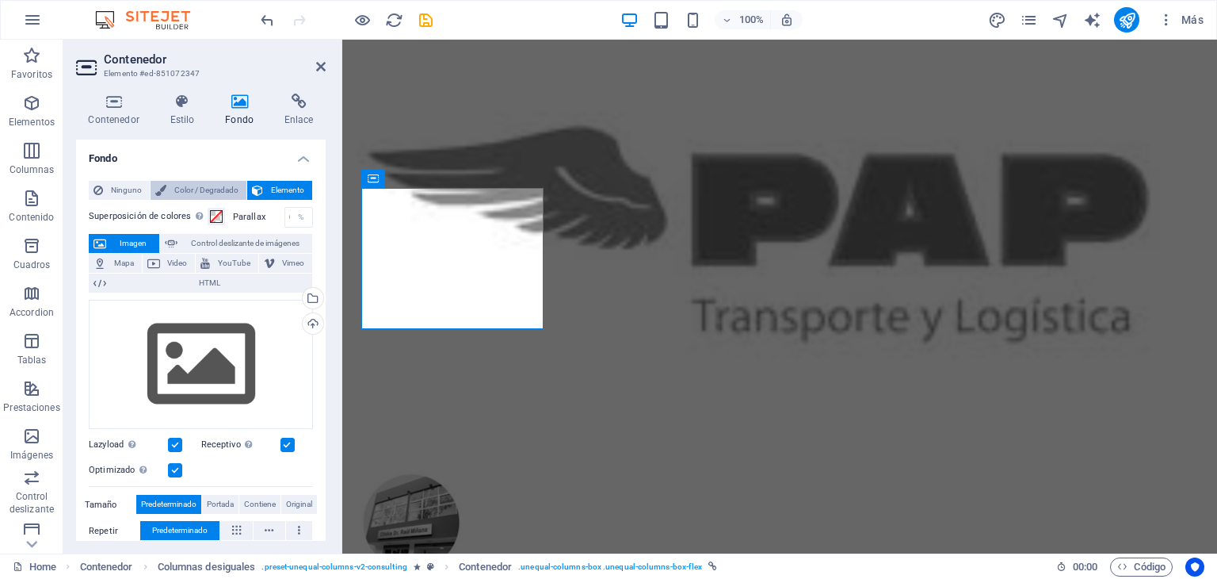
click at [208, 190] on span "Color / Degradado" at bounding box center [206, 190] width 71 height 19
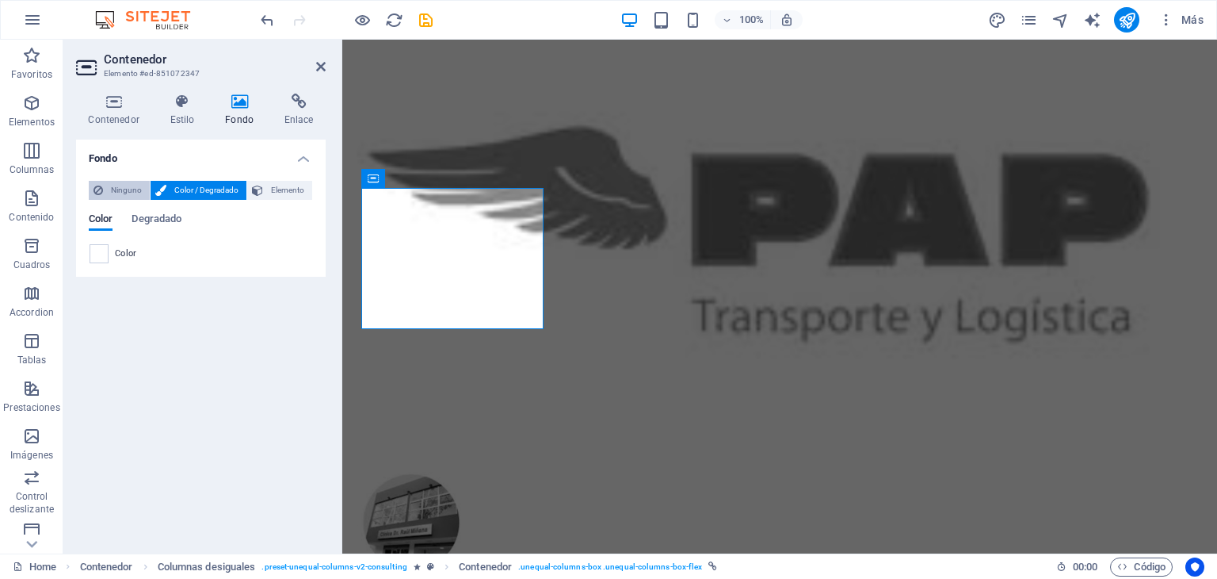
click at [128, 196] on span "Ninguno" at bounding box center [126, 190] width 37 height 19
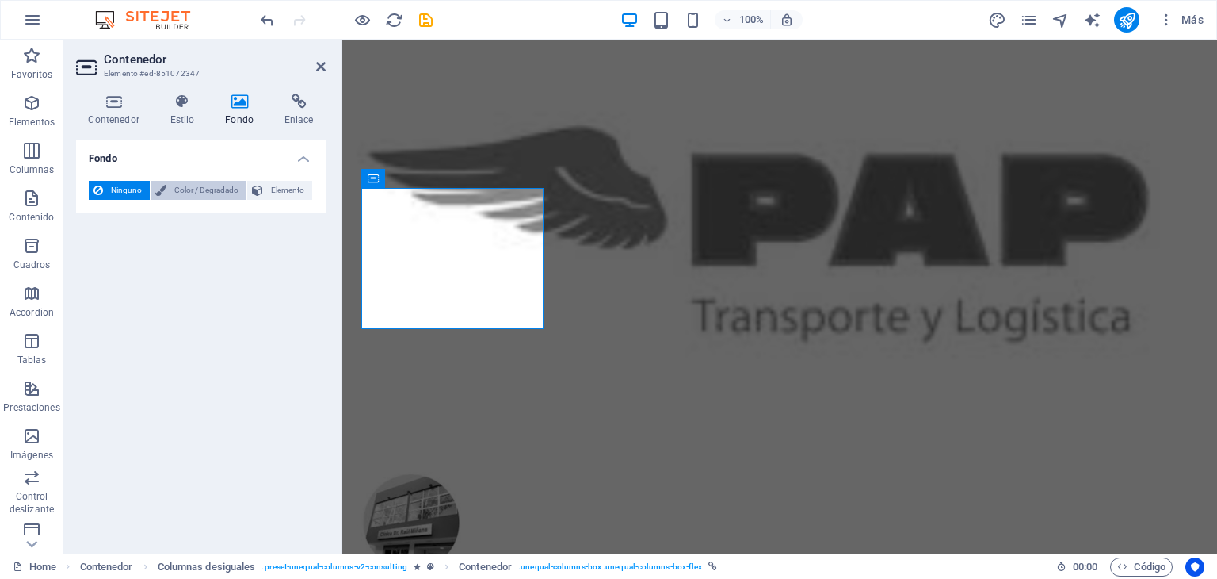
click at [202, 192] on span "Color / Degradado" at bounding box center [206, 190] width 71 height 19
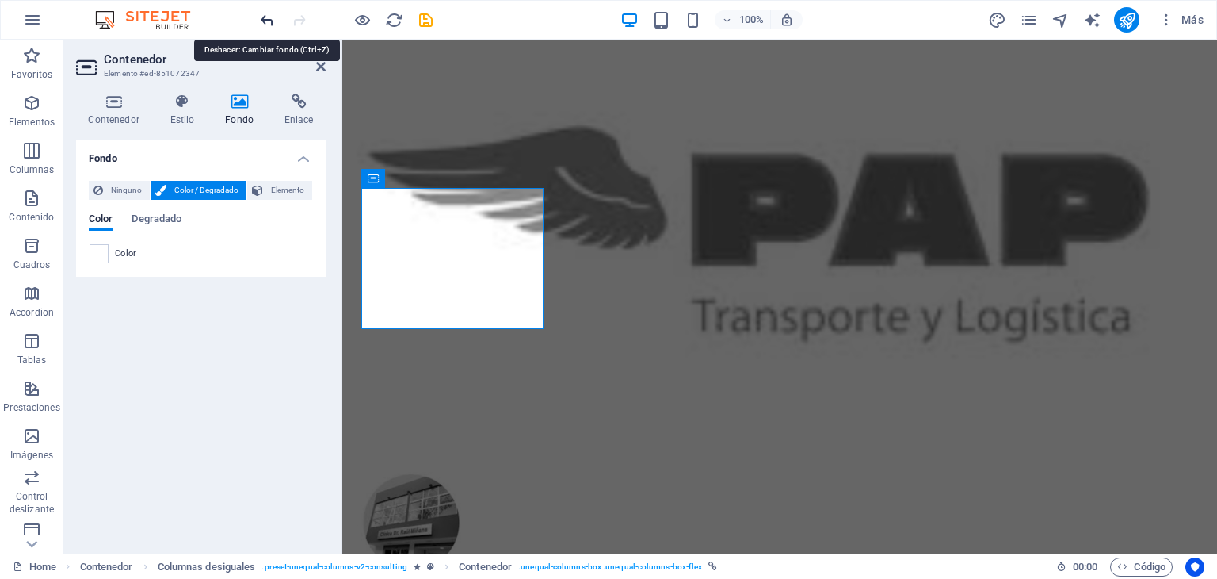
click at [273, 21] on icon "undo" at bounding box center [267, 20] width 18 height 18
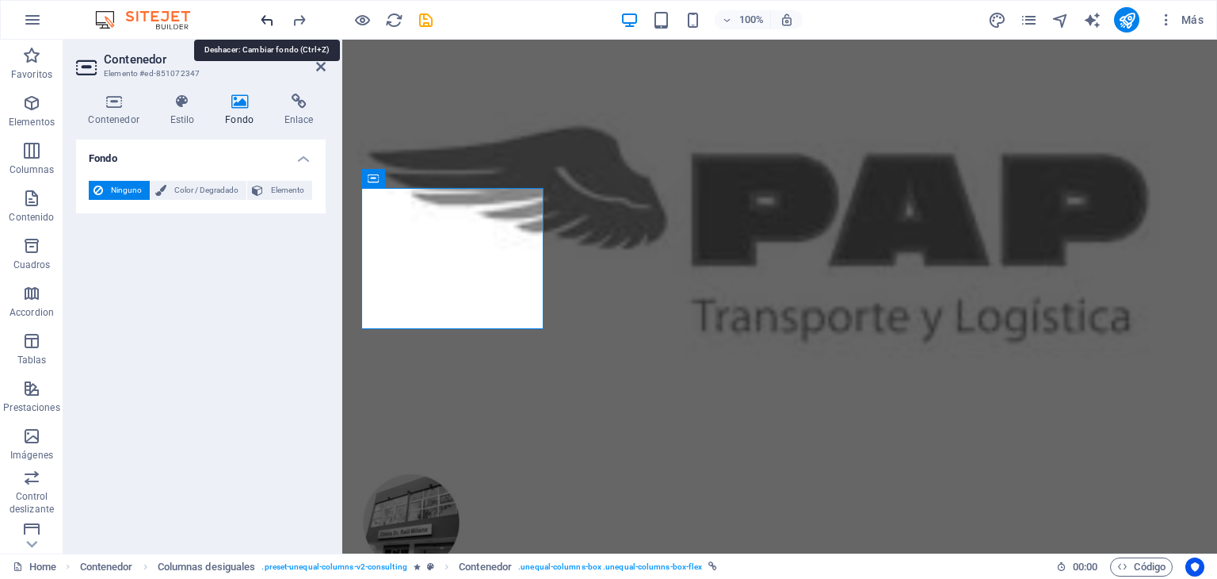
click at [273, 21] on icon "undo" at bounding box center [267, 20] width 18 height 18
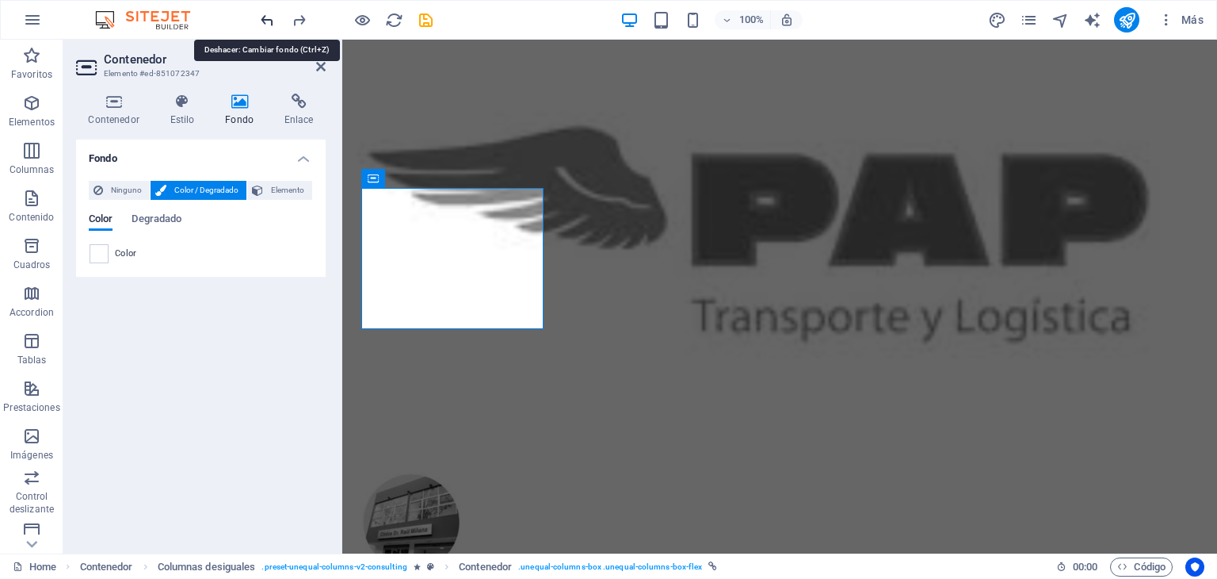
click at [273, 21] on icon "undo" at bounding box center [267, 20] width 18 height 18
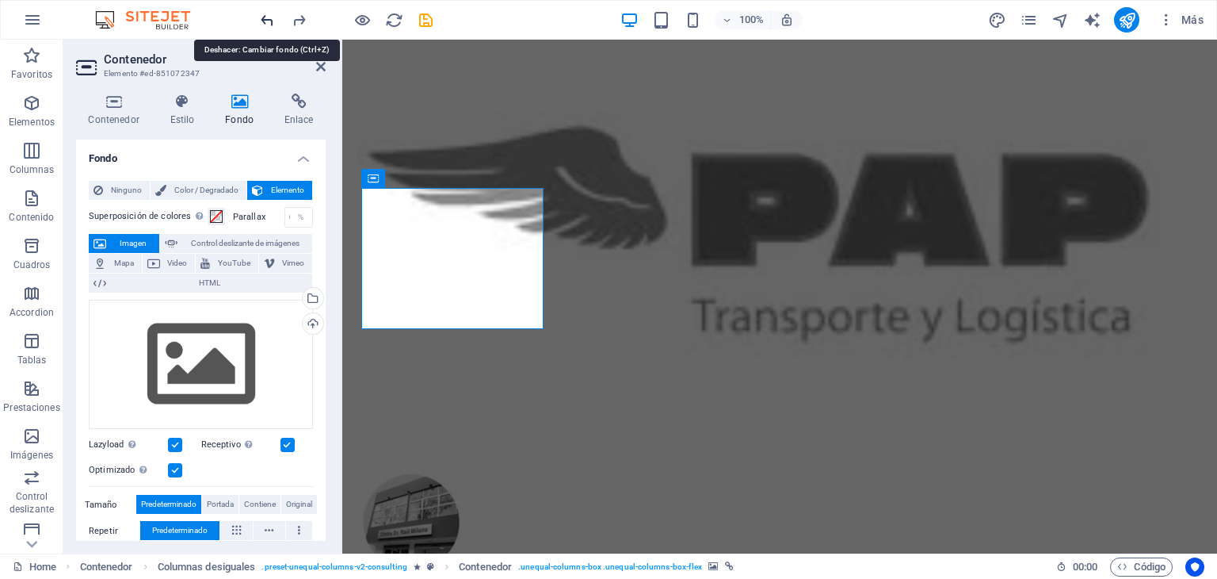
click at [273, 21] on icon "undo" at bounding box center [267, 20] width 18 height 18
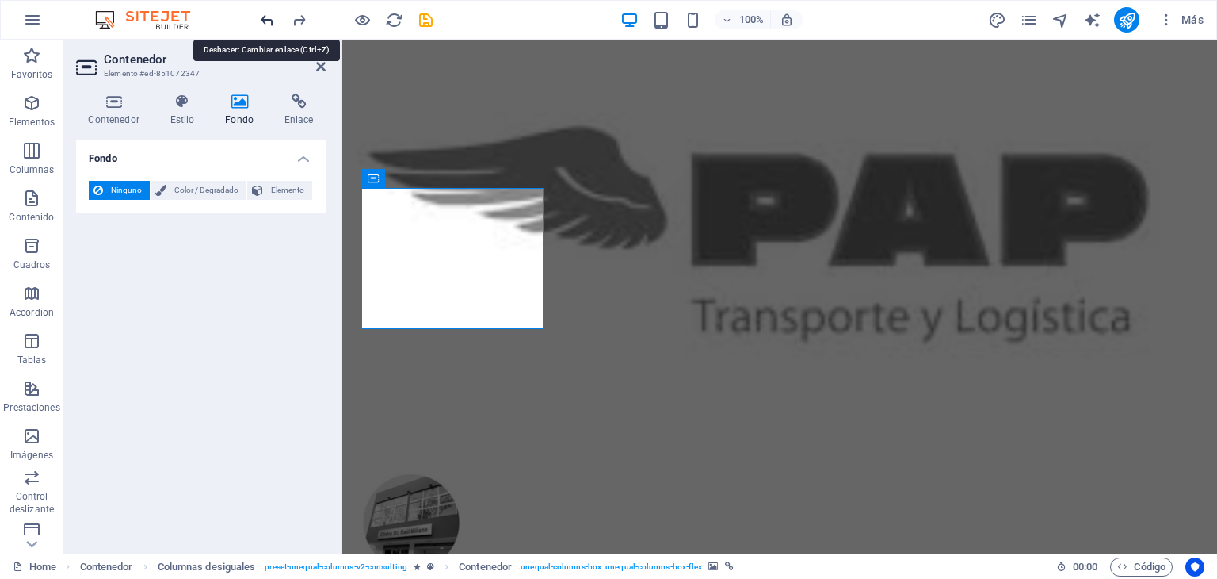
click at [273, 21] on icon "undo" at bounding box center [267, 20] width 18 height 18
click at [267, 21] on icon "undo" at bounding box center [267, 20] width 18 height 18
click at [273, 11] on icon "undo" at bounding box center [267, 20] width 18 height 18
click at [262, 19] on icon "undo" at bounding box center [267, 20] width 18 height 18
click at [273, 20] on icon "undo" at bounding box center [267, 20] width 18 height 18
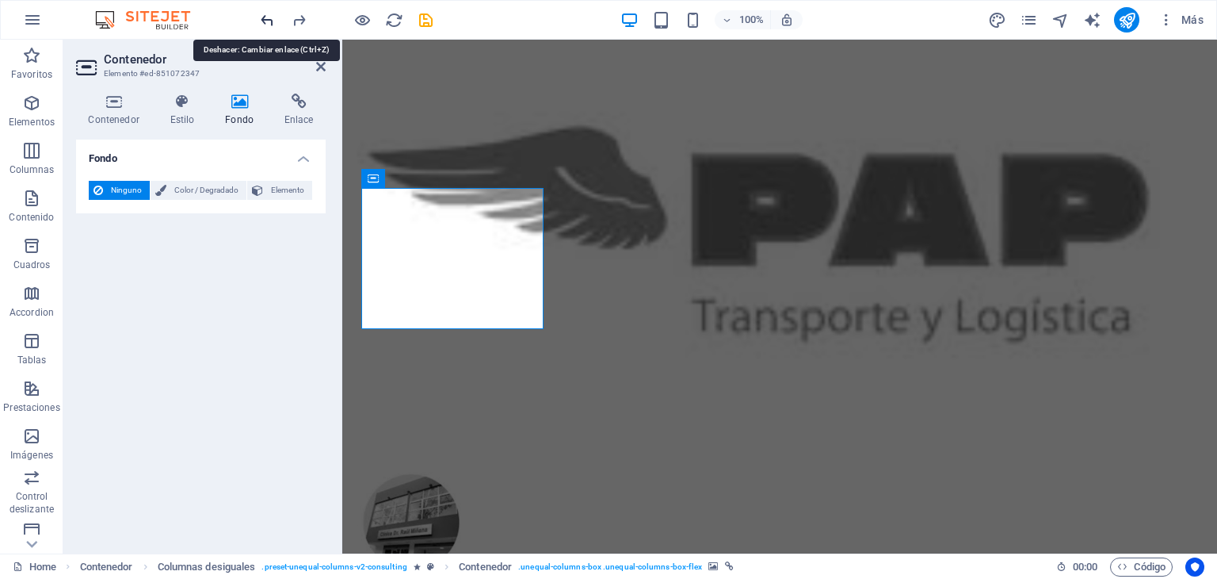
click at [273, 13] on icon "undo" at bounding box center [267, 20] width 18 height 18
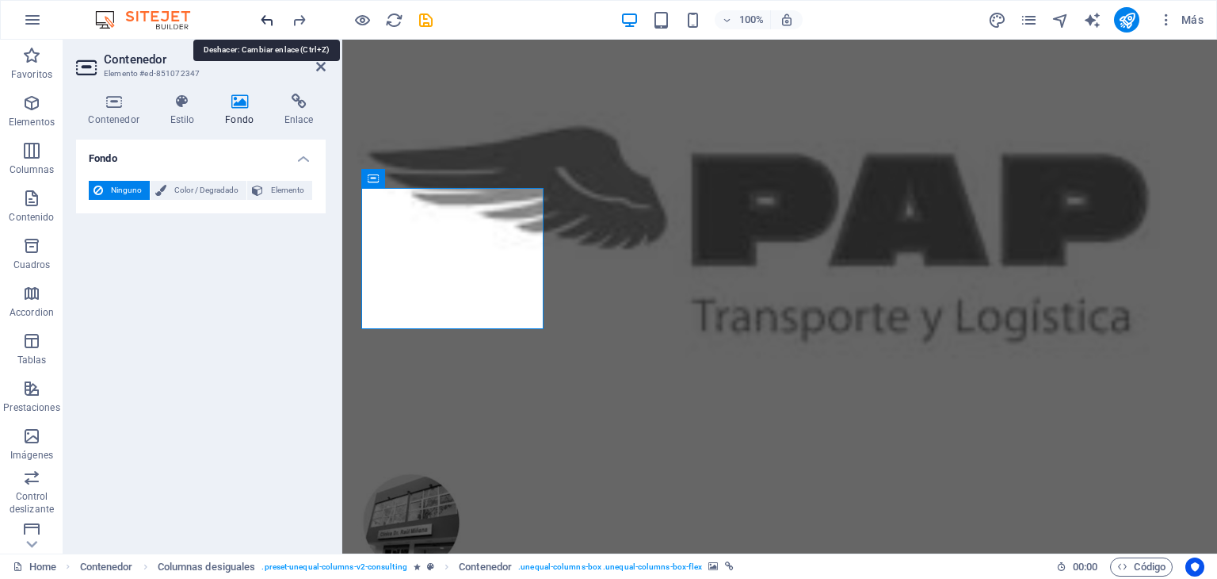
click at [273, 13] on icon "undo" at bounding box center [267, 20] width 18 height 18
click at [187, 109] on icon at bounding box center [182, 102] width 49 height 16
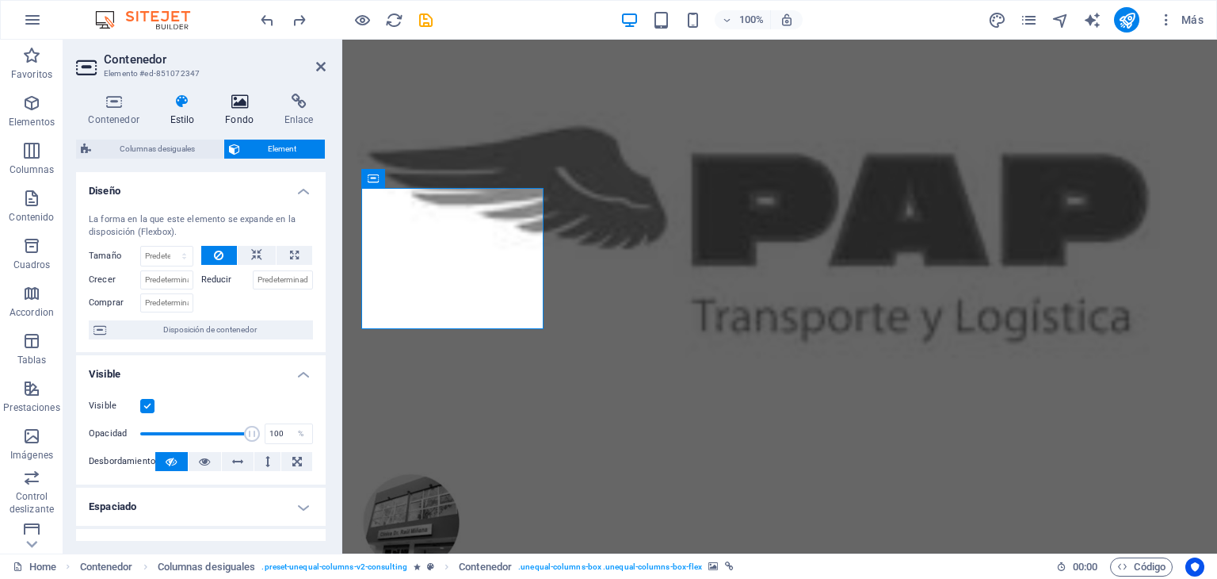
click at [226, 101] on icon at bounding box center [239, 102] width 53 height 16
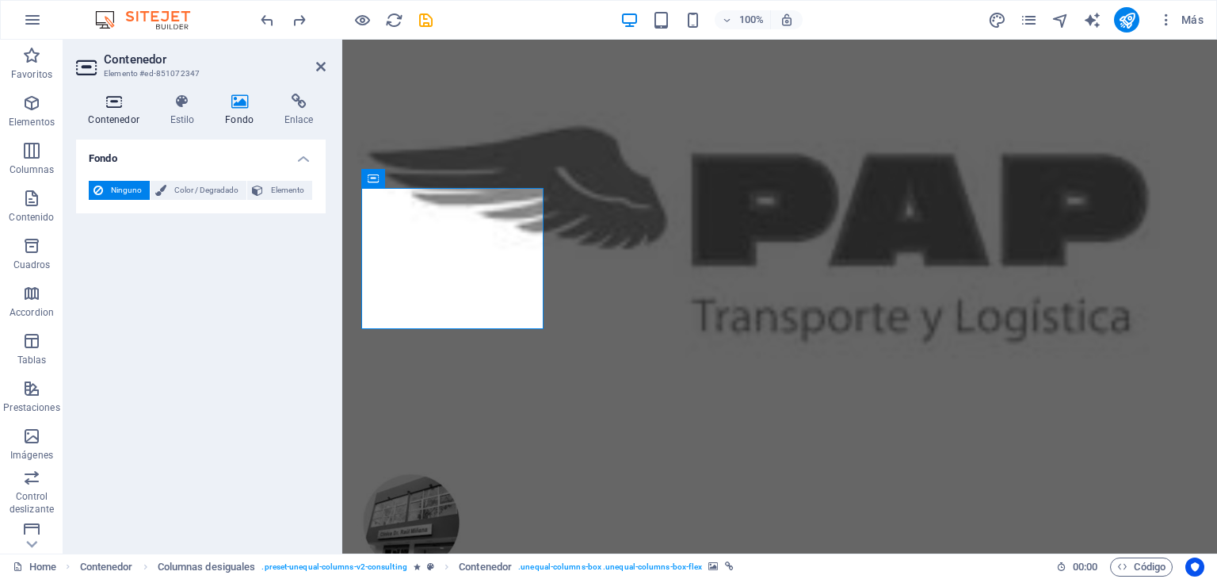
click at [109, 105] on icon at bounding box center [113, 102] width 75 height 16
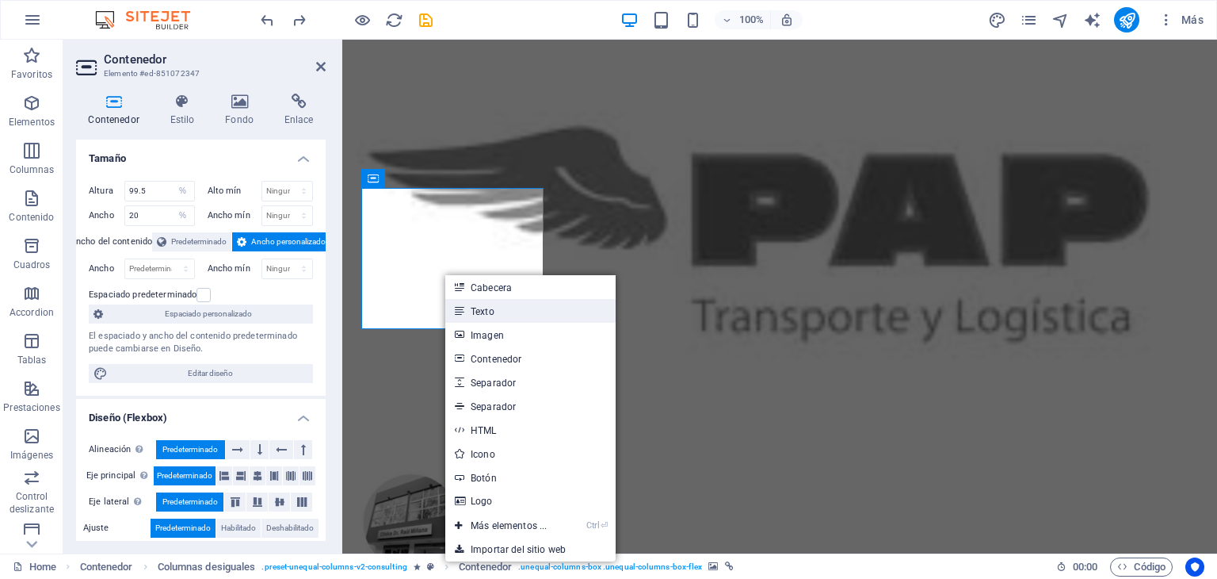
click at [539, 315] on link "Texto" at bounding box center [530, 311] width 170 height 24
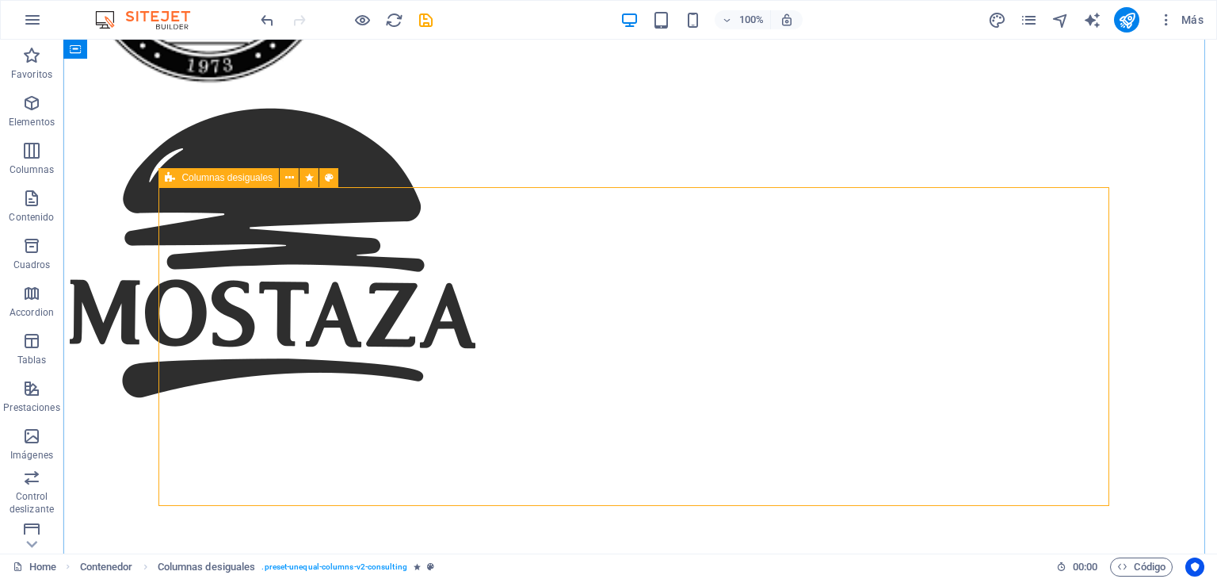
click at [273, 178] on button at bounding box center [278, 178] width 19 height 19
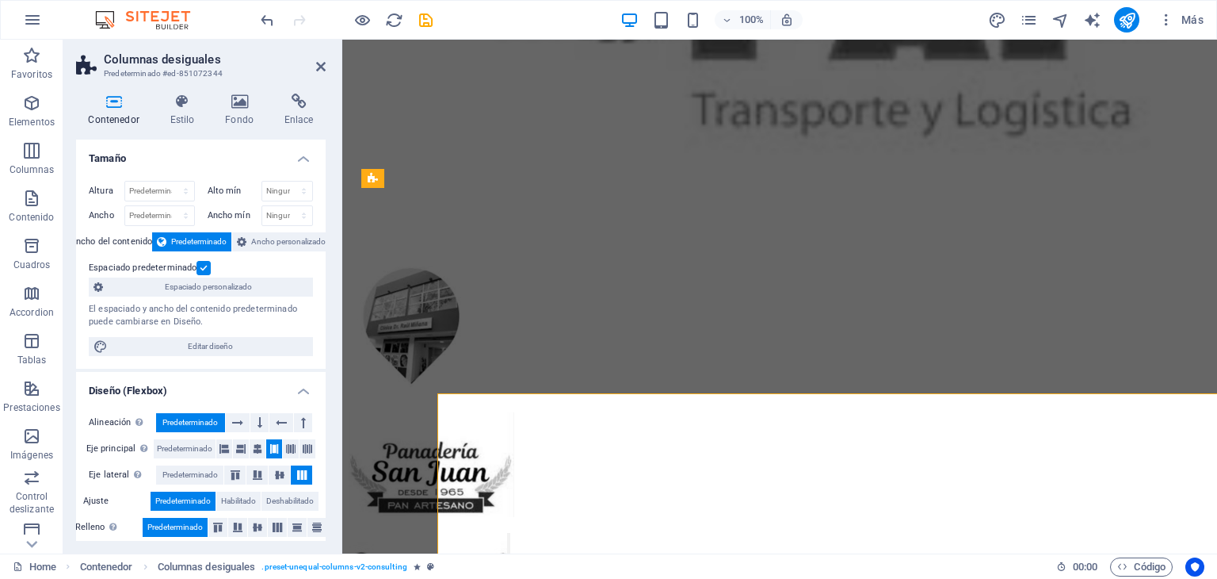
scroll to position [7179, 0]
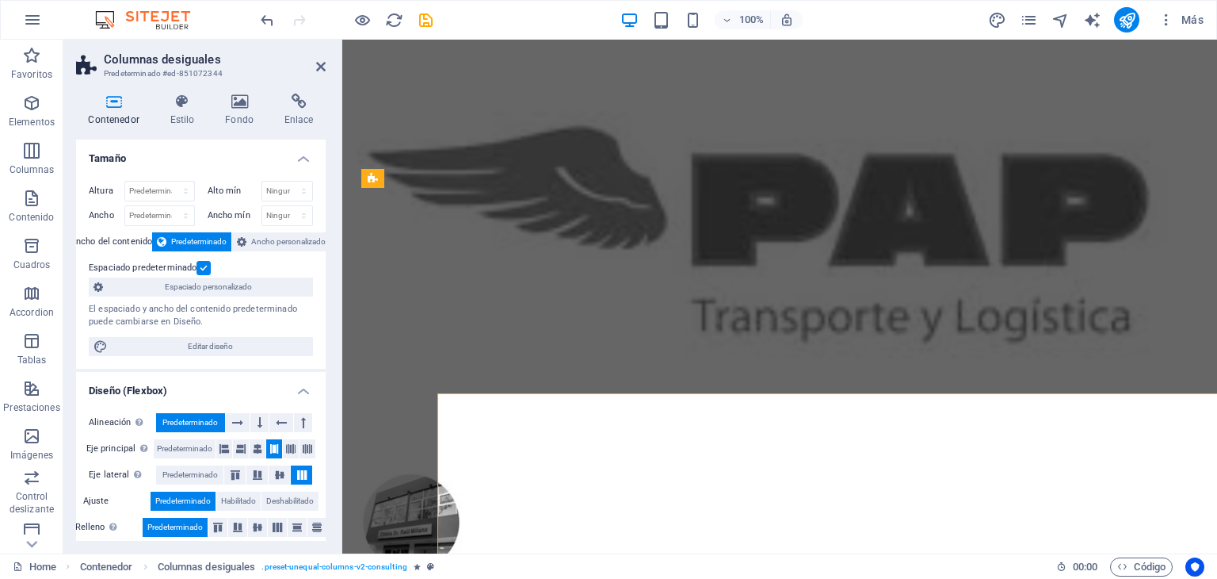
click at [222, 321] on div "El espaciado y ancho del contenido predeterminado puede cambiarse en Diseño." at bounding box center [201, 316] width 224 height 26
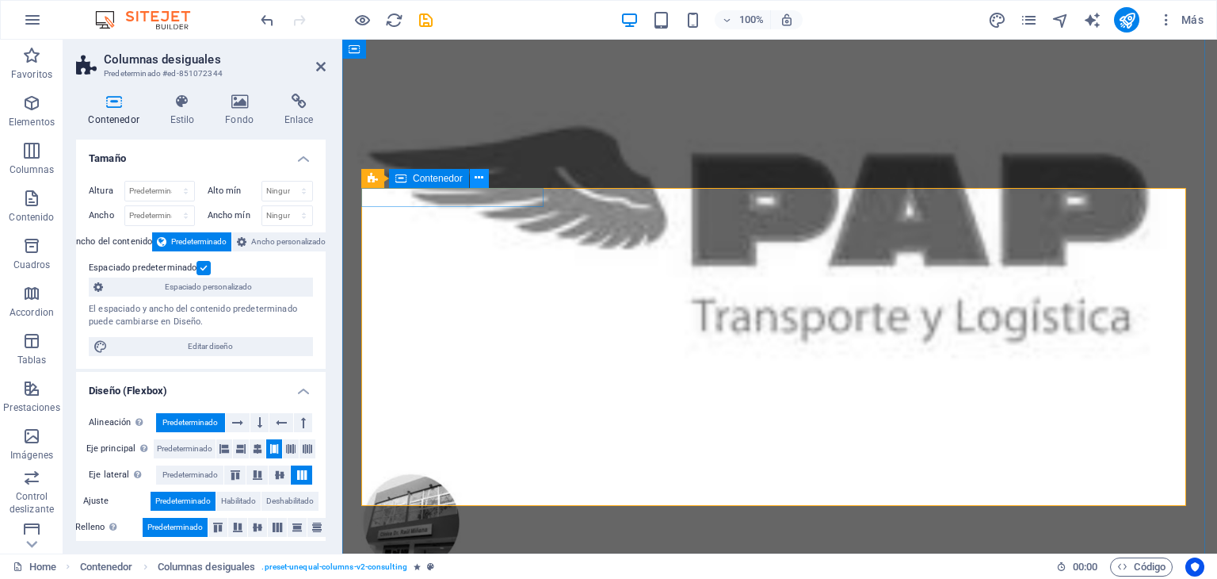
click at [480, 178] on icon at bounding box center [479, 178] width 9 height 17
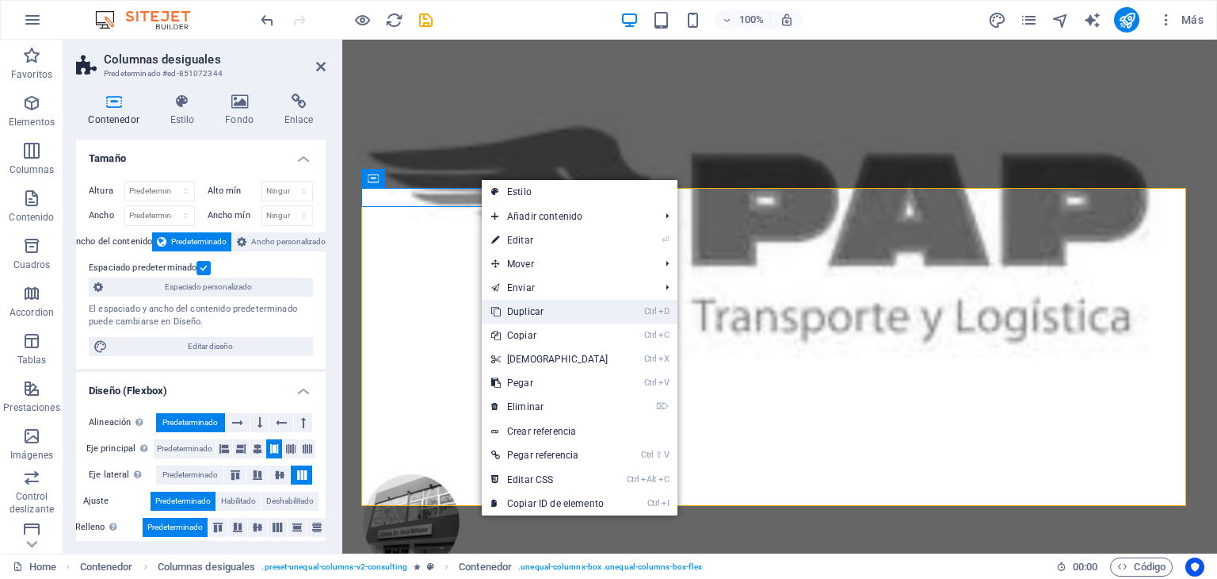
click at [541, 307] on link "Ctrl D Duplicar" at bounding box center [550, 312] width 136 height 24
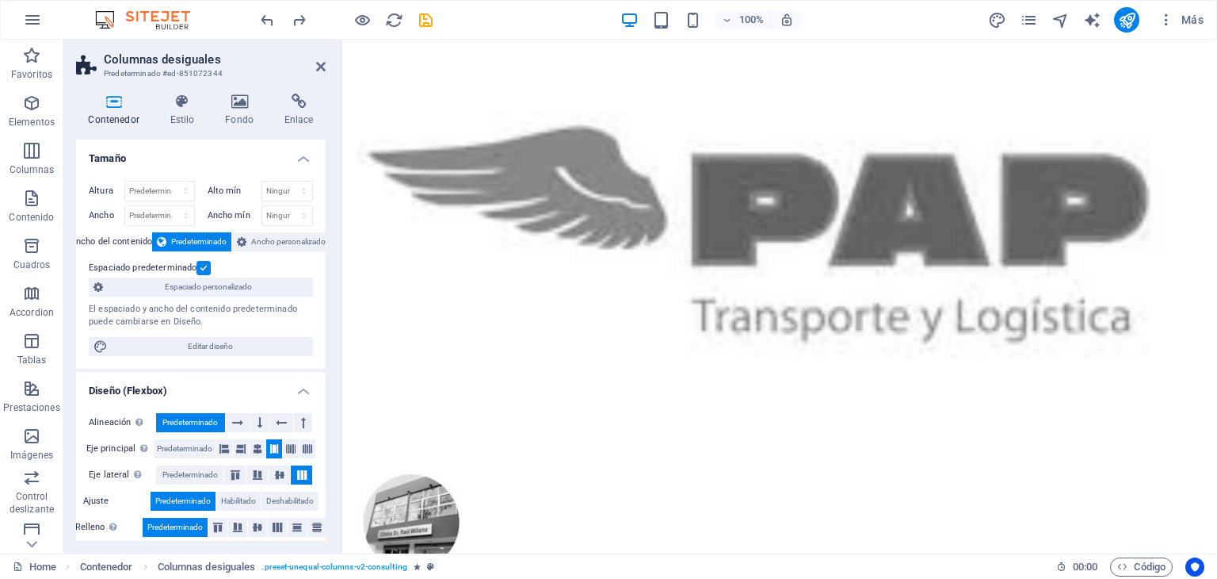
drag, startPoint x: 445, startPoint y: 270, endPoint x: 495, endPoint y: 258, distance: 51.3
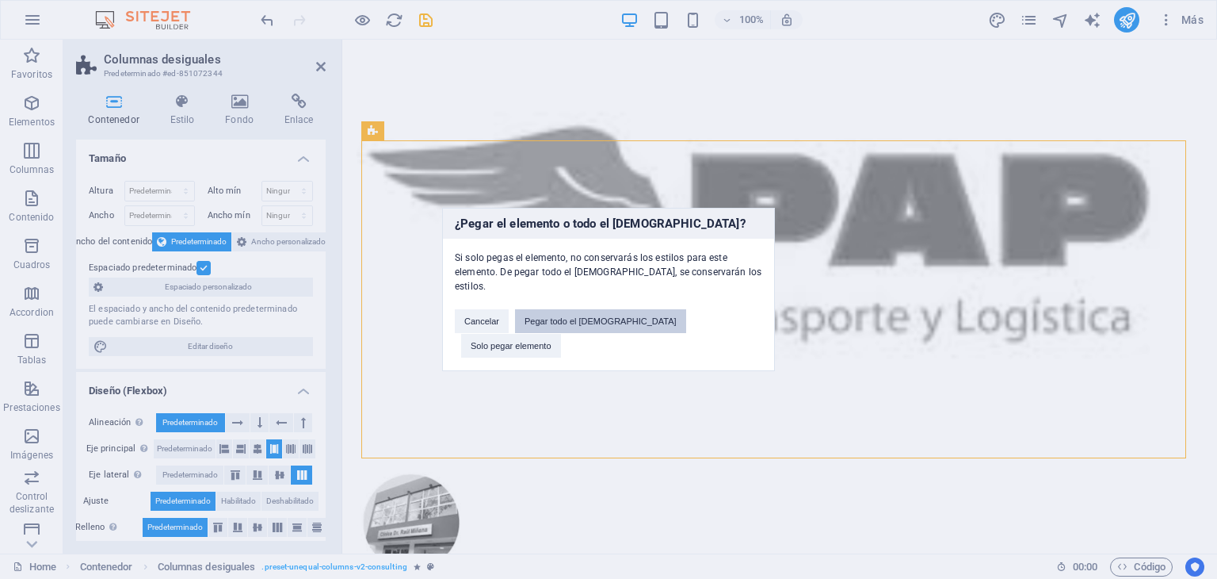
click at [625, 332] on button "Pegar todo el [DEMOGRAPHIC_DATA]" at bounding box center [600, 321] width 171 height 24
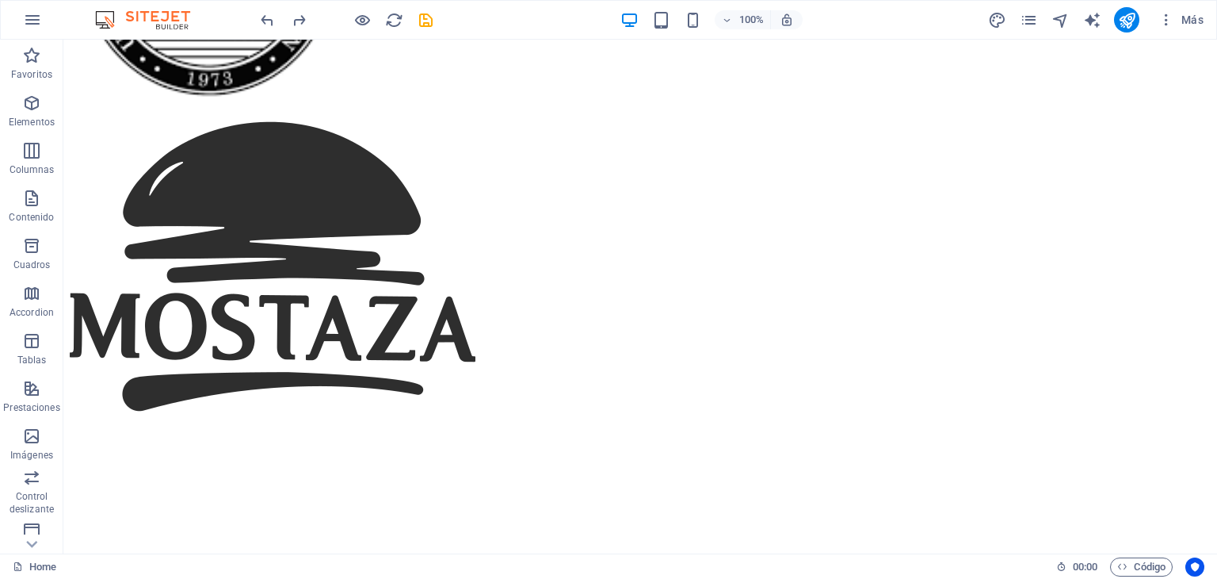
scroll to position [7393, 0]
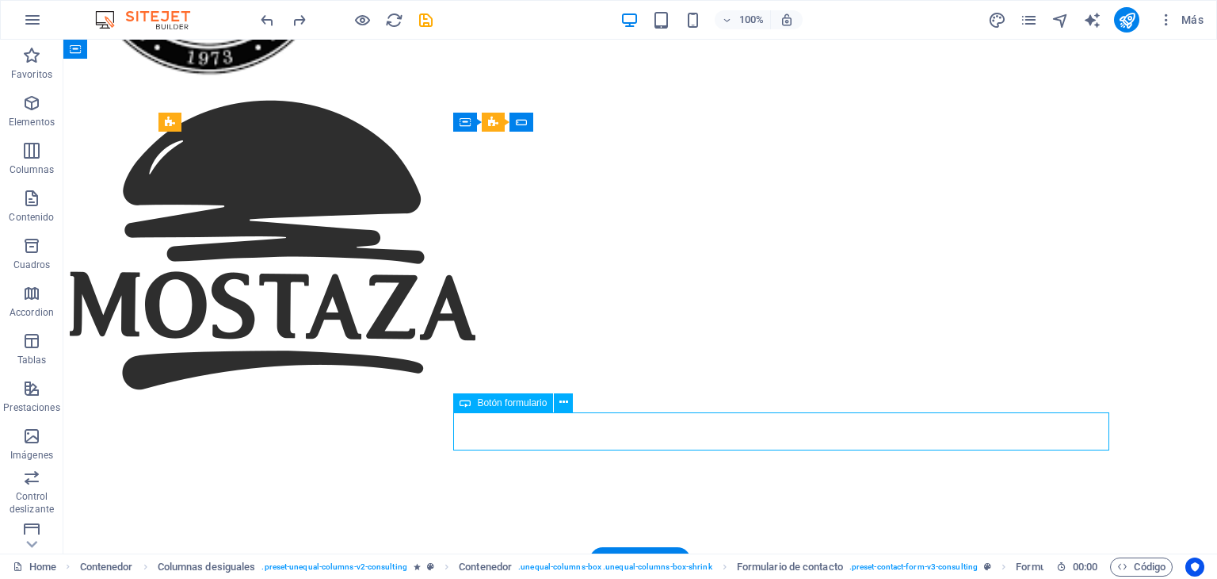
select select "px"
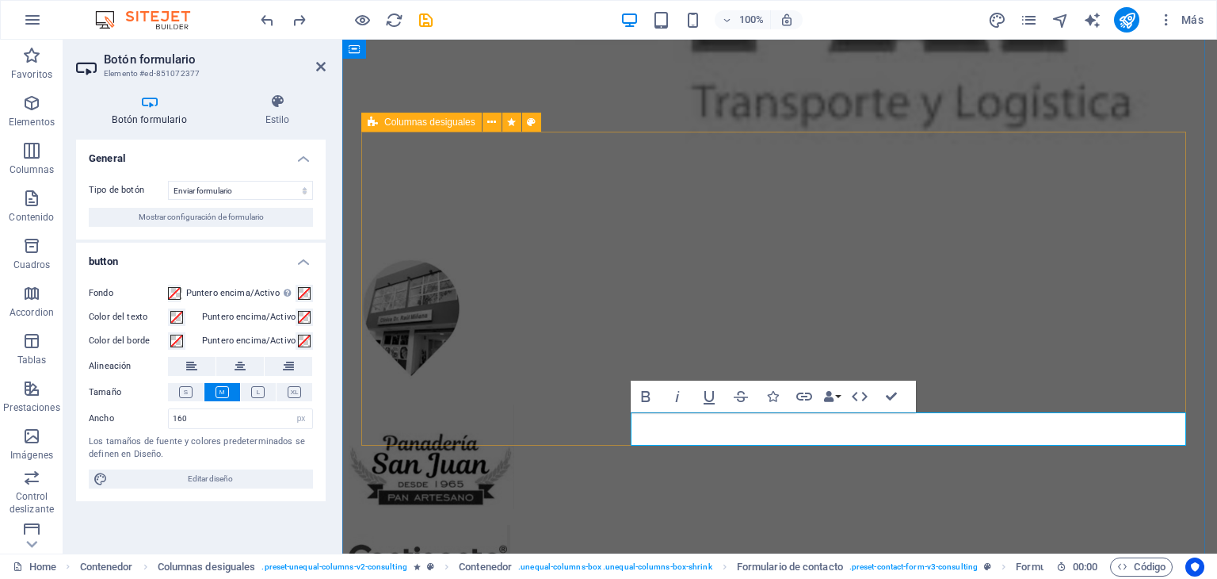
scroll to position [7187, 0]
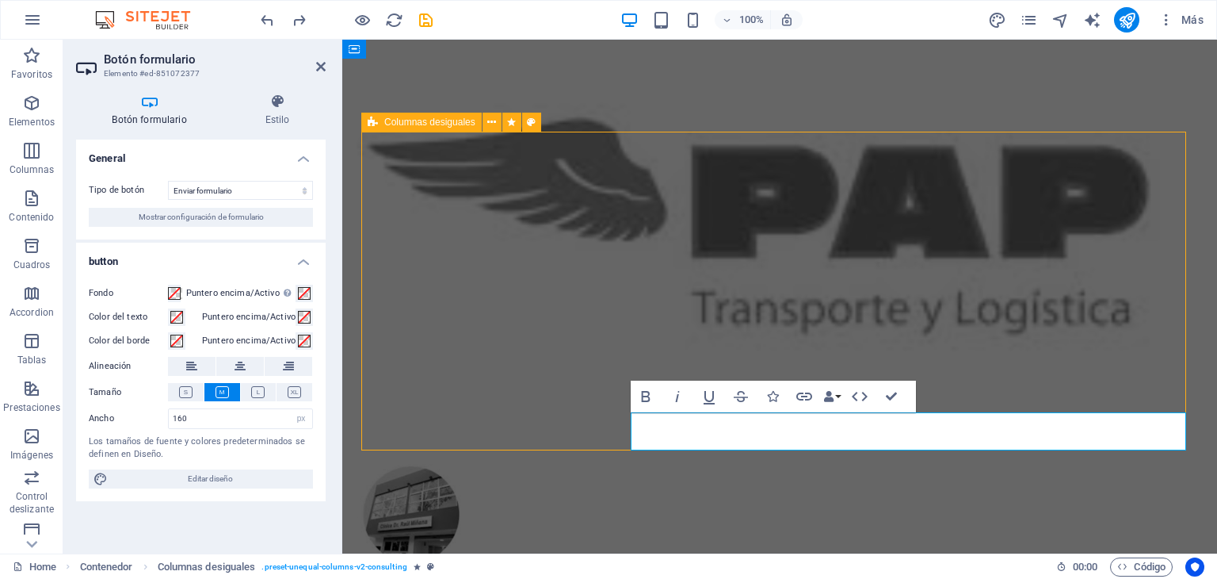
scroll to position [7393, 0]
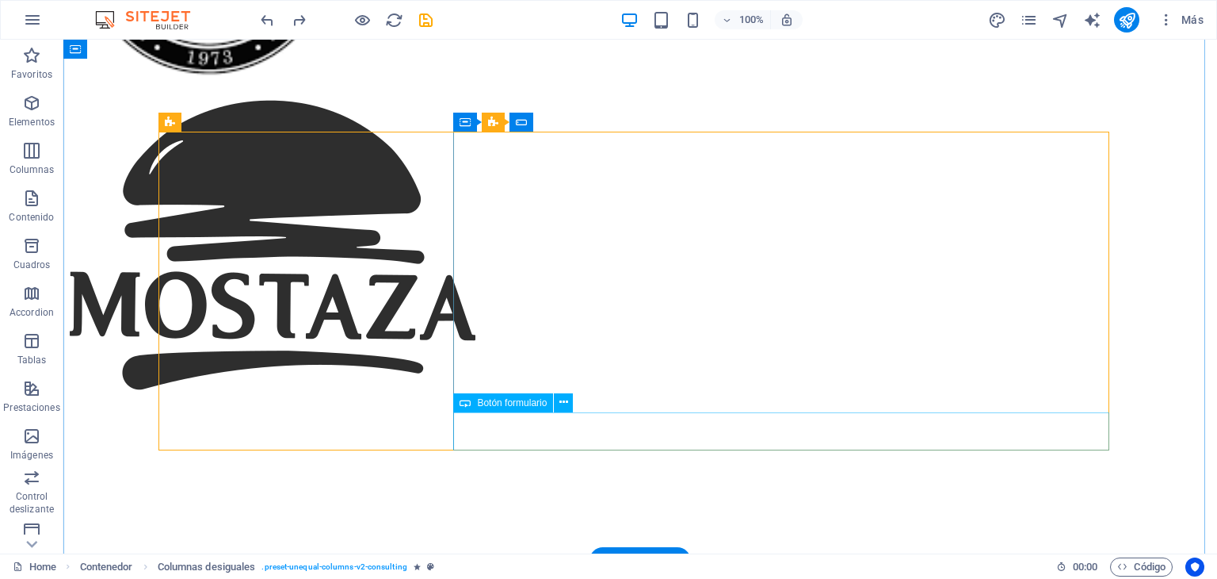
click at [564, 395] on icon at bounding box center [564, 402] width 9 height 17
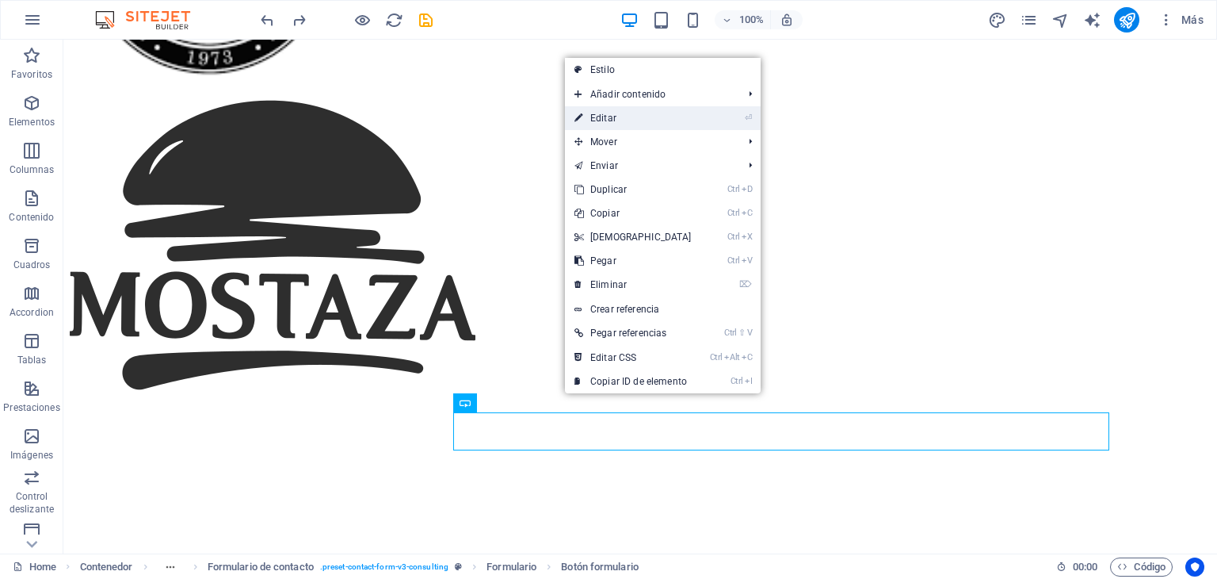
click at [615, 115] on link "⏎ Editar" at bounding box center [633, 118] width 136 height 24
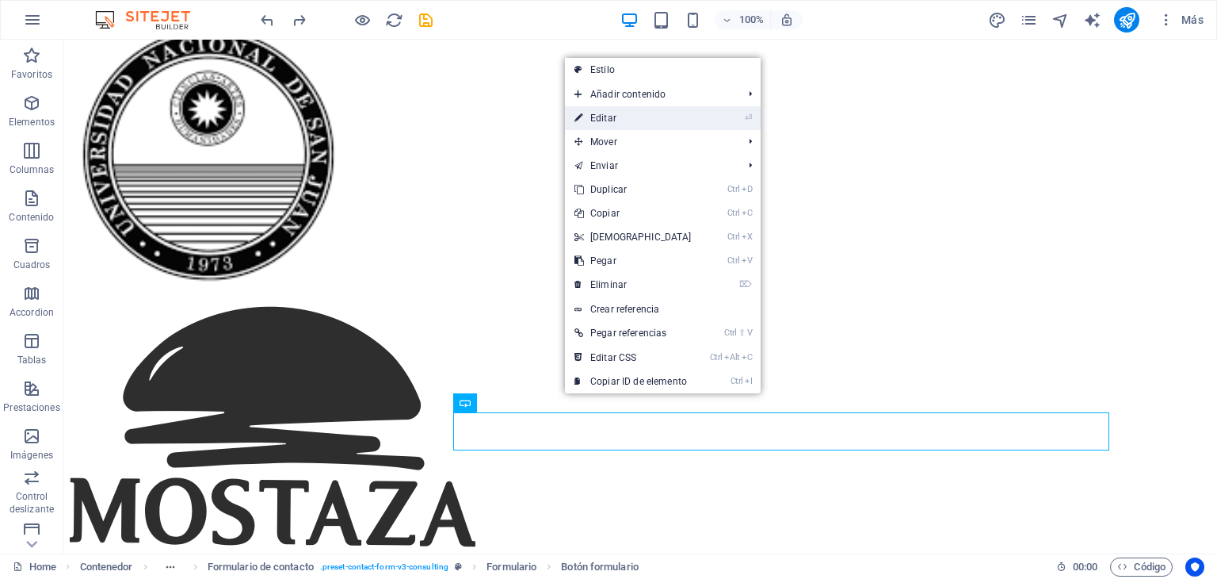
select select "px"
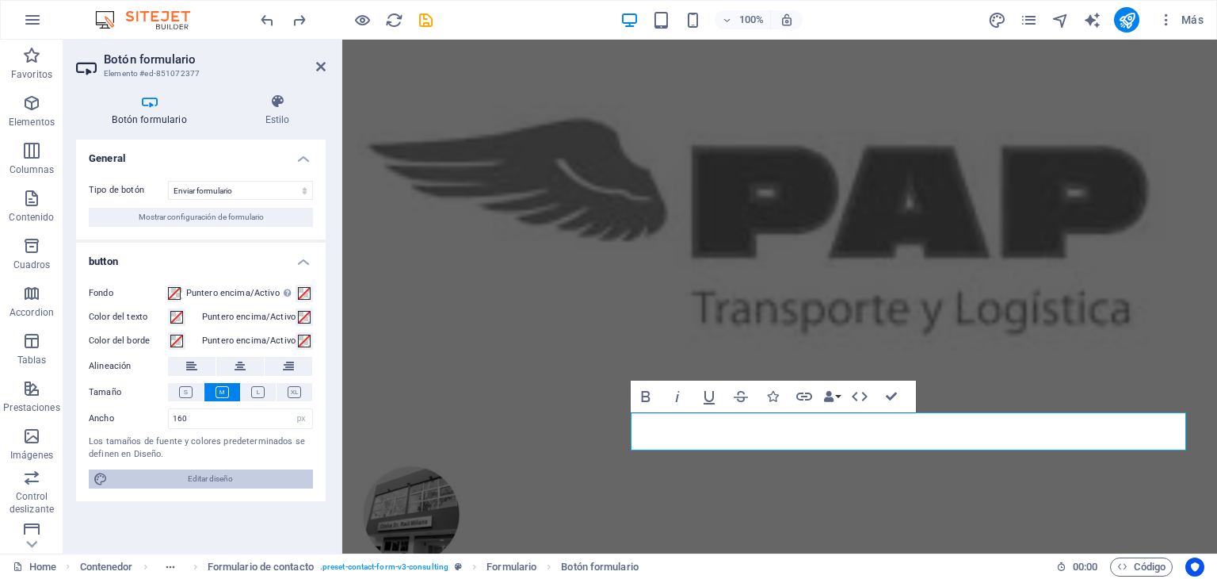
drag, startPoint x: 198, startPoint y: 479, endPoint x: 86, endPoint y: 580, distance: 150.9
click at [198, 479] on span "Editar diseño" at bounding box center [211, 478] width 196 height 19
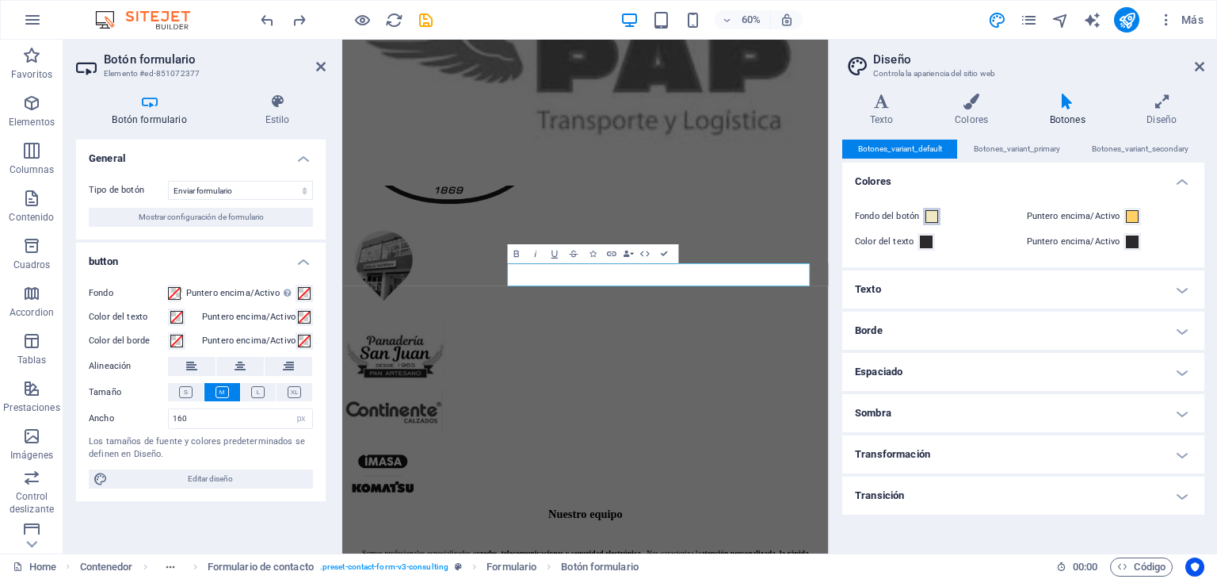
click at [935, 219] on span at bounding box center [932, 216] width 13 height 13
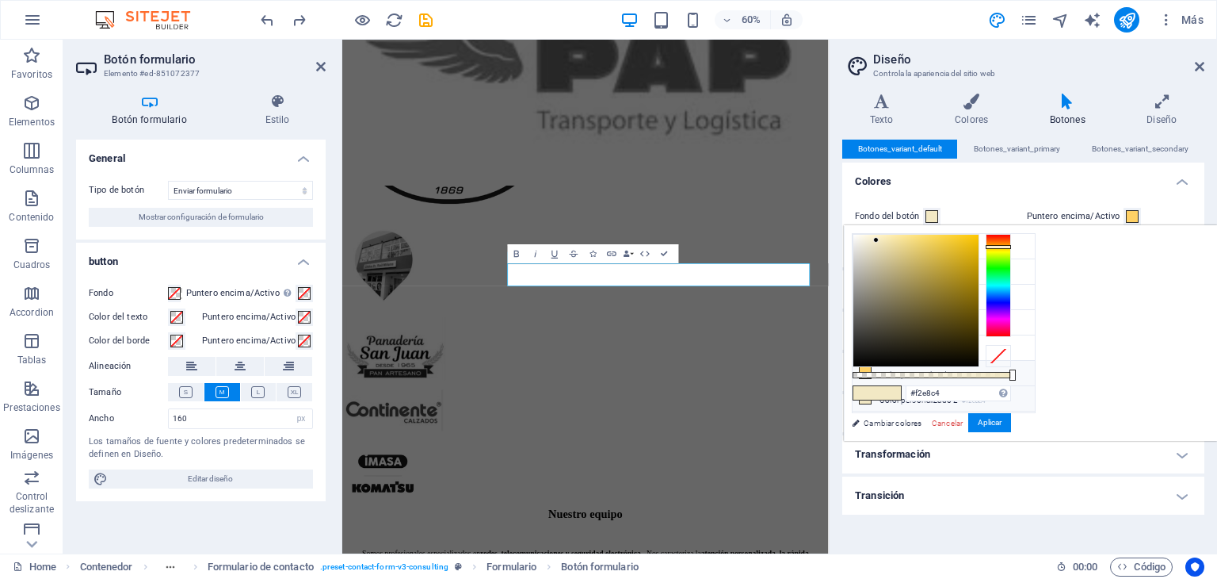
click at [927, 373] on li "Color personalizado 1 #ffd166" at bounding box center [944, 373] width 182 height 25
type input "#ffd166"
click at [1011, 418] on button "Aplicar" at bounding box center [990, 422] width 43 height 19
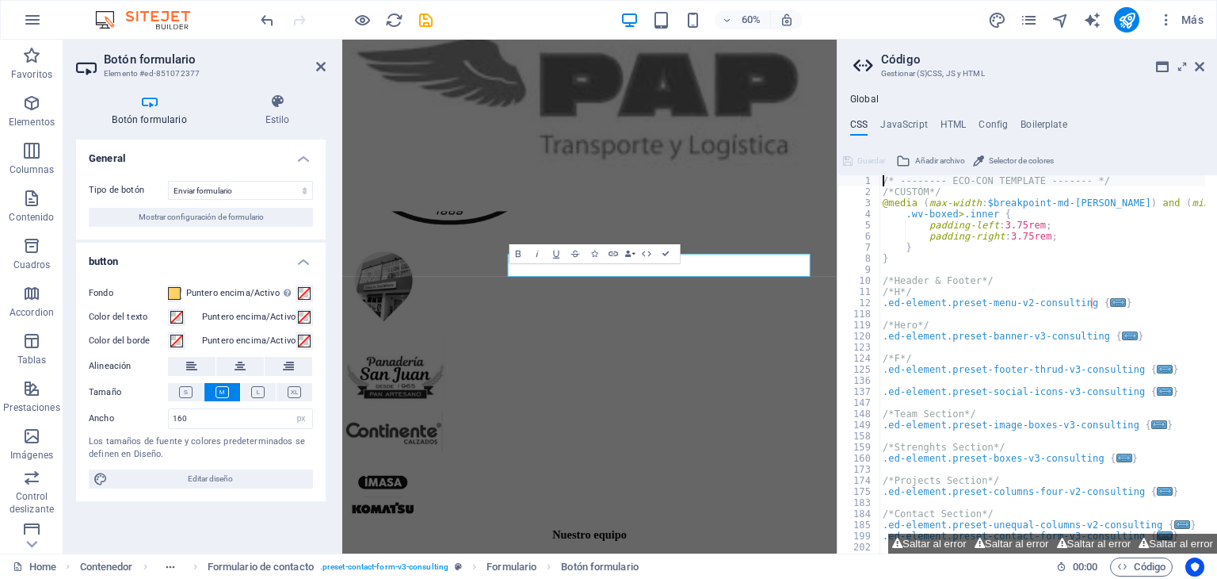
scroll to position [7190, 0]
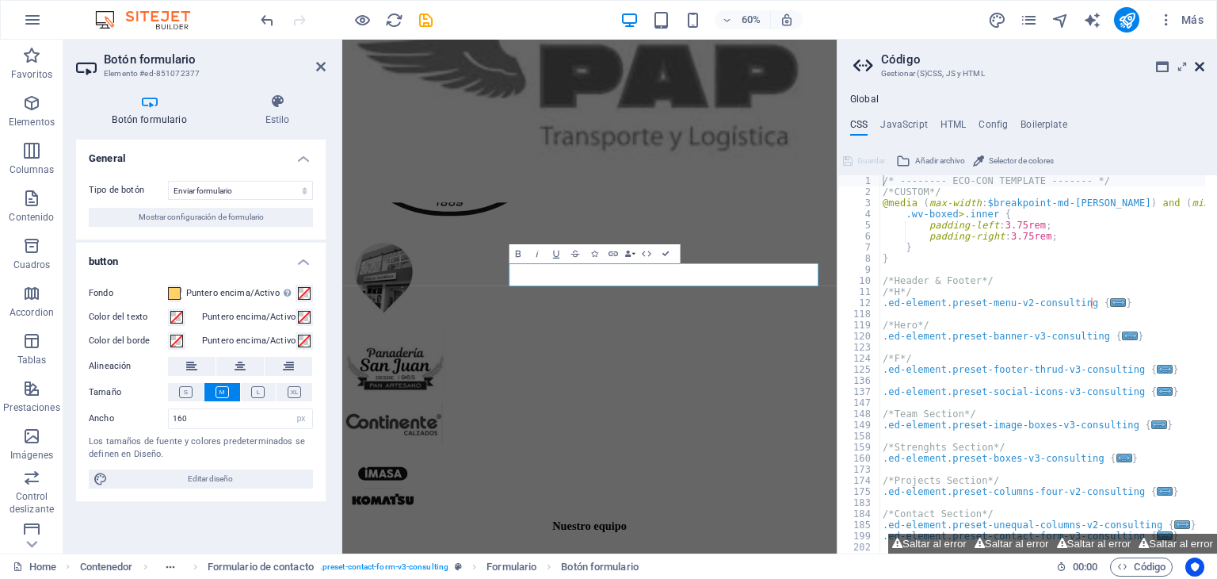
click at [1198, 67] on icon at bounding box center [1200, 66] width 10 height 13
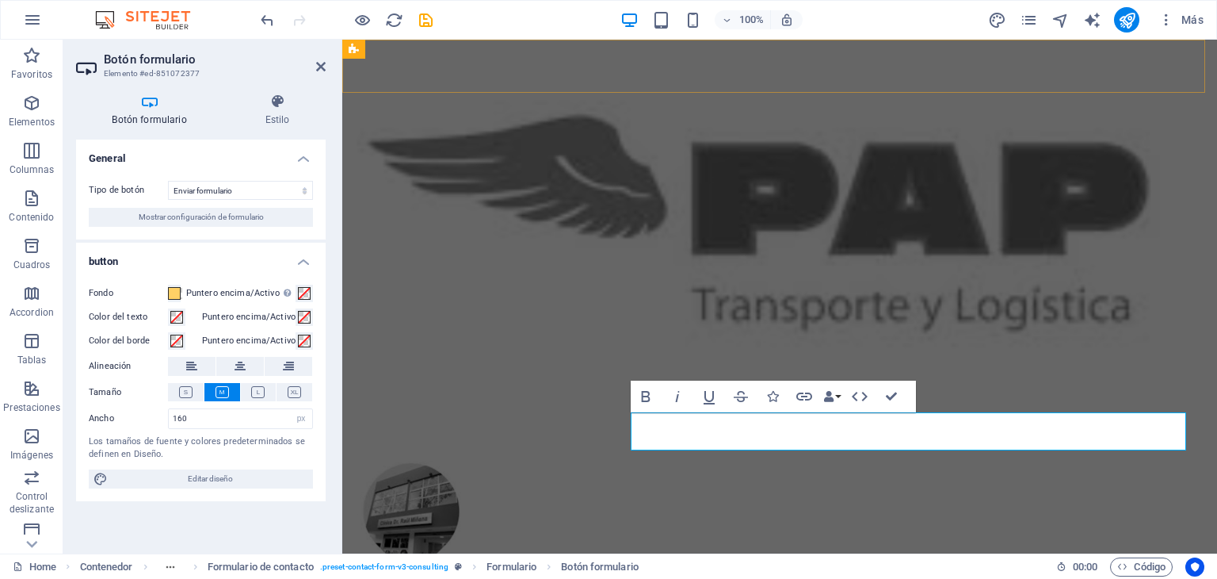
scroll to position [7187, 0]
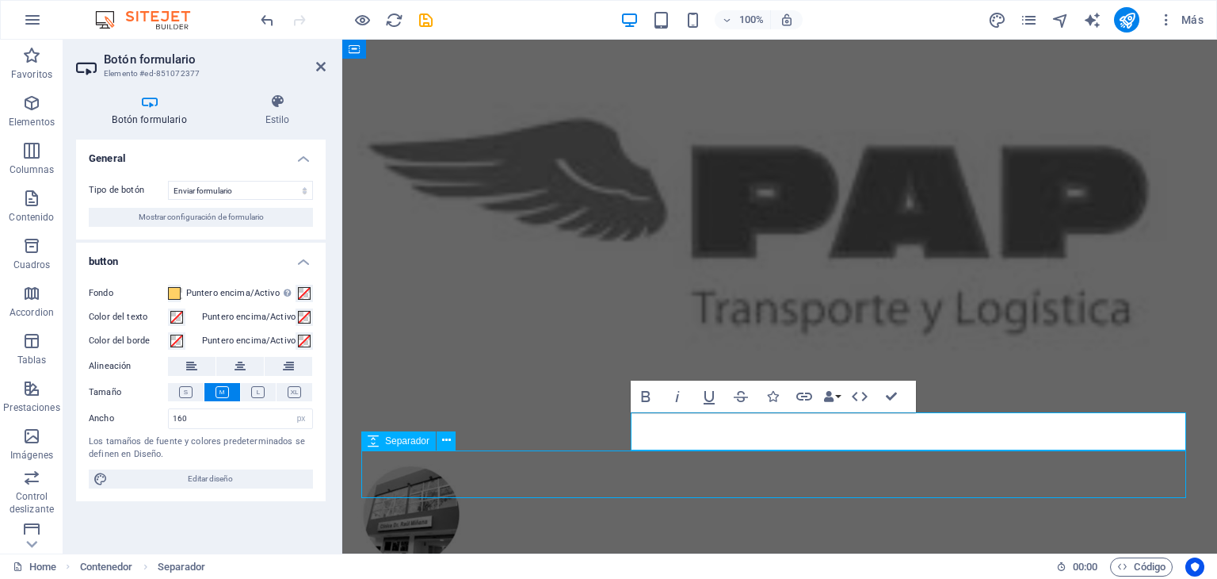
scroll to position [7393, 0]
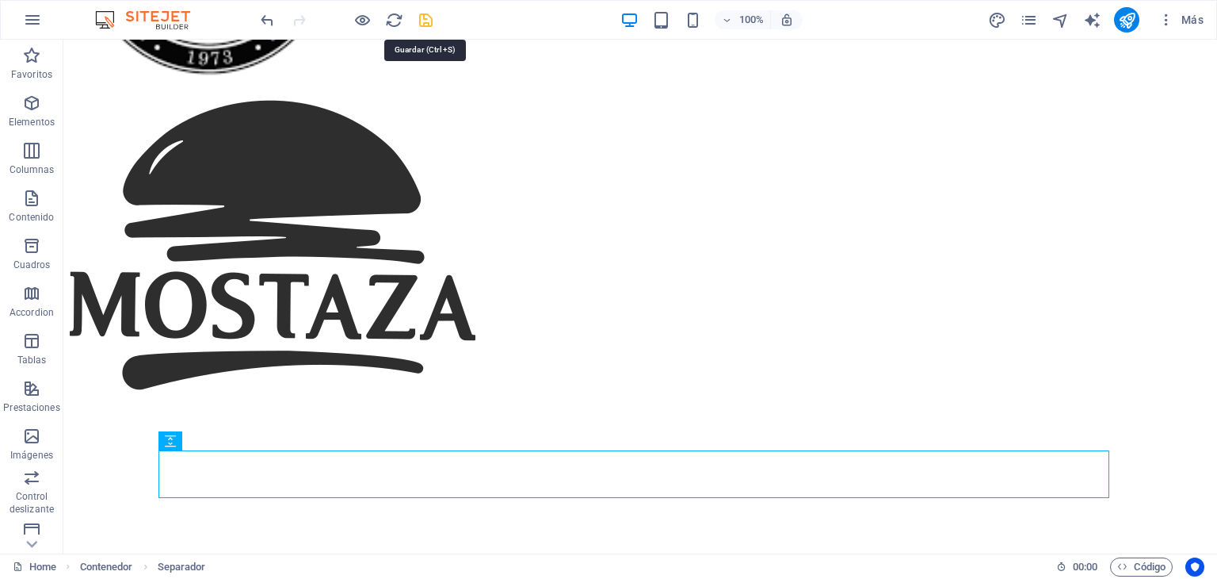
click at [428, 15] on icon "save" at bounding box center [426, 20] width 18 height 18
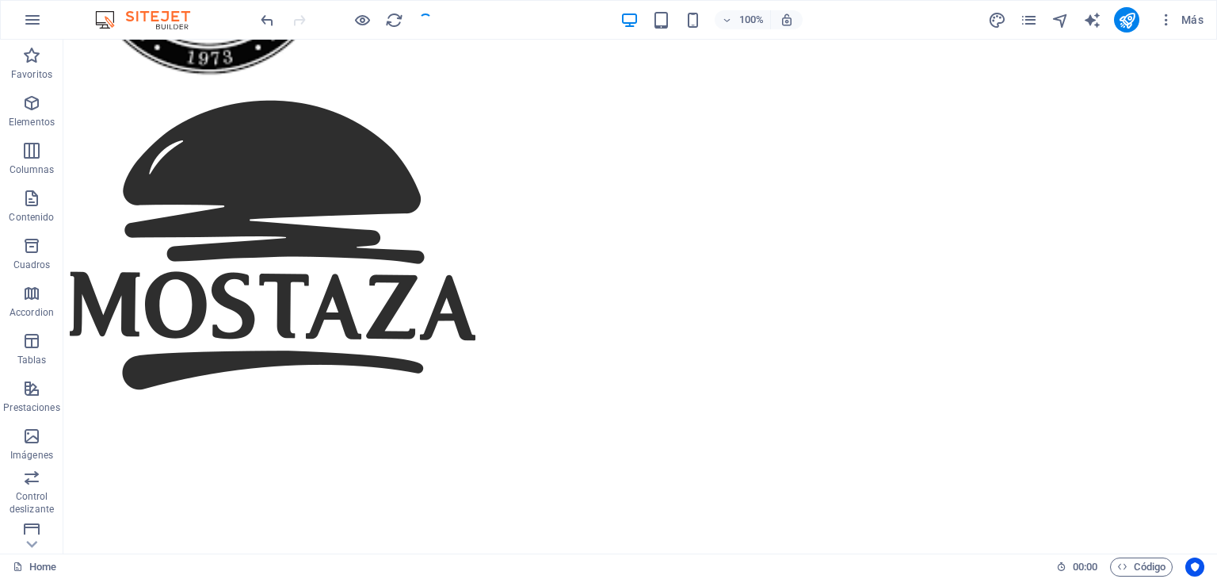
scroll to position [7171, 0]
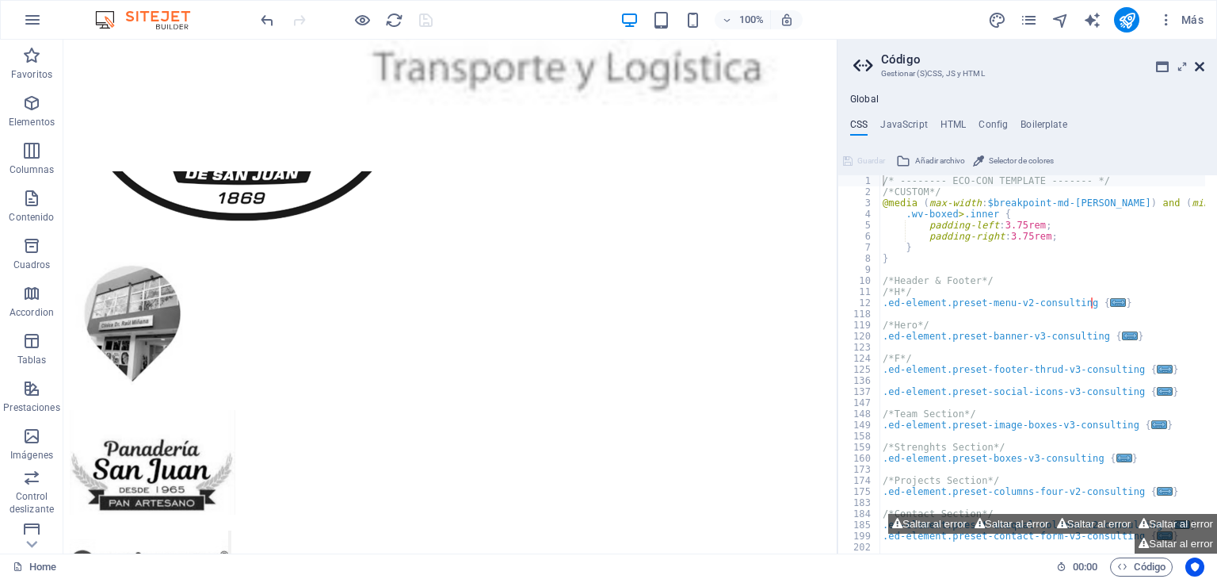
click at [1202, 70] on icon at bounding box center [1200, 66] width 10 height 13
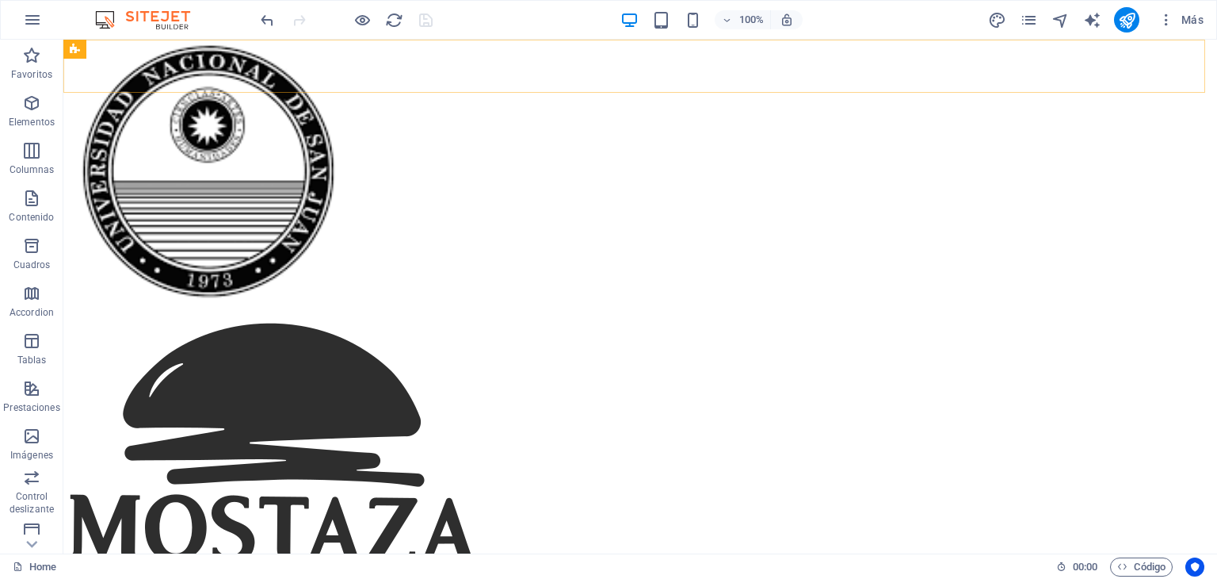
scroll to position [7393, 0]
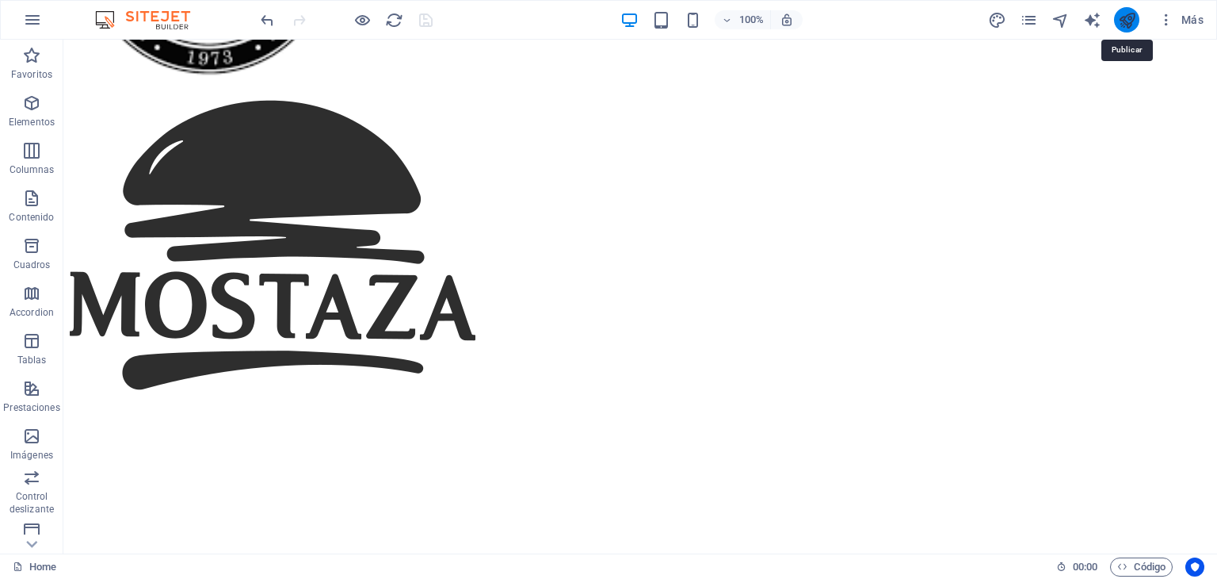
click at [1126, 21] on icon "publish" at bounding box center [1127, 20] width 18 height 18
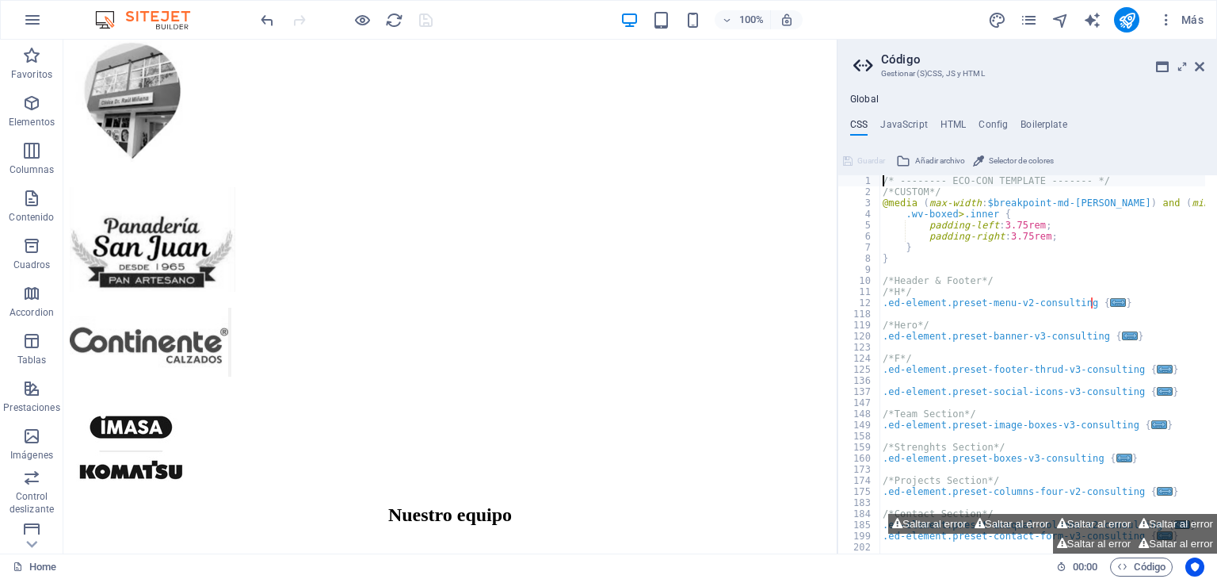
scroll to position [7171, 0]
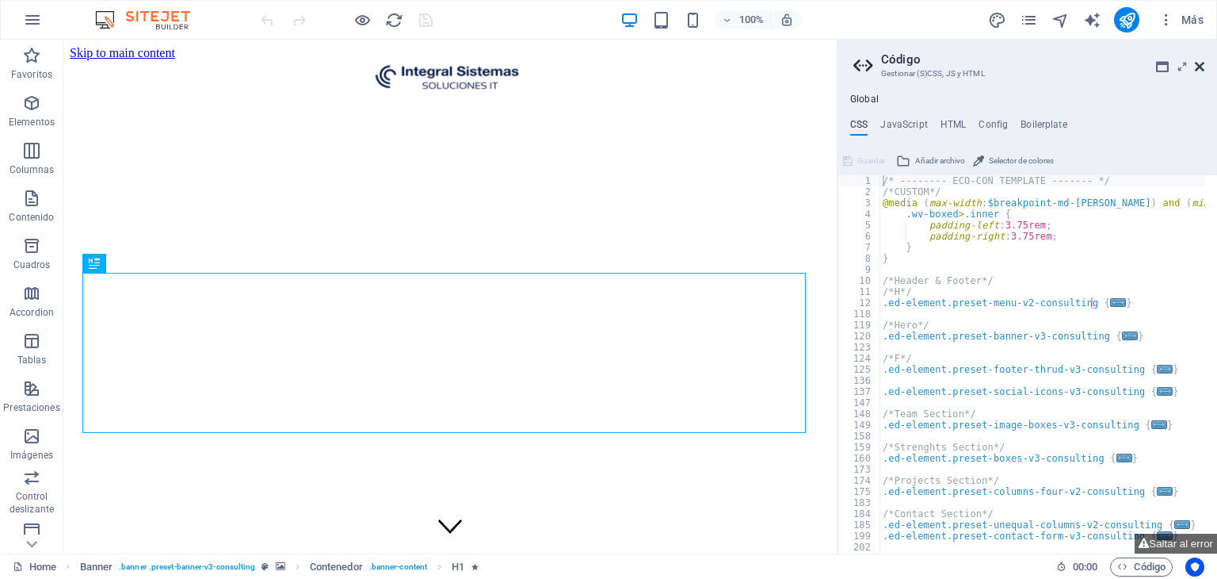
click at [1197, 67] on icon at bounding box center [1200, 66] width 10 height 13
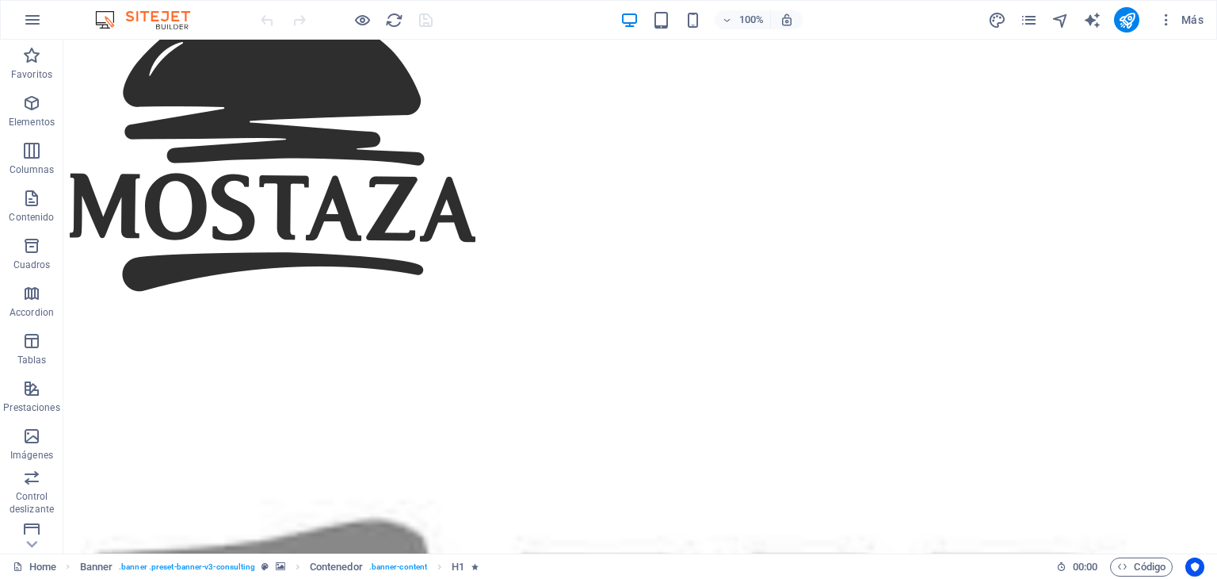
scroll to position [7752, 0]
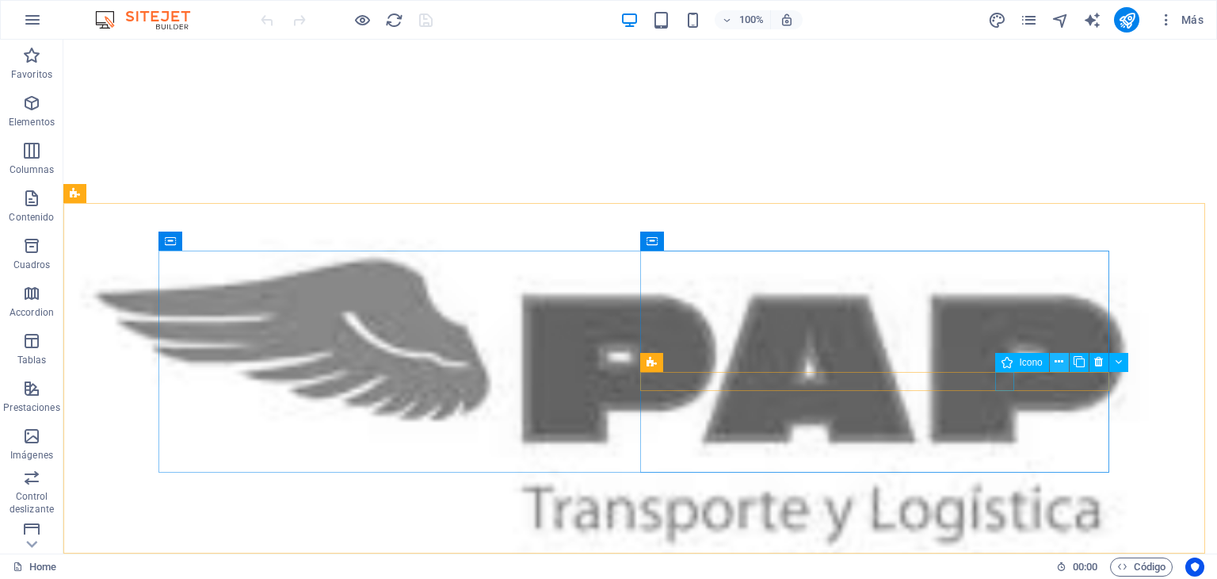
click at [1061, 361] on icon at bounding box center [1059, 361] width 9 height 17
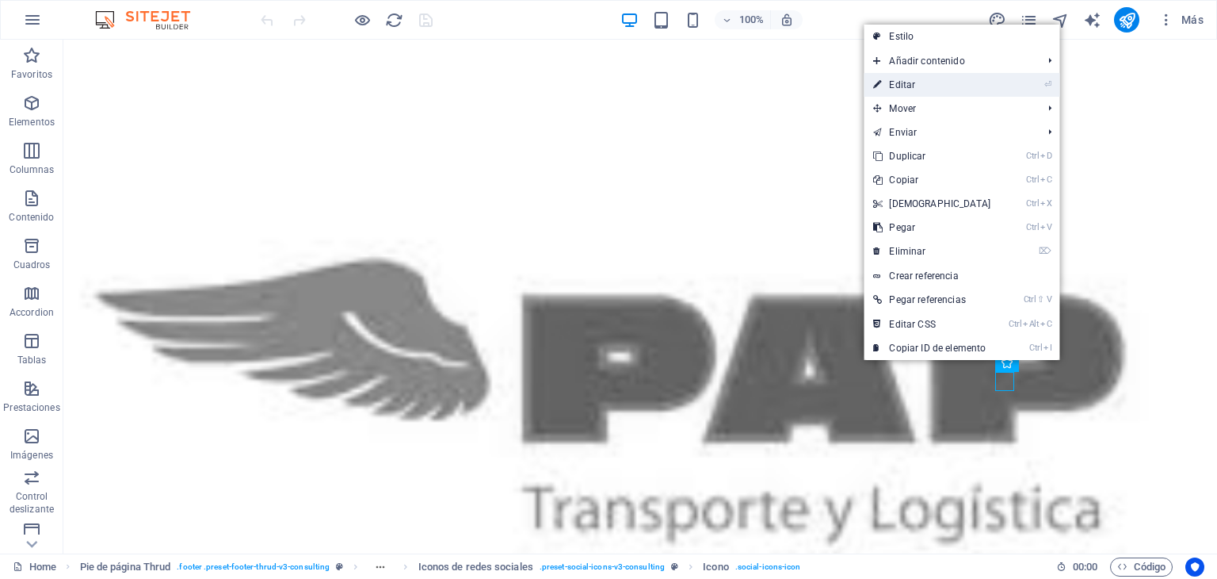
click at [970, 87] on link "⏎ Editar" at bounding box center [932, 85] width 136 height 24
select select "xMidYMid"
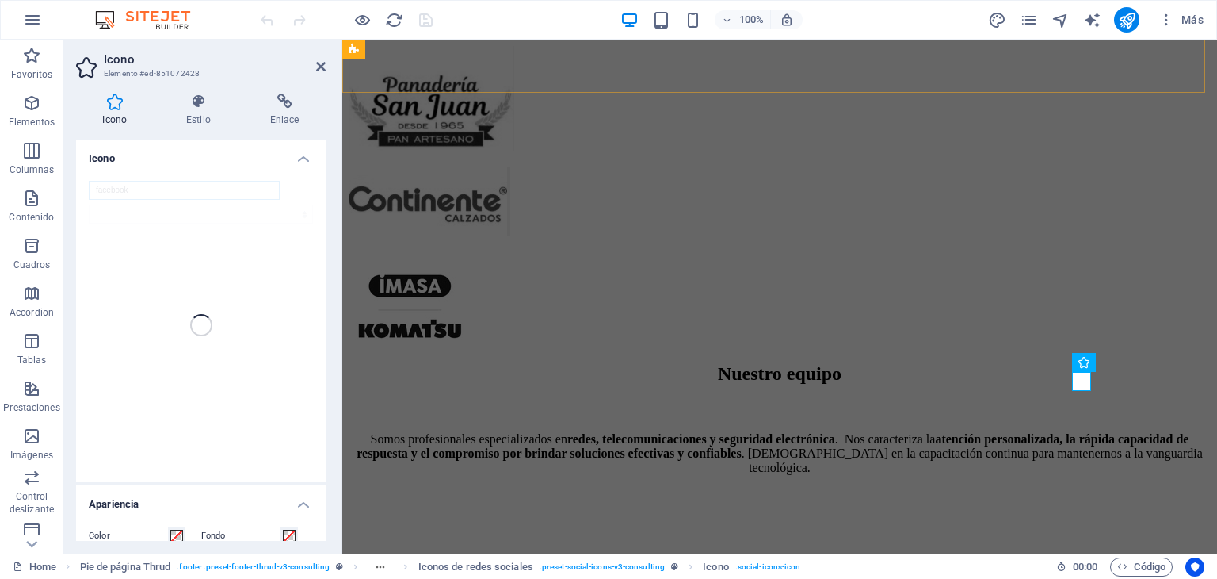
scroll to position [7545, 0]
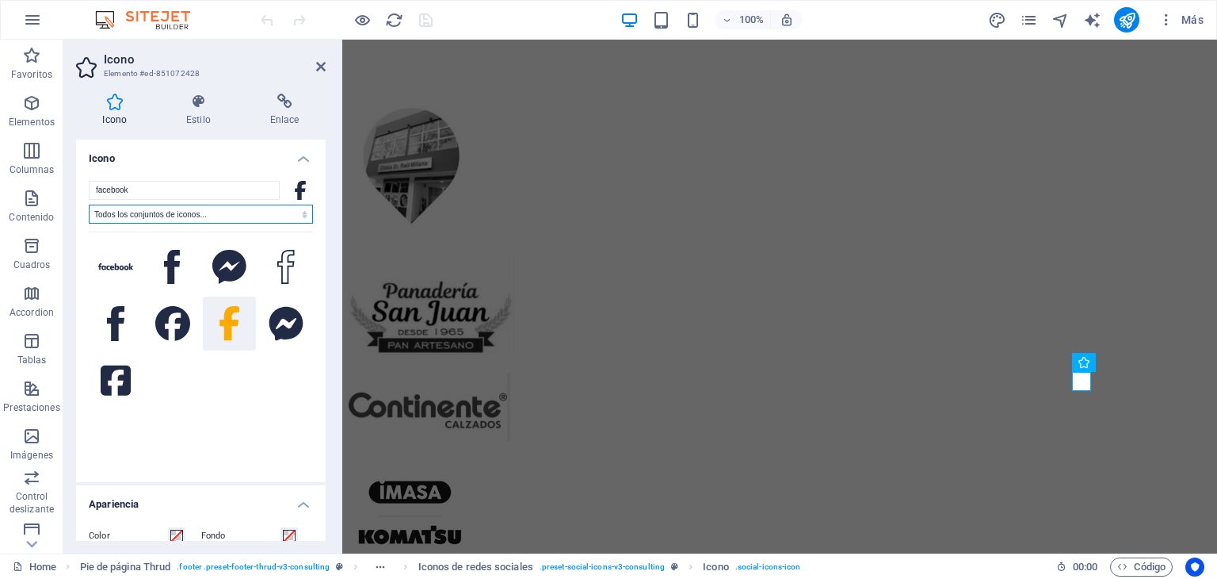
click at [262, 213] on select "Todos los conjuntos de iconos... IcoFont Ionicons FontAwesome Brands FontAwesom…" at bounding box center [201, 213] width 224 height 19
click at [210, 185] on input "facebook" at bounding box center [184, 190] width 191 height 19
click at [282, 219] on select "Todos los conjuntos de iconos... IcoFont Ionicons FontAwesome Brands FontAwesom…" at bounding box center [201, 213] width 224 height 19
click at [271, 159] on h4 "Icono" at bounding box center [201, 153] width 250 height 29
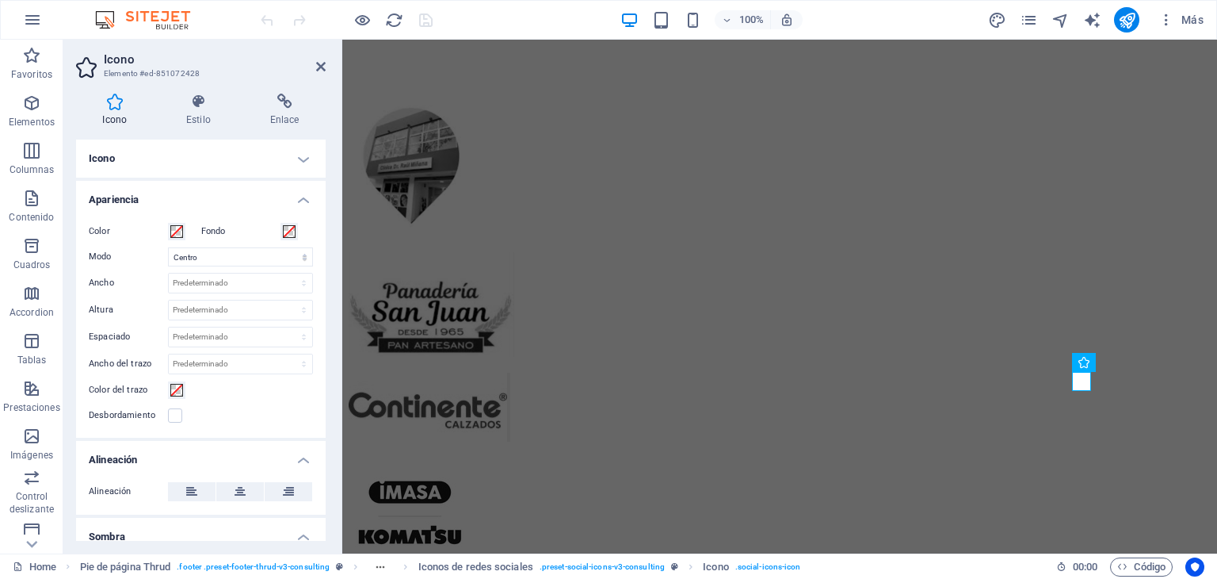
click at [271, 159] on h4 "Icono" at bounding box center [201, 158] width 250 height 38
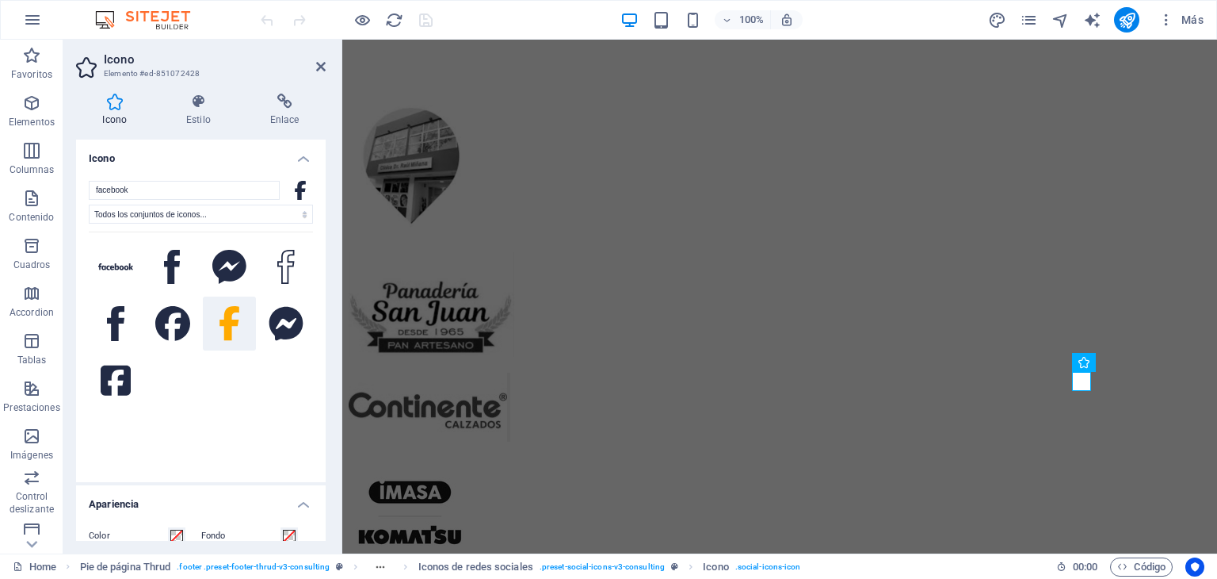
drag, startPoint x: 320, startPoint y: 308, endPoint x: 325, endPoint y: 315, distance: 9.2
click at [325, 315] on div "Icono facebook Todos los conjuntos de iconos... IcoFont Ionicons FontAwesome Br…" at bounding box center [201, 339] width 250 height 401
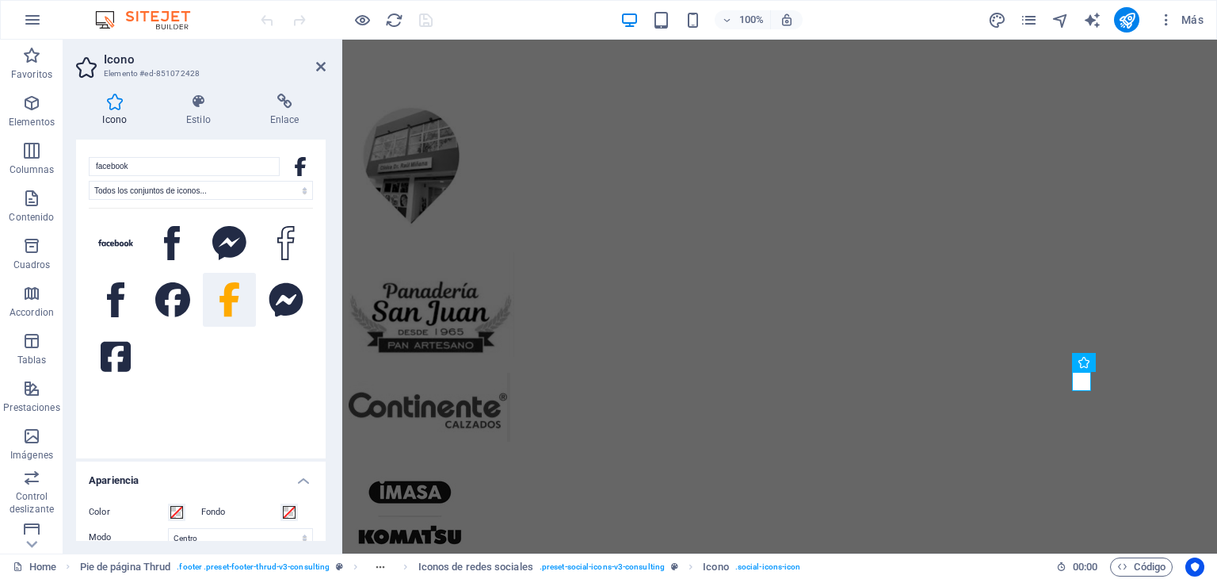
scroll to position [21, 0]
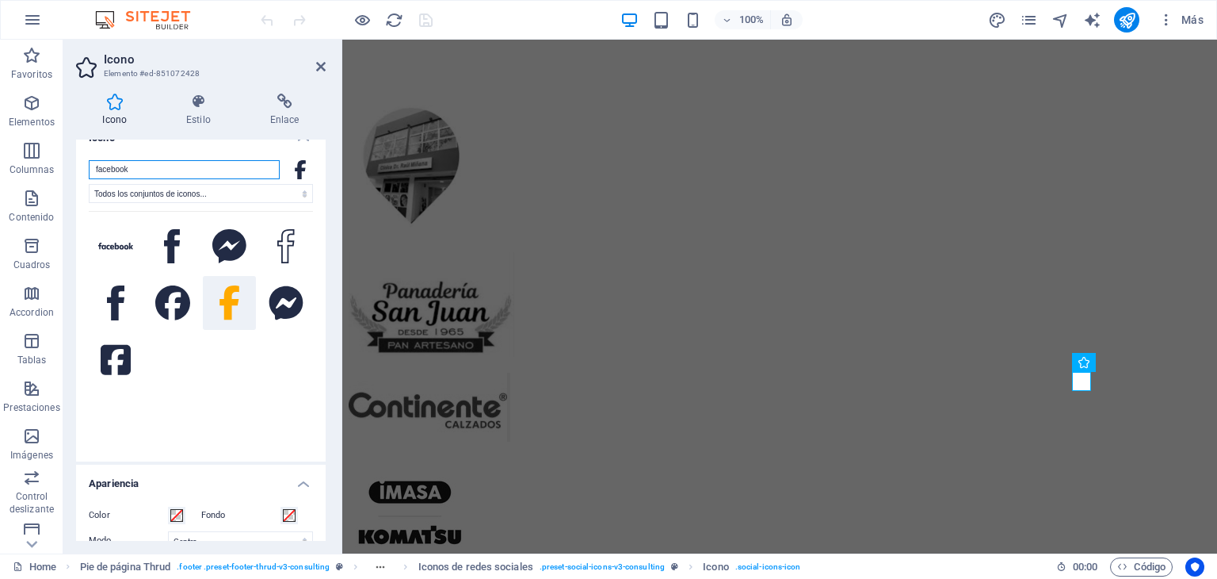
click at [189, 162] on input "facebook" at bounding box center [184, 169] width 191 height 19
drag, startPoint x: 189, startPoint y: 162, endPoint x: 20, endPoint y: 178, distance: 169.6
click at [20, 178] on section "Favoritos Elementos Columnas Contenido Cuadros Accordion Tablas Prestaciones Im…" at bounding box center [608, 297] width 1217 height 514
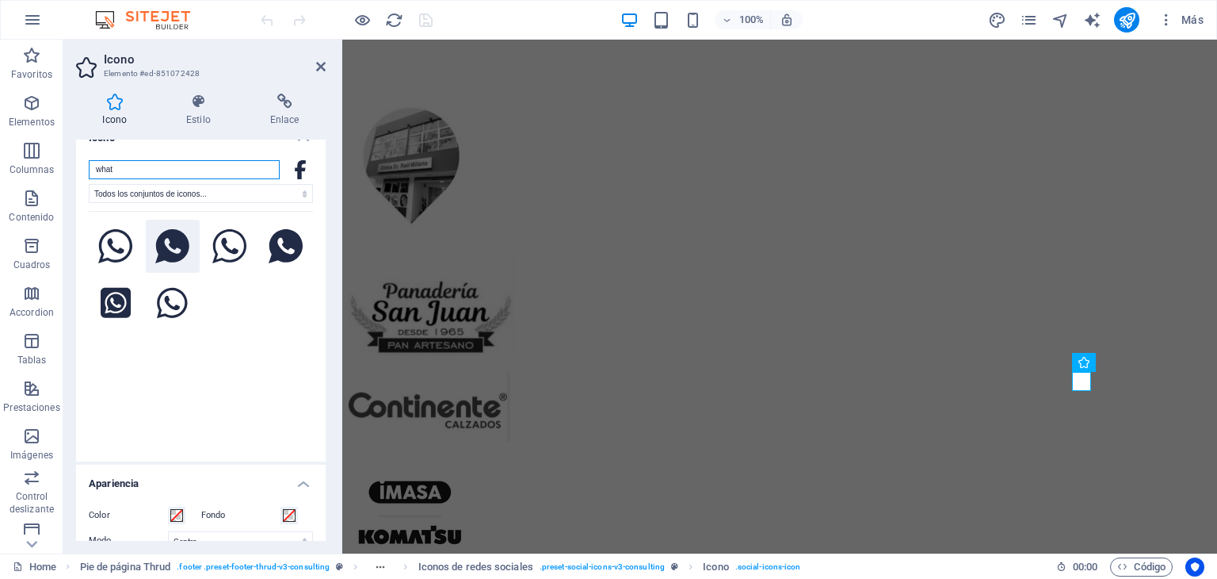
type input "what"
click at [168, 248] on icon at bounding box center [172, 246] width 34 height 35
click at [287, 107] on icon at bounding box center [284, 102] width 82 height 16
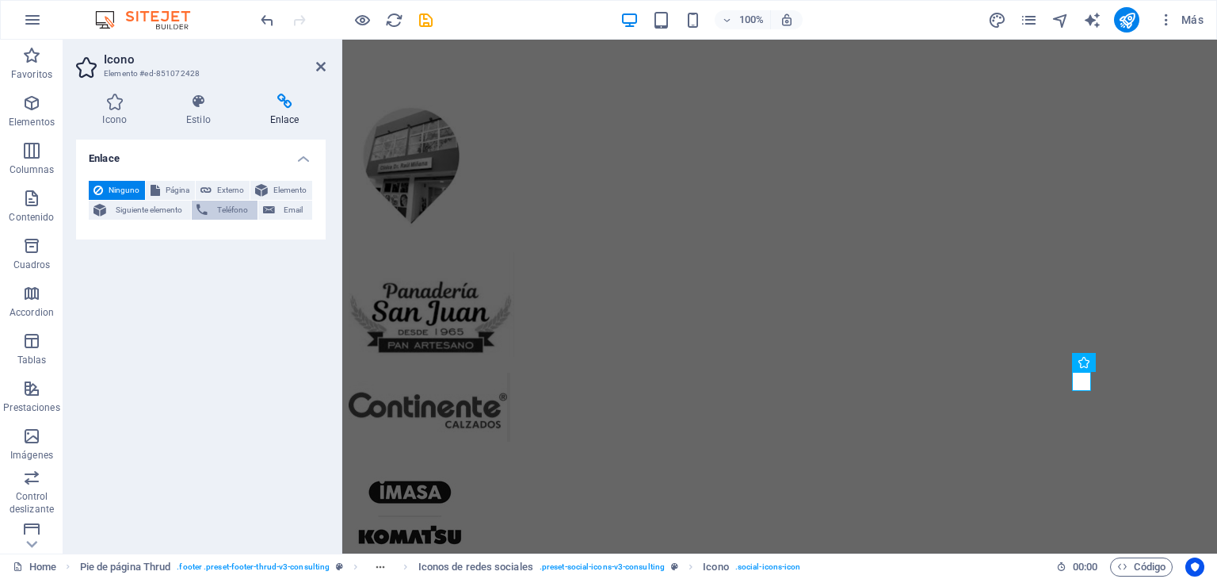
click at [227, 209] on span "Teléfono" at bounding box center [232, 210] width 40 height 19
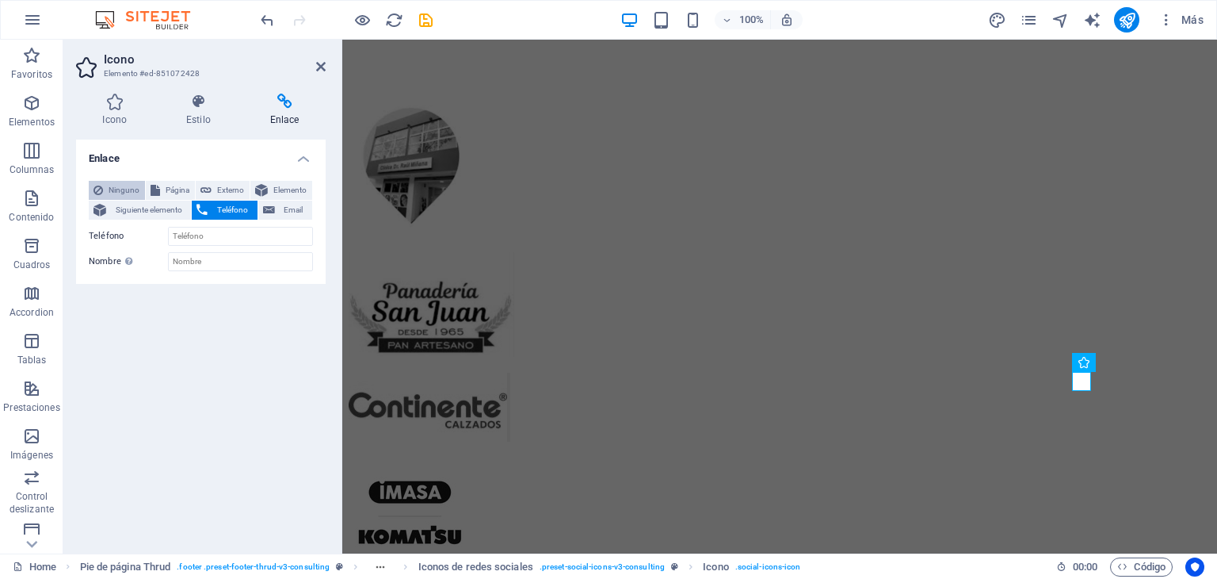
click at [124, 191] on span "Ninguno" at bounding box center [124, 190] width 32 height 19
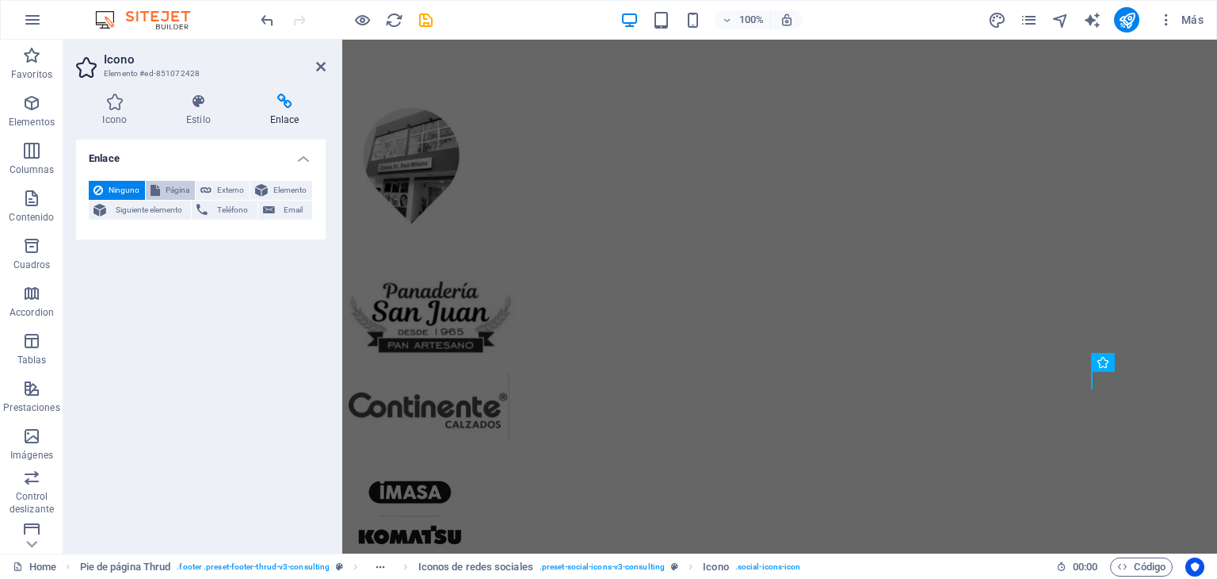
click at [181, 185] on span "Página" at bounding box center [177, 190] width 25 height 19
select select
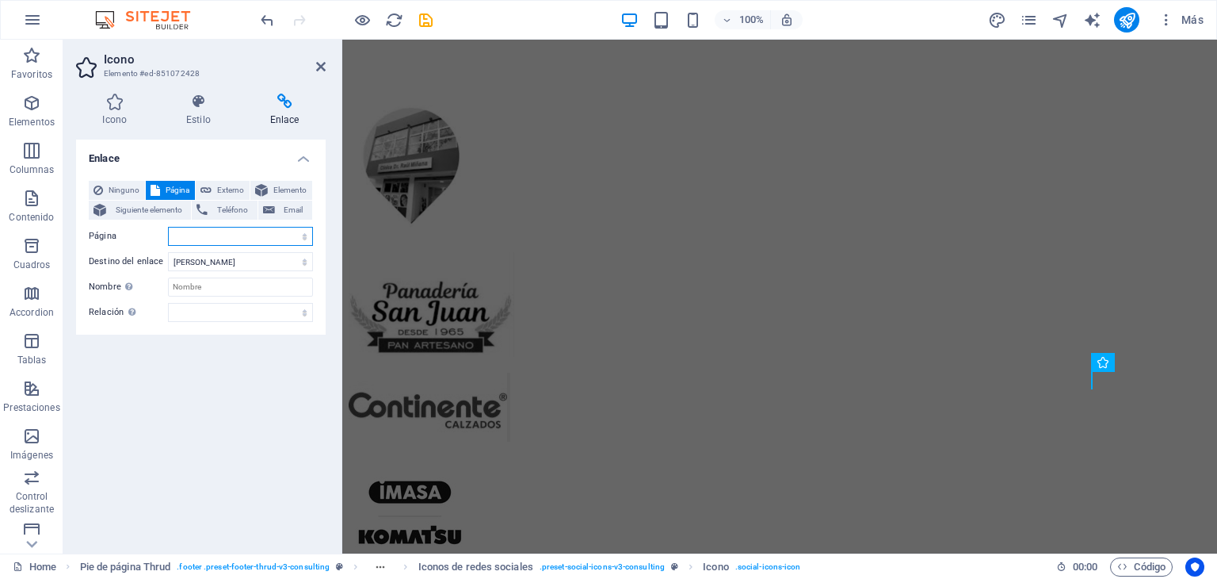
click at [193, 233] on select "Home Home Subpage Legal Notice Privacy" at bounding box center [240, 236] width 145 height 19
click at [223, 185] on span "Externo" at bounding box center [230, 190] width 29 height 19
select select "blank"
click at [204, 236] on input "URL" at bounding box center [240, 236] width 145 height 19
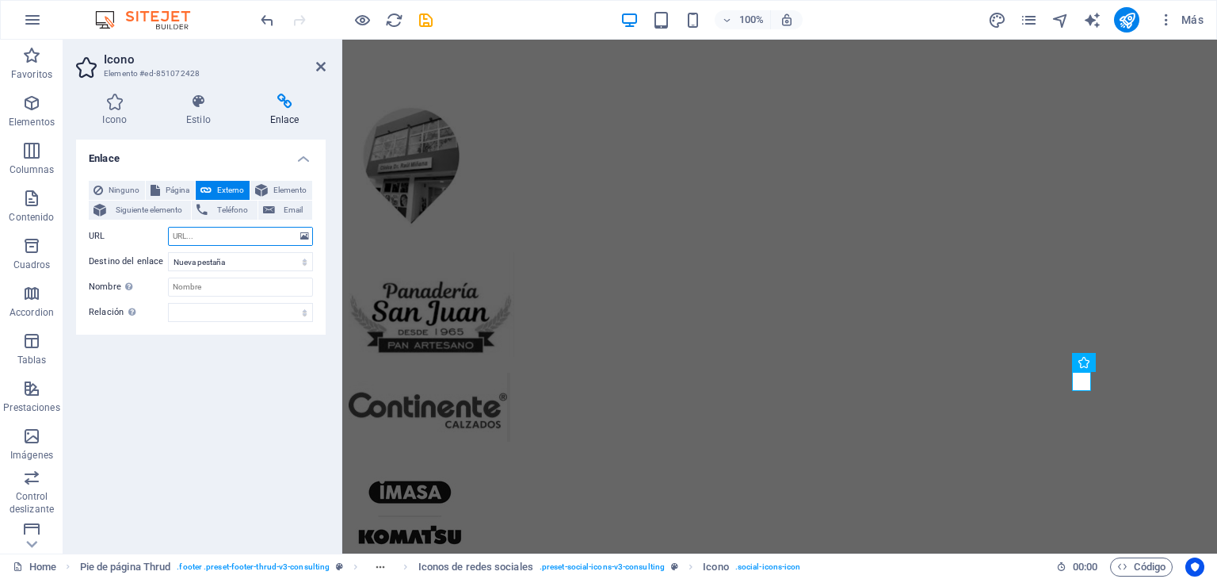
click at [204, 236] on input "URL" at bounding box center [240, 236] width 145 height 19
paste input "https://wa.me/<number>"
click at [224, 234] on input "https://wa.me/97801214" at bounding box center [240, 236] width 145 height 19
type input "https://wa.me/+58997801214"
click at [273, 454] on div "Enlace Ninguno Página Externo Elemento Siguiente elemento Teléfono Email Página…" at bounding box center [201, 339] width 250 height 401
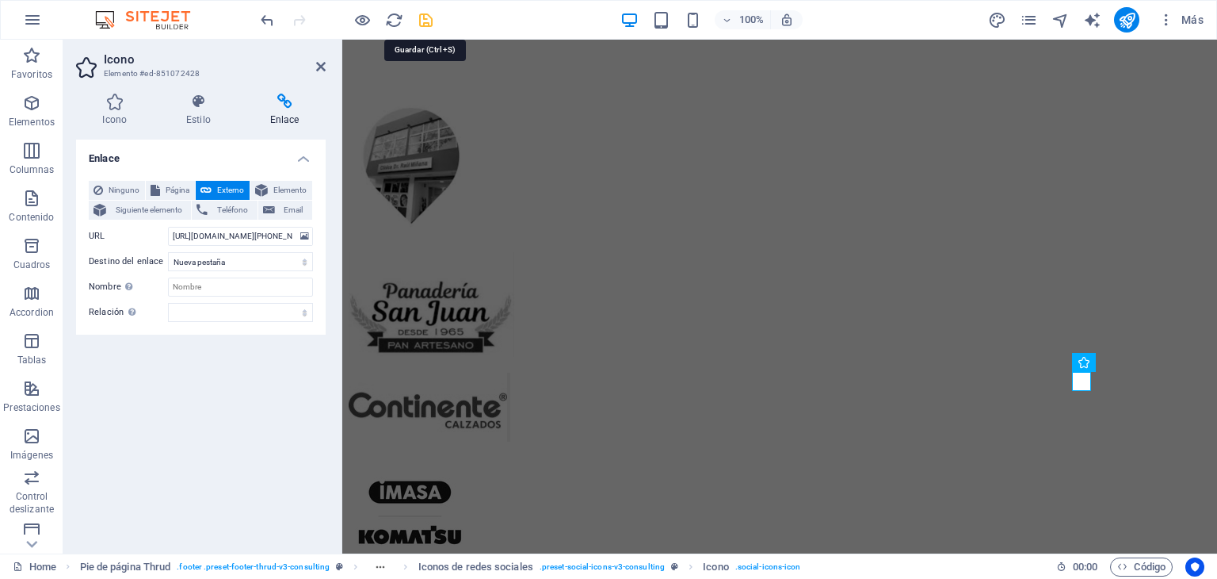
click at [430, 24] on icon "save" at bounding box center [426, 20] width 18 height 18
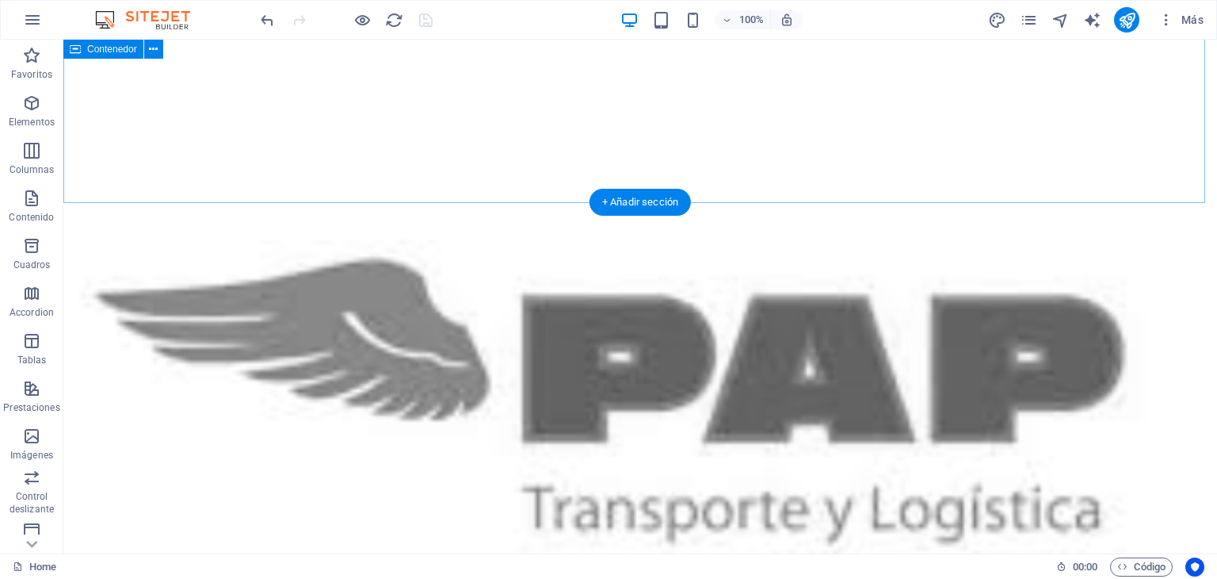
scroll to position [7529, 0]
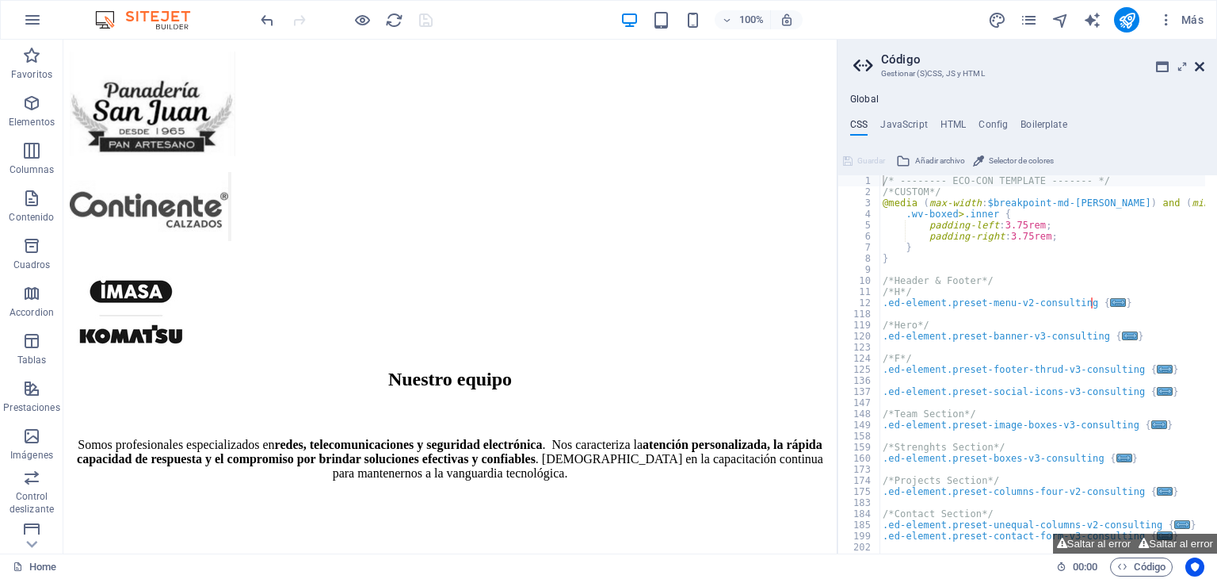
click at [1198, 71] on icon at bounding box center [1200, 66] width 10 height 13
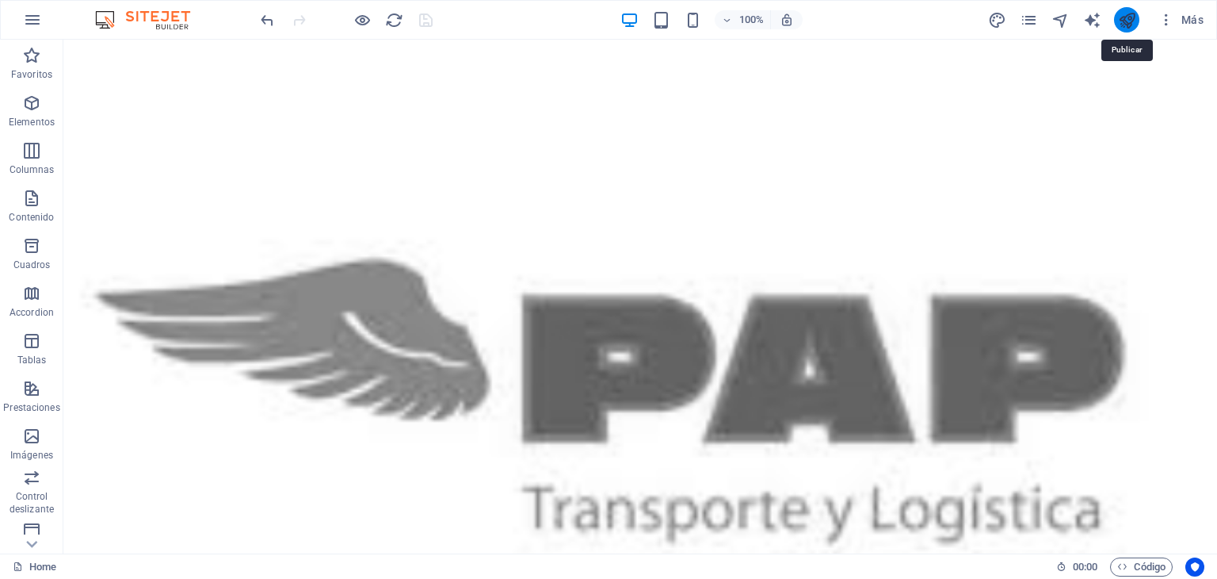
click at [1132, 17] on icon "publish" at bounding box center [1127, 20] width 18 height 18
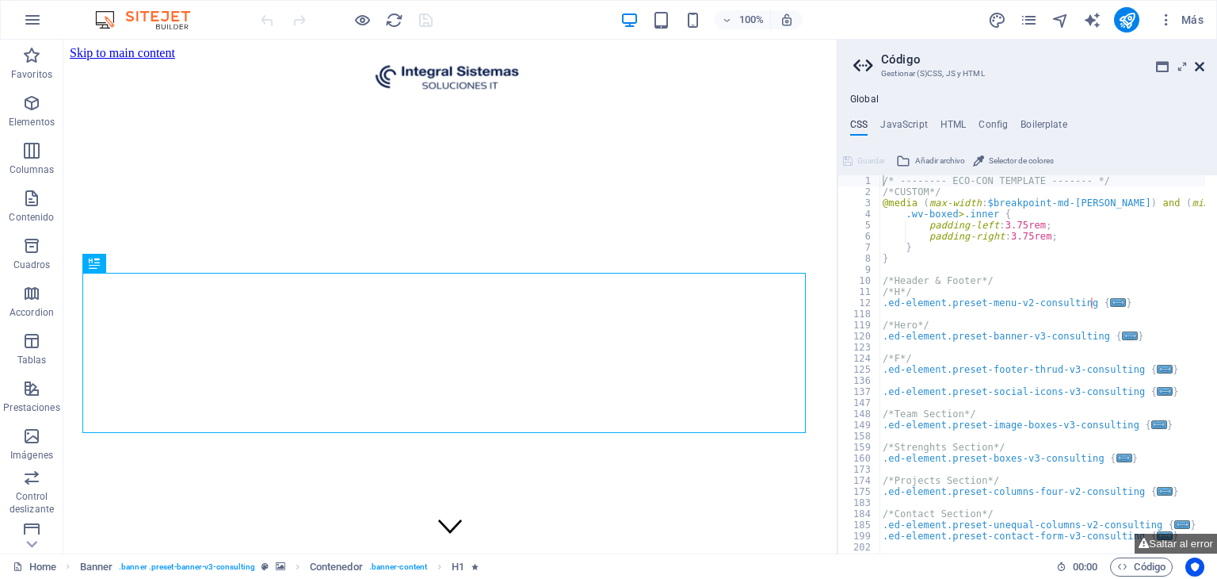
click at [1201, 66] on icon at bounding box center [1200, 66] width 10 height 13
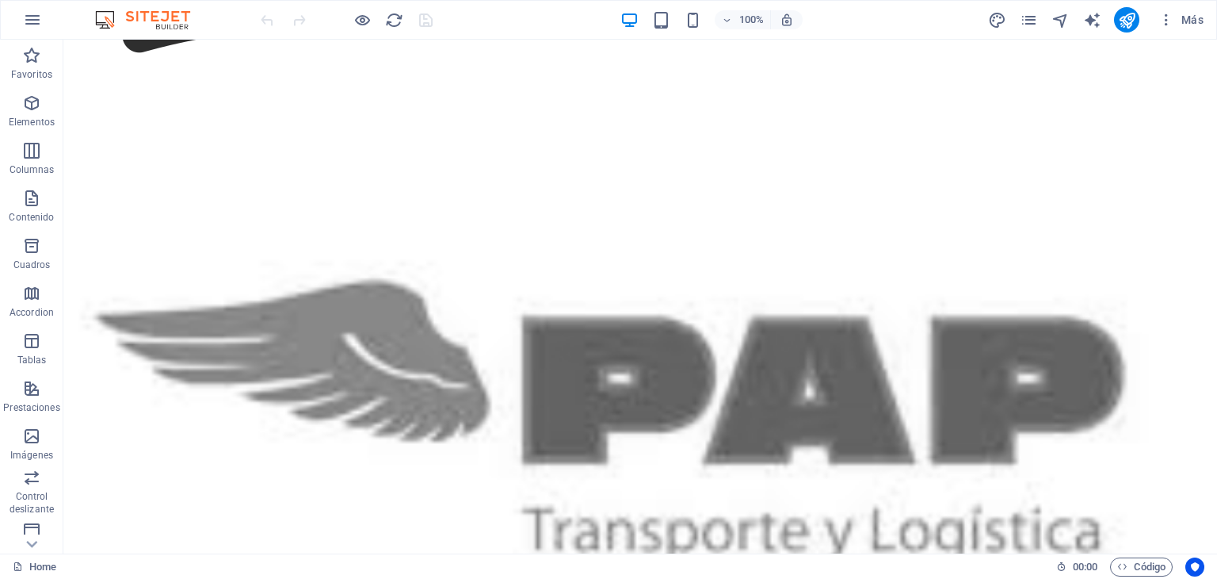
scroll to position [7698, 0]
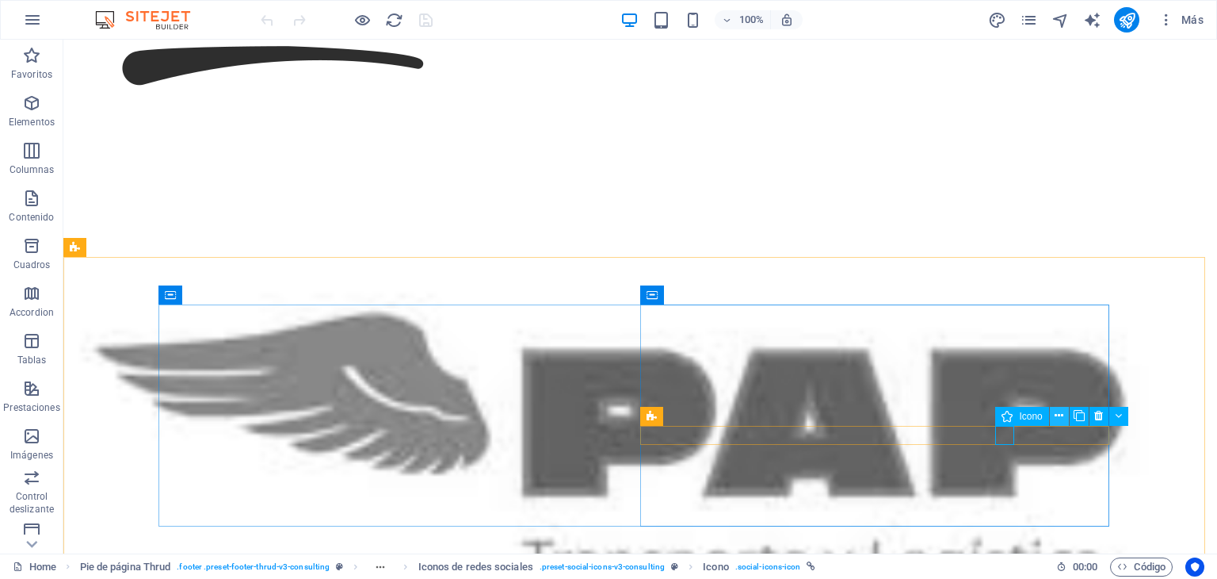
click at [1065, 420] on button at bounding box center [1059, 416] width 19 height 19
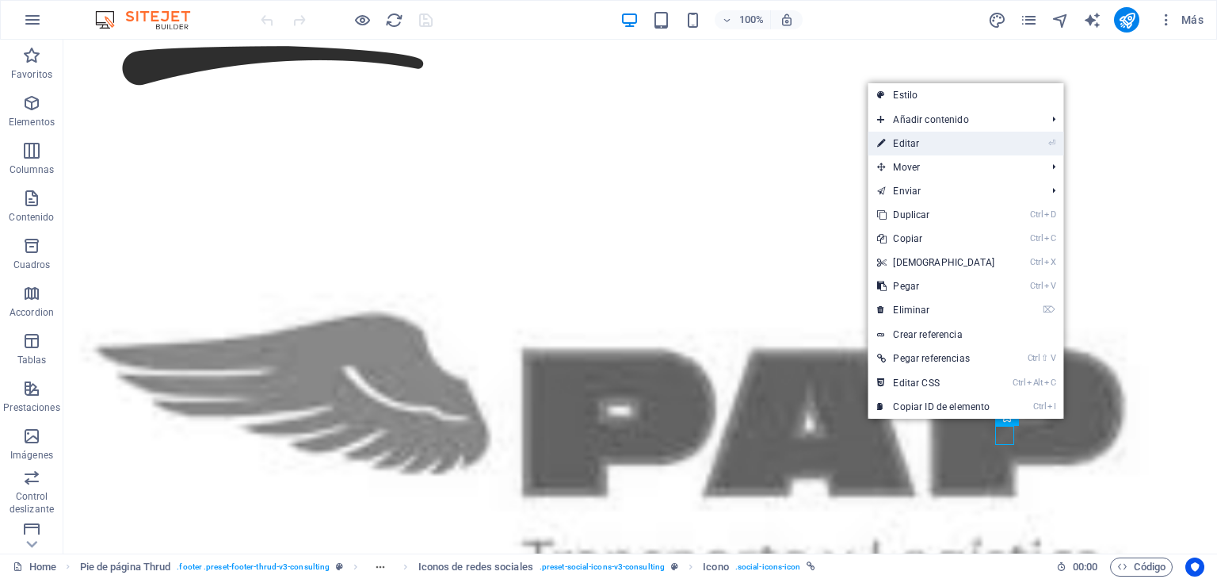
click at [943, 140] on link "⏎ Editar" at bounding box center [936, 144] width 136 height 24
select select "xMidYMid"
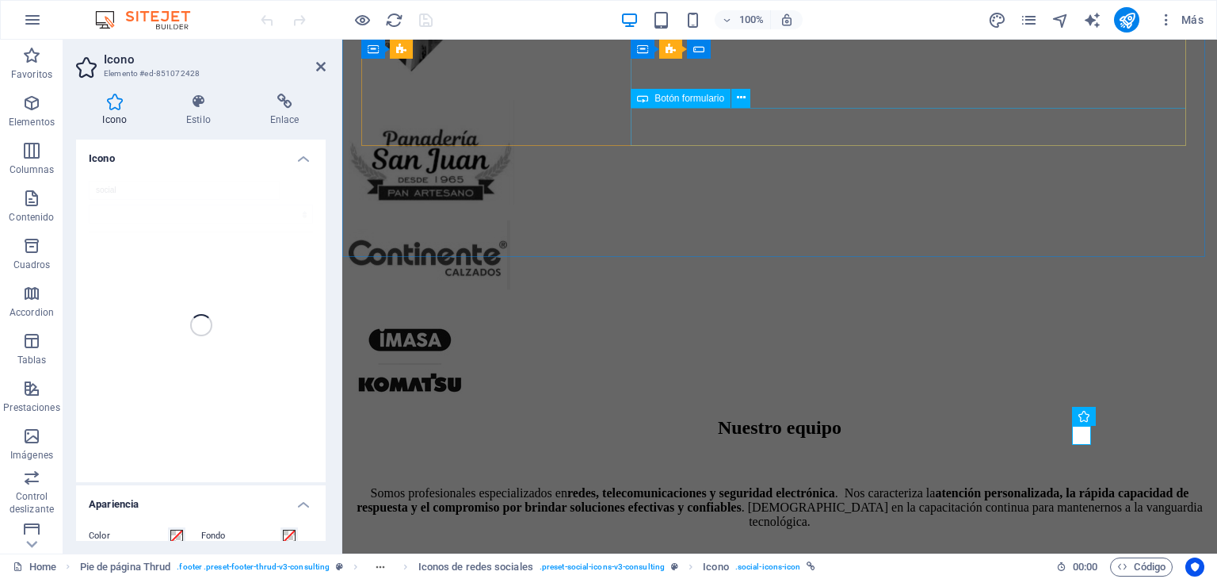
scroll to position [7492, 0]
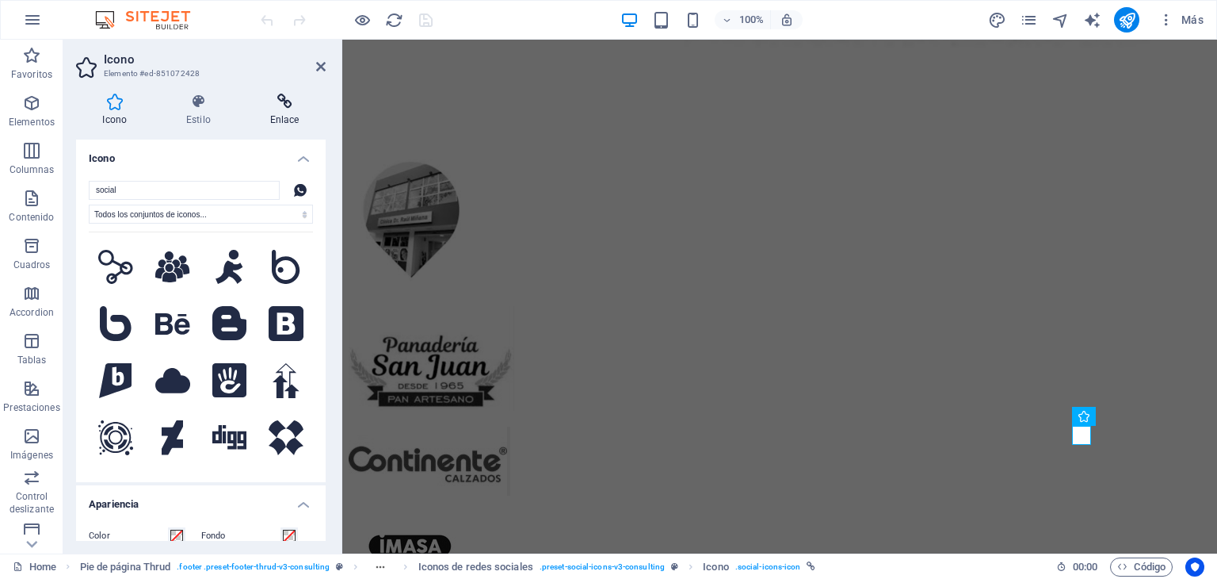
click at [290, 110] on h4 "Enlace" at bounding box center [284, 110] width 82 height 33
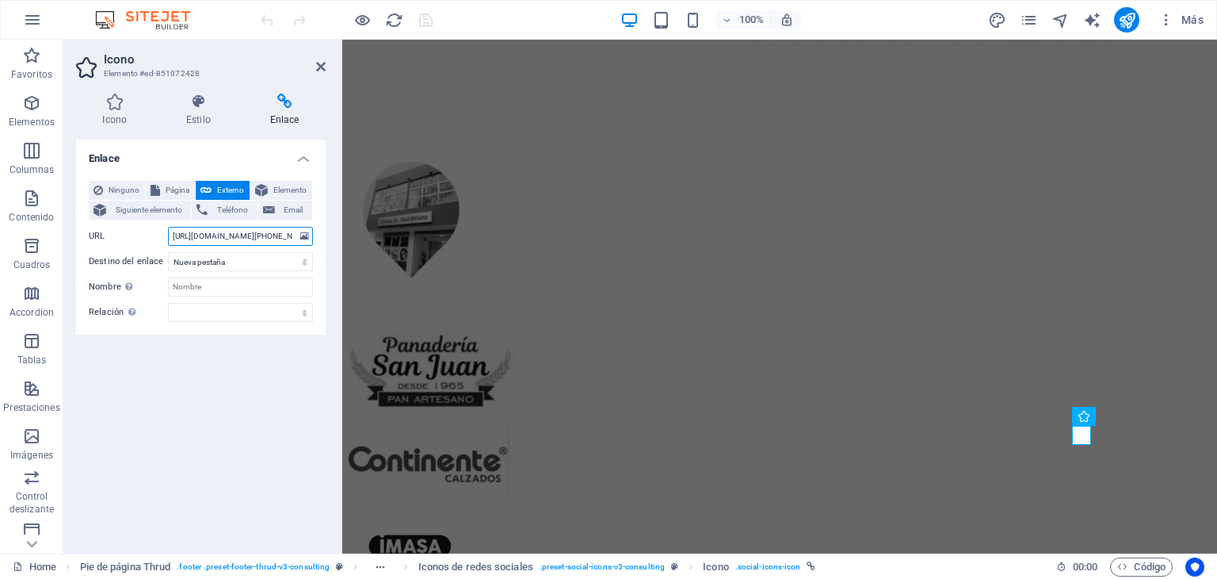
click at [246, 235] on input "https://wa.me/+58997801214" at bounding box center [240, 236] width 145 height 19
type input "https://wa.me/+59897801214"
click at [203, 399] on div "Enlace Ninguno Página Externo Elemento Siguiente elemento Teléfono Email Página…" at bounding box center [201, 339] width 250 height 401
click at [426, 21] on icon "save" at bounding box center [426, 20] width 18 height 18
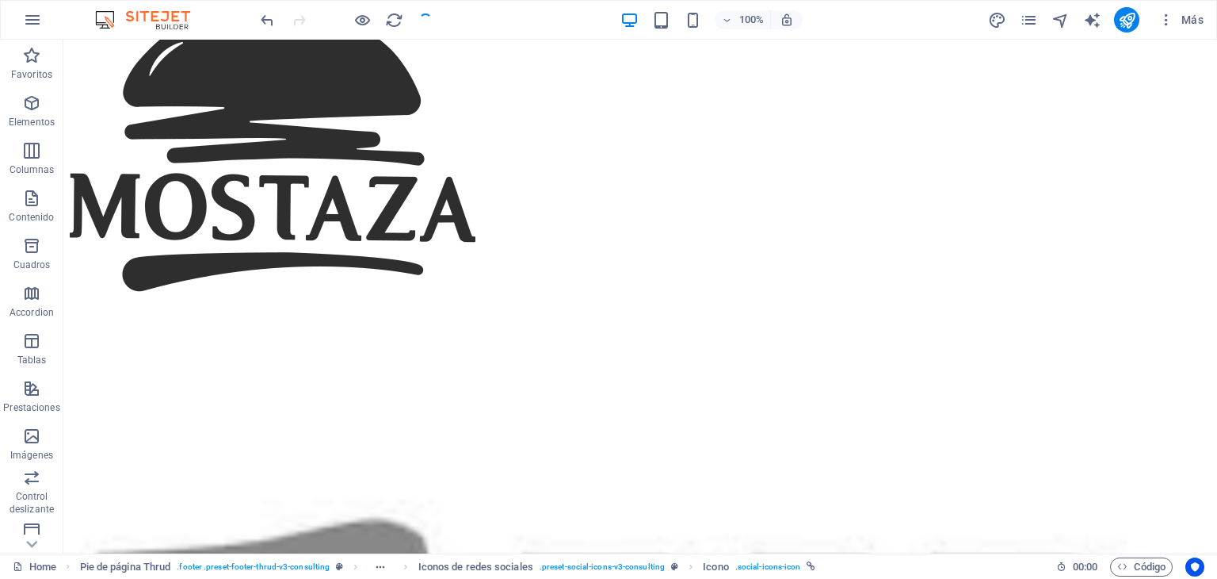
scroll to position [7698, 0]
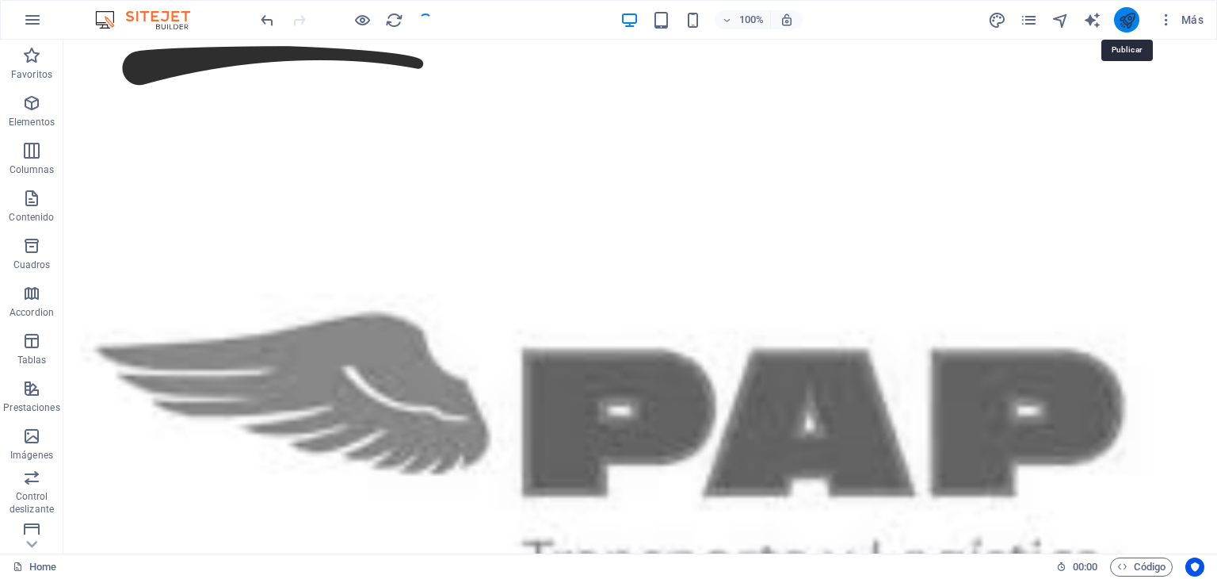
click at [1125, 22] on icon "publish" at bounding box center [1127, 20] width 18 height 18
